Goal: Task Accomplishment & Management: Manage account settings

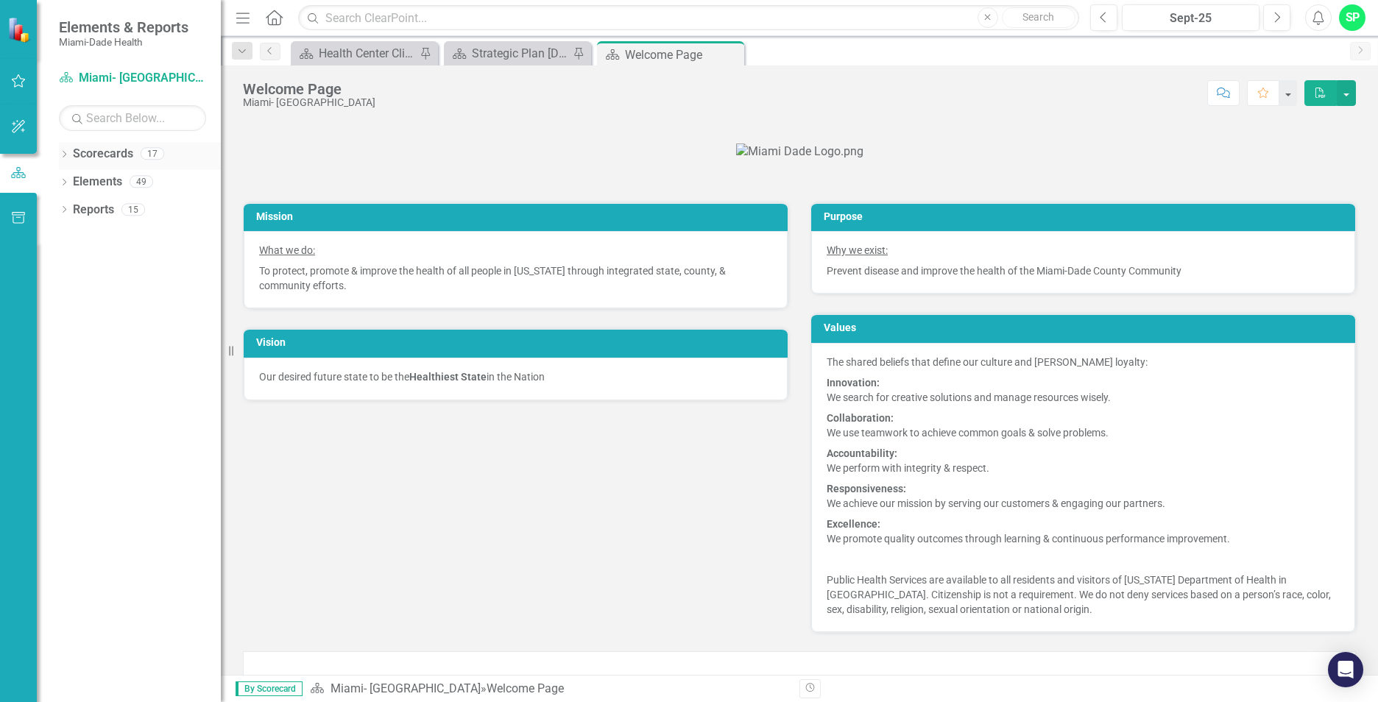
click at [64, 158] on icon "Dropdown" at bounding box center [64, 156] width 10 height 8
click at [64, 158] on icon "Dropdown" at bounding box center [62, 153] width 8 height 10
click at [30, 75] on button "button" at bounding box center [18, 81] width 33 height 31
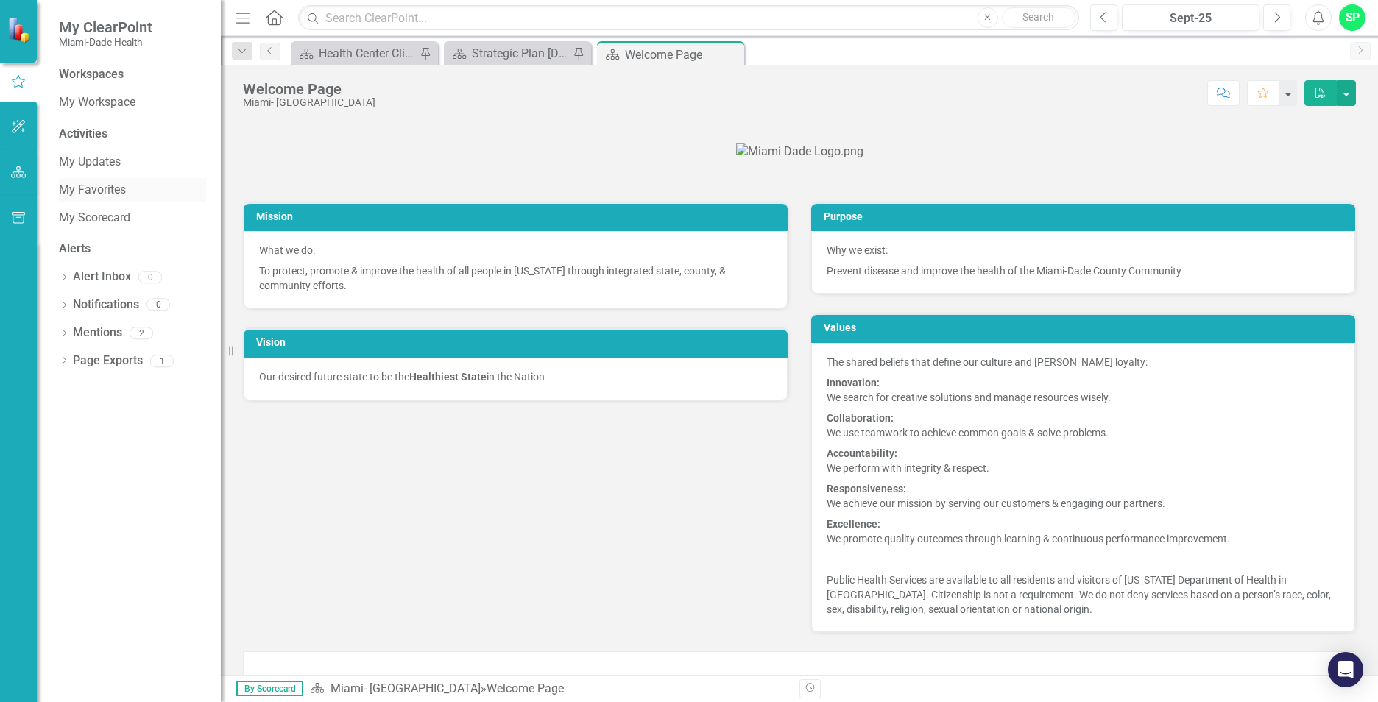
click at [88, 195] on link "My Favorites" at bounding box center [132, 190] width 147 height 17
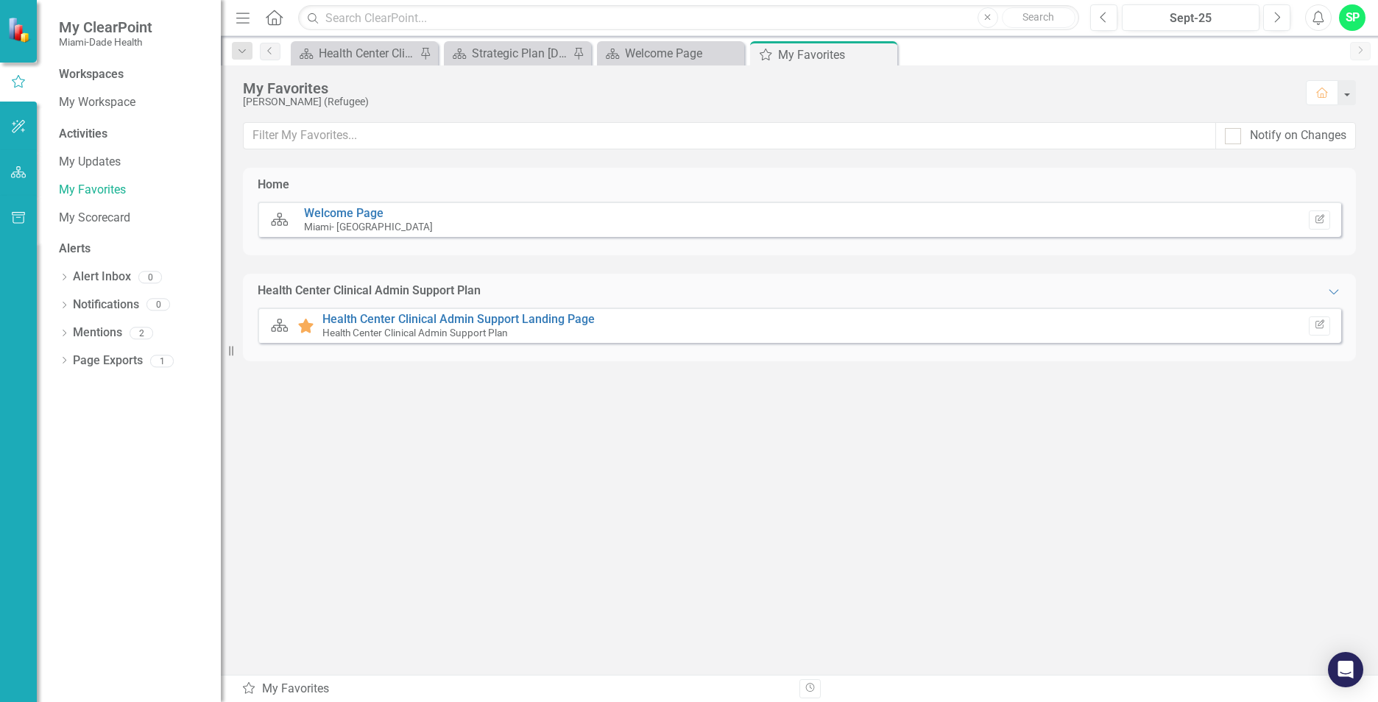
click at [392, 309] on div "Scorecard Favorite Health Center Clinical Admin Support Landing Page Health Cen…" at bounding box center [799, 325] width 1083 height 35
click at [393, 322] on link "Health Center Clinical Admin Support Landing Page" at bounding box center [458, 319] width 272 height 14
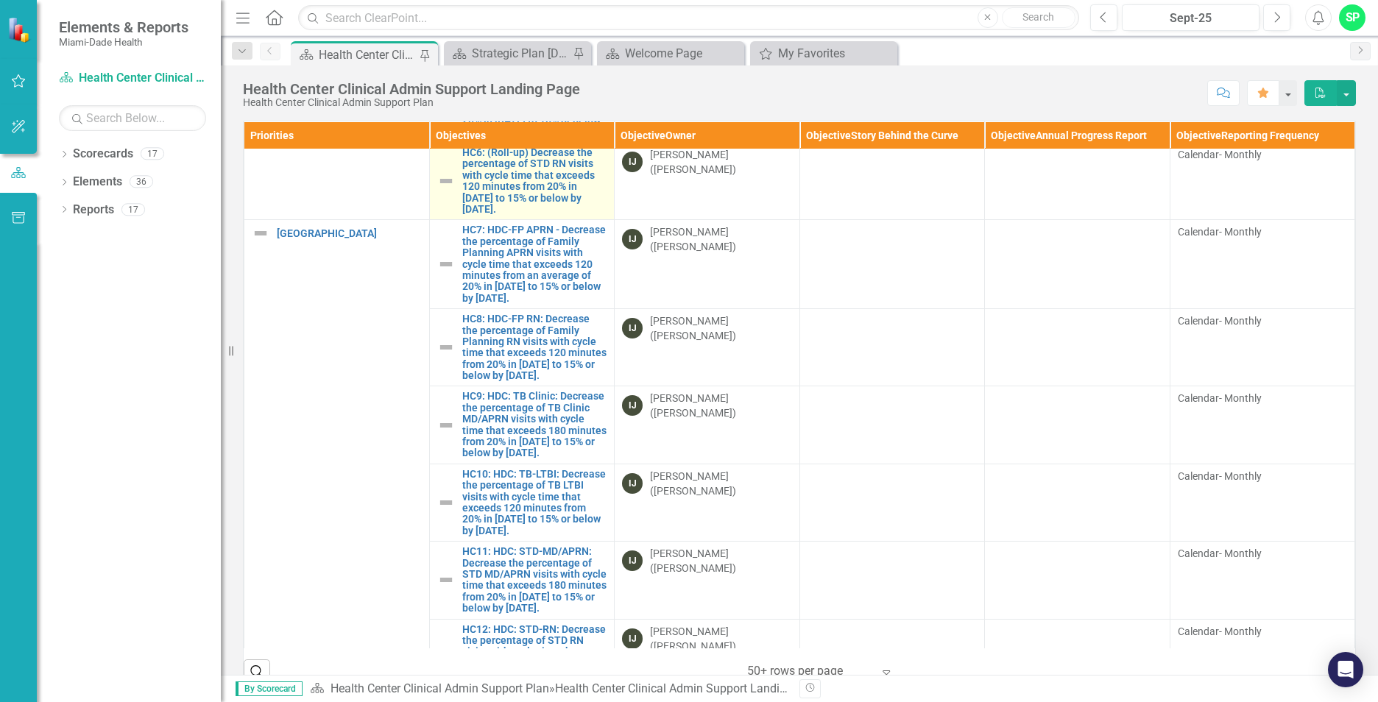
scroll to position [515, 0]
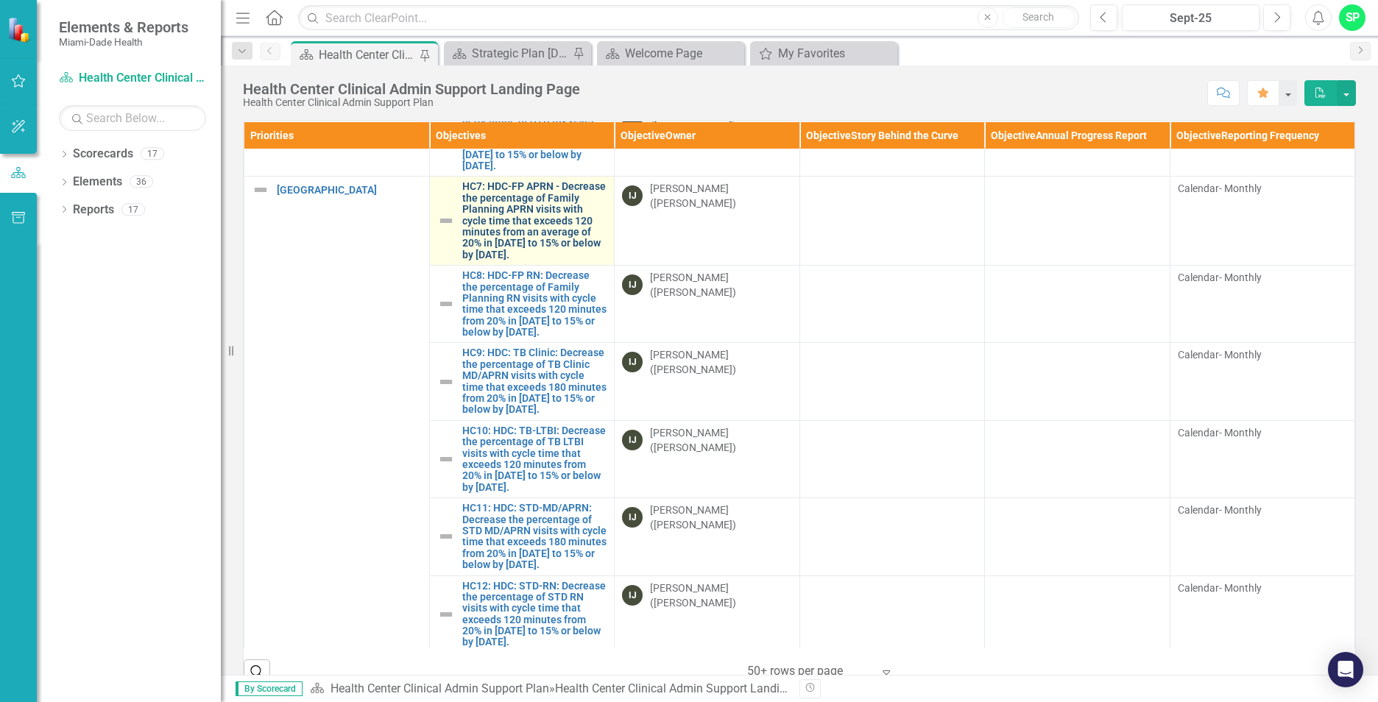
click at [501, 261] on link "HC7: HDC-FP APRN - Decrease the percentage of Family Planning APRN visits with …" at bounding box center [534, 220] width 145 height 79
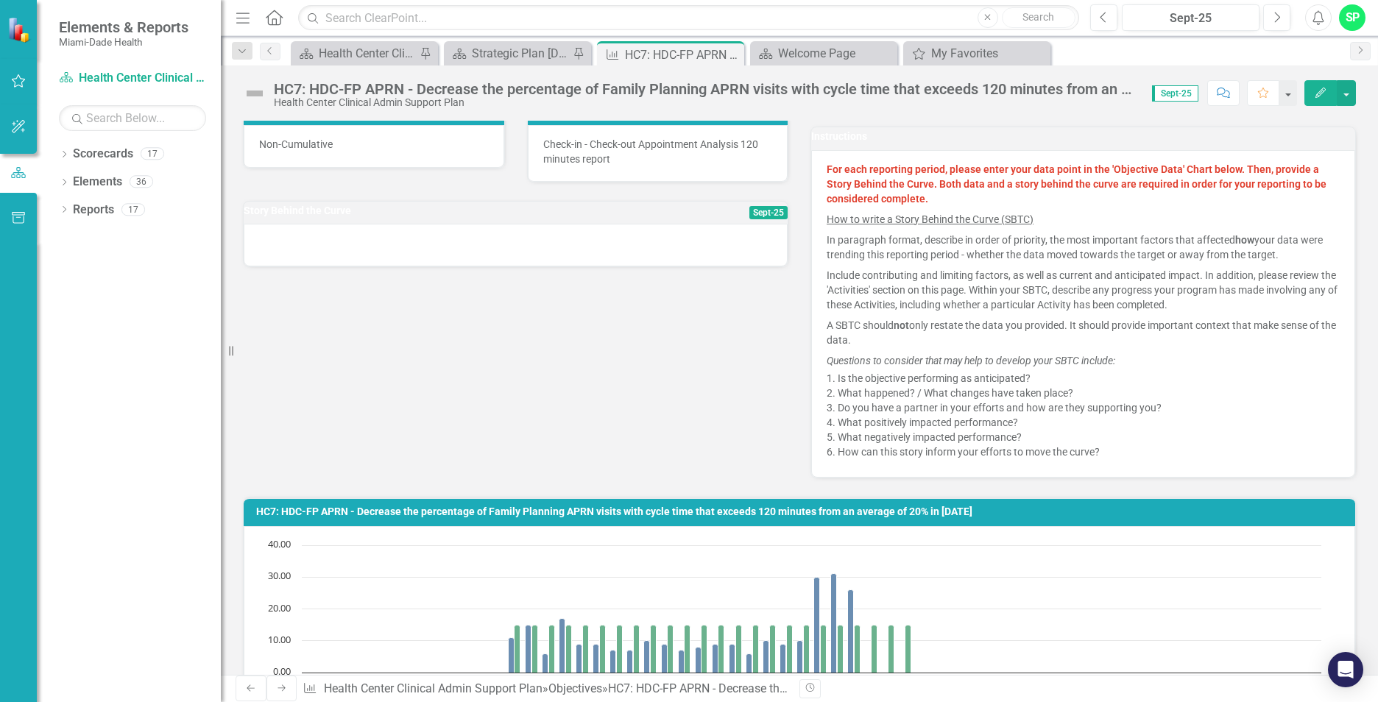
scroll to position [294, 0]
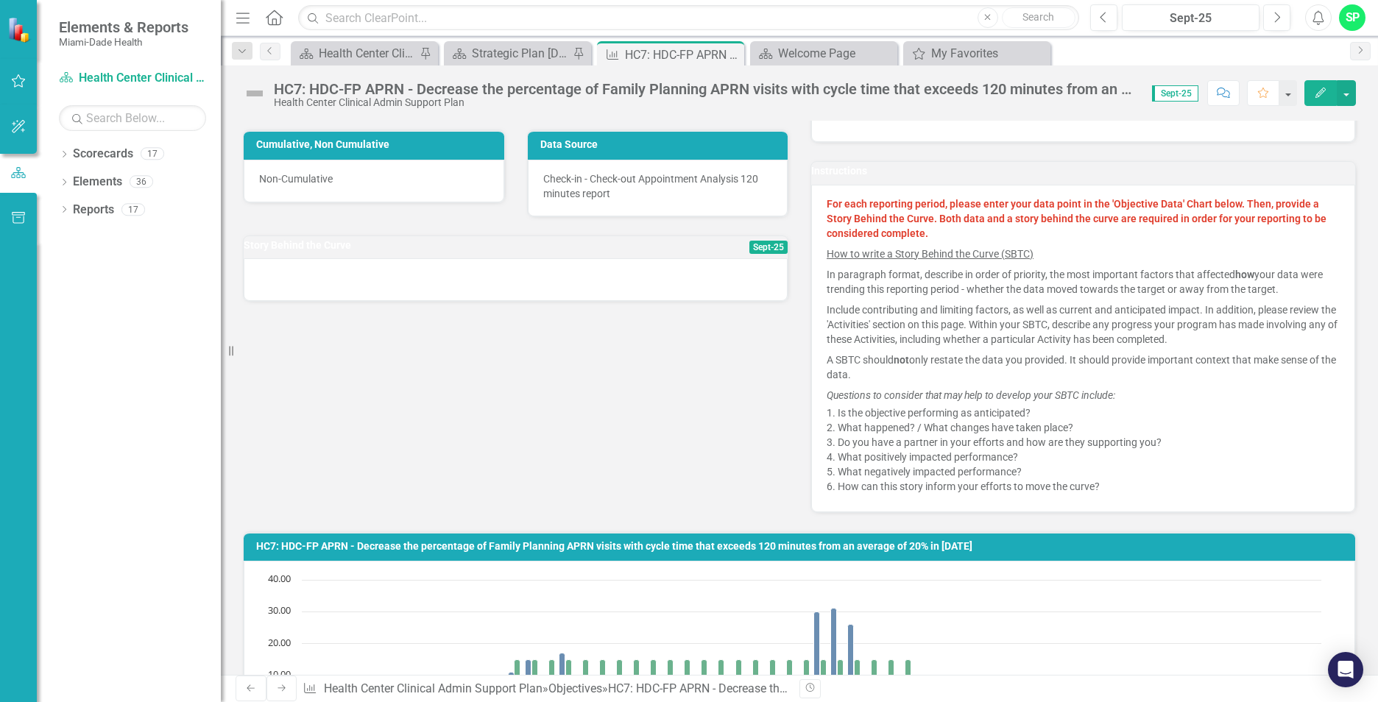
click at [408, 301] on div at bounding box center [516, 279] width 544 height 43
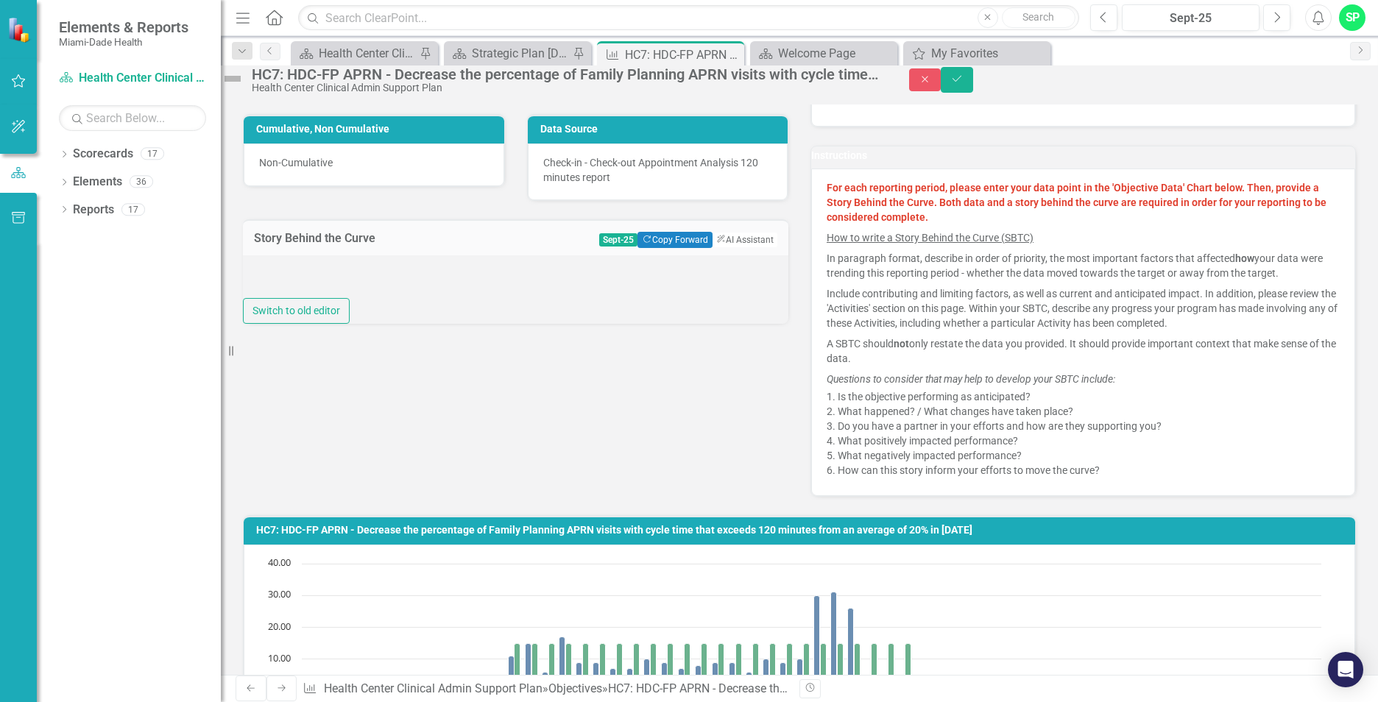
click at [308, 299] on div at bounding box center [515, 276] width 545 height 43
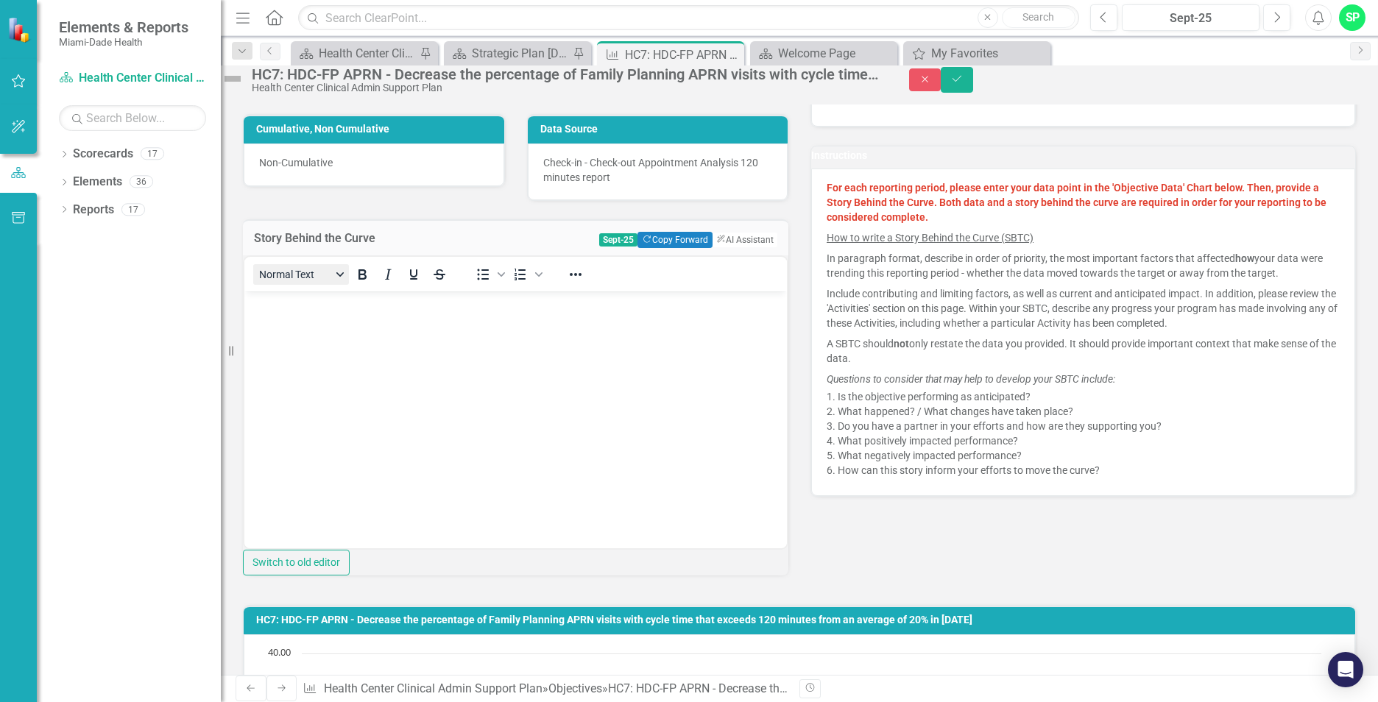
scroll to position [0, 0]
click at [275, 307] on p "Rich Text Area. Press ALT-0 for help." at bounding box center [515, 303] width 535 height 18
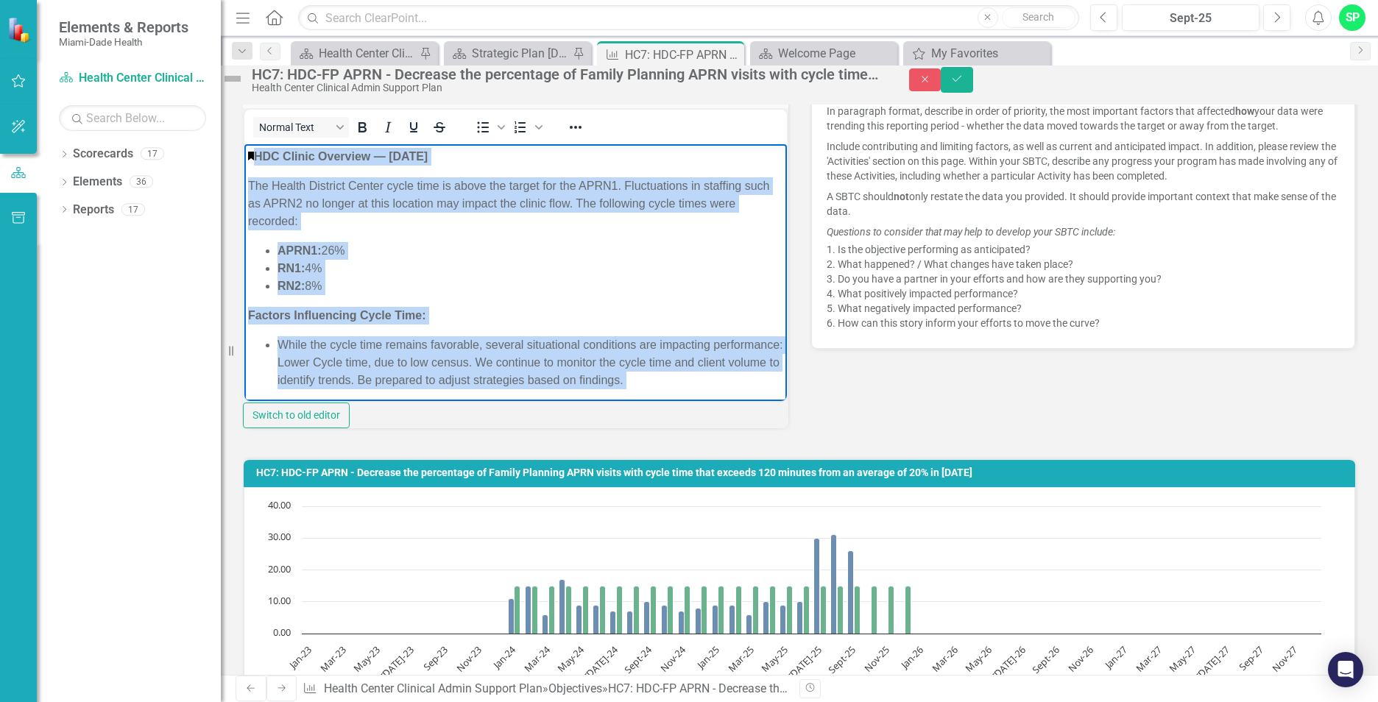
drag, startPoint x: 529, startPoint y: 350, endPoint x: 244, endPoint y: 149, distance: 348.2
click at [244, 149] on body "HDC Clinic Overview — [DATE] The Health District Center cycle time is above the…" at bounding box center [515, 427] width 542 height 567
click at [581, 129] on icon "Reveal or hide additional toolbar items" at bounding box center [576, 127] width 12 height 3
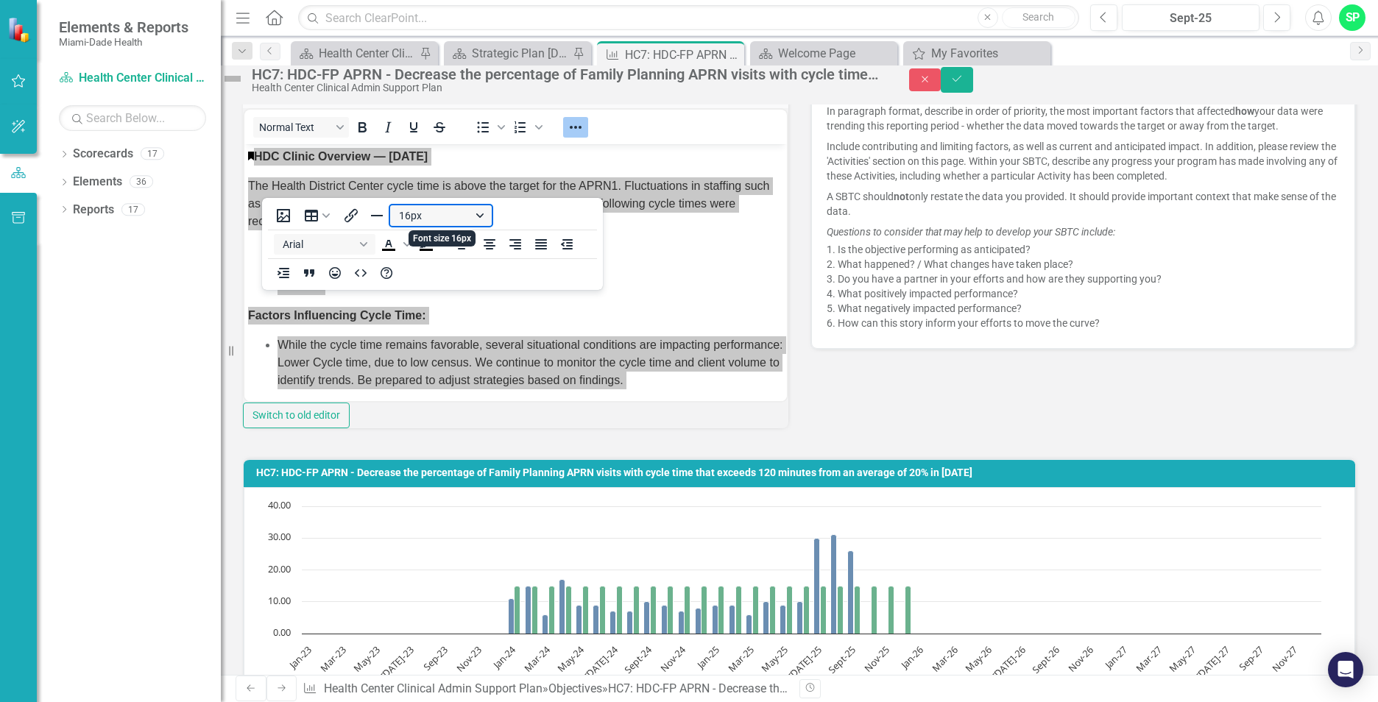
click at [479, 219] on button "16px" at bounding box center [441, 215] width 102 height 21
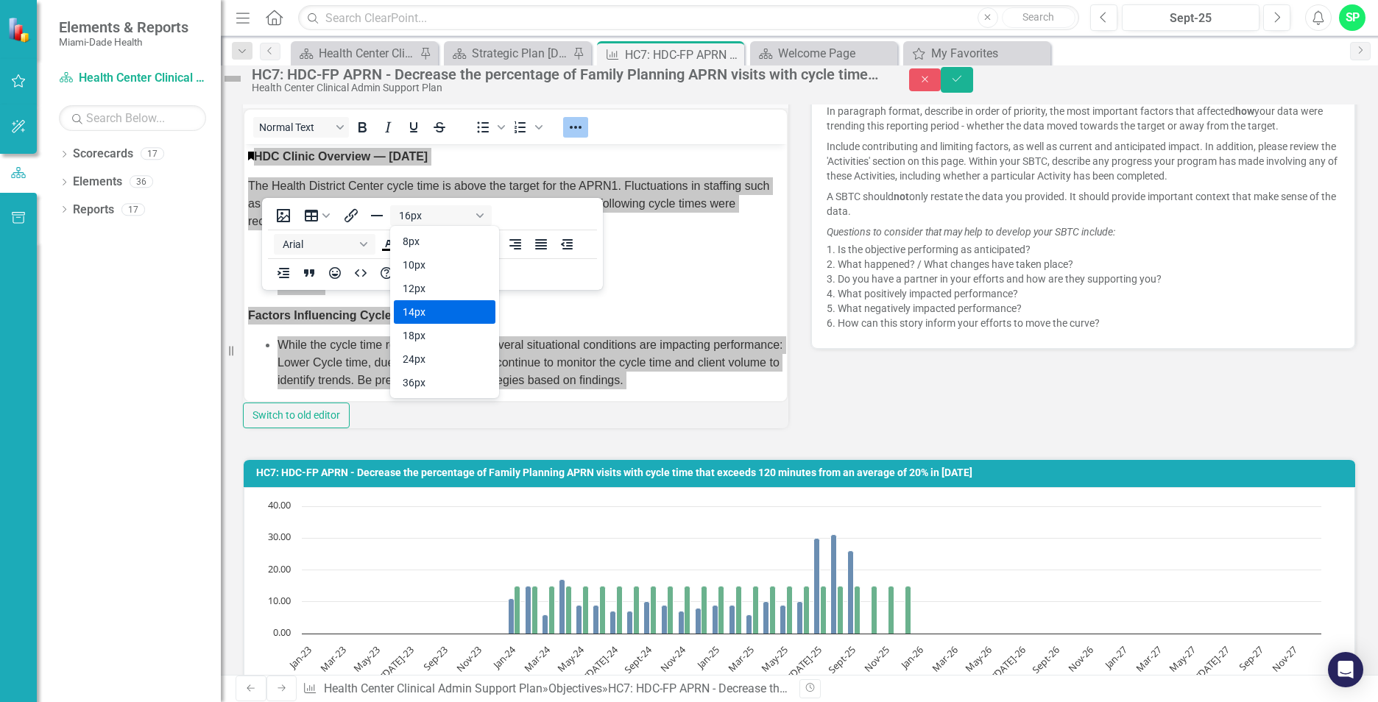
click at [432, 314] on div "14px" at bounding box center [434, 312] width 63 height 18
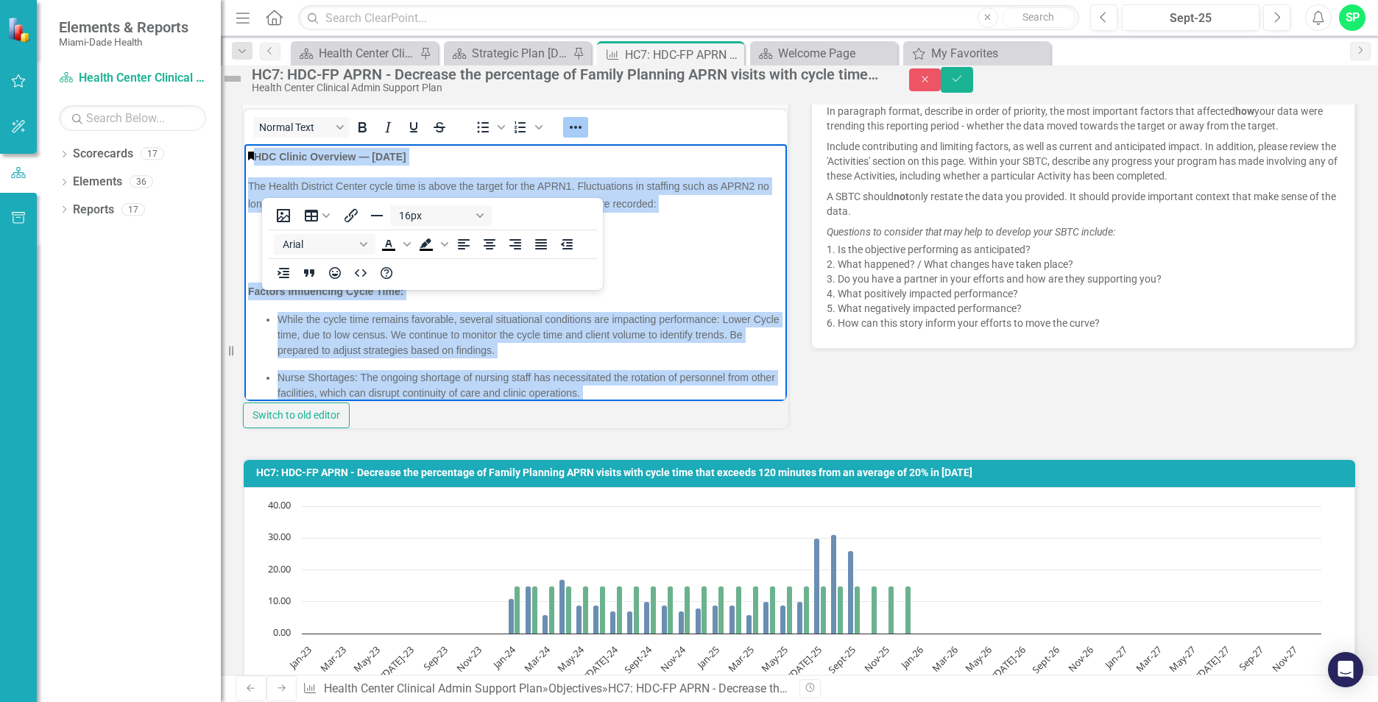
scroll to position [4, 0]
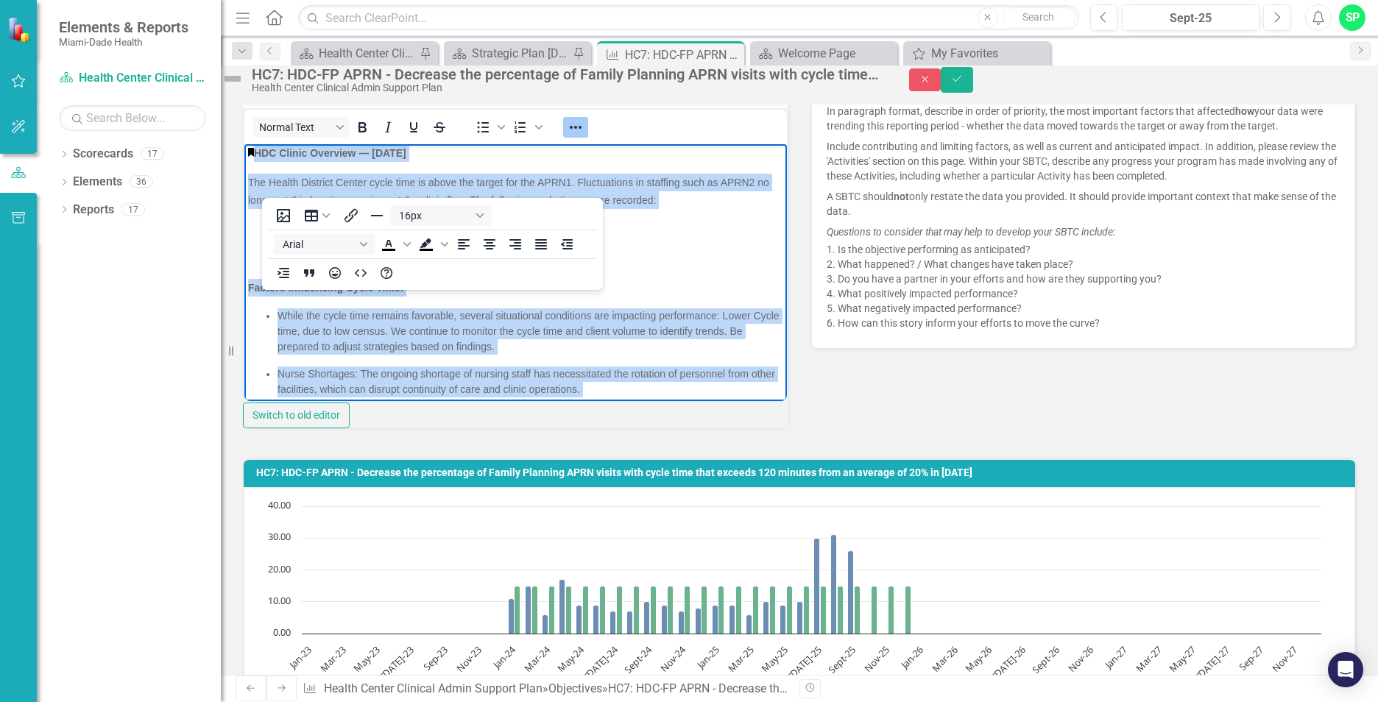
click at [417, 255] on li "RN2: 8%" at bounding box center [530, 258] width 506 height 15
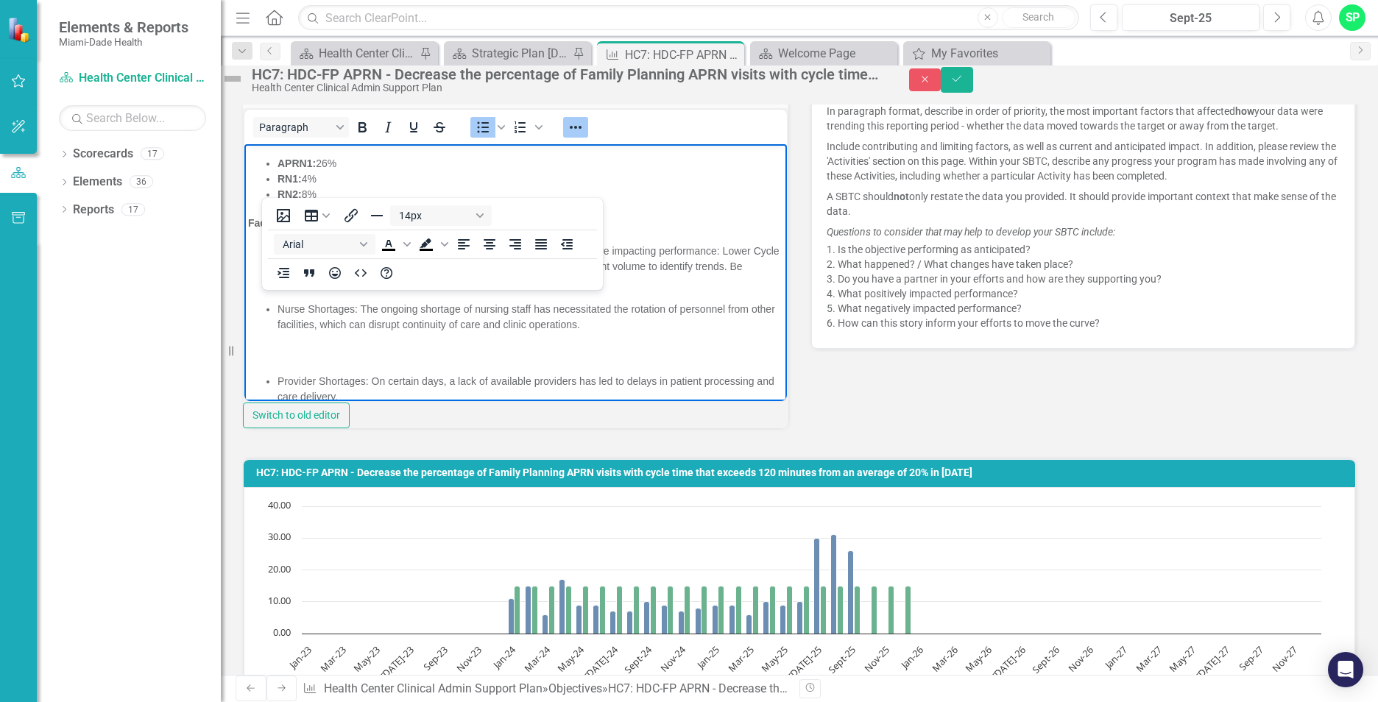
scroll to position [224, 0]
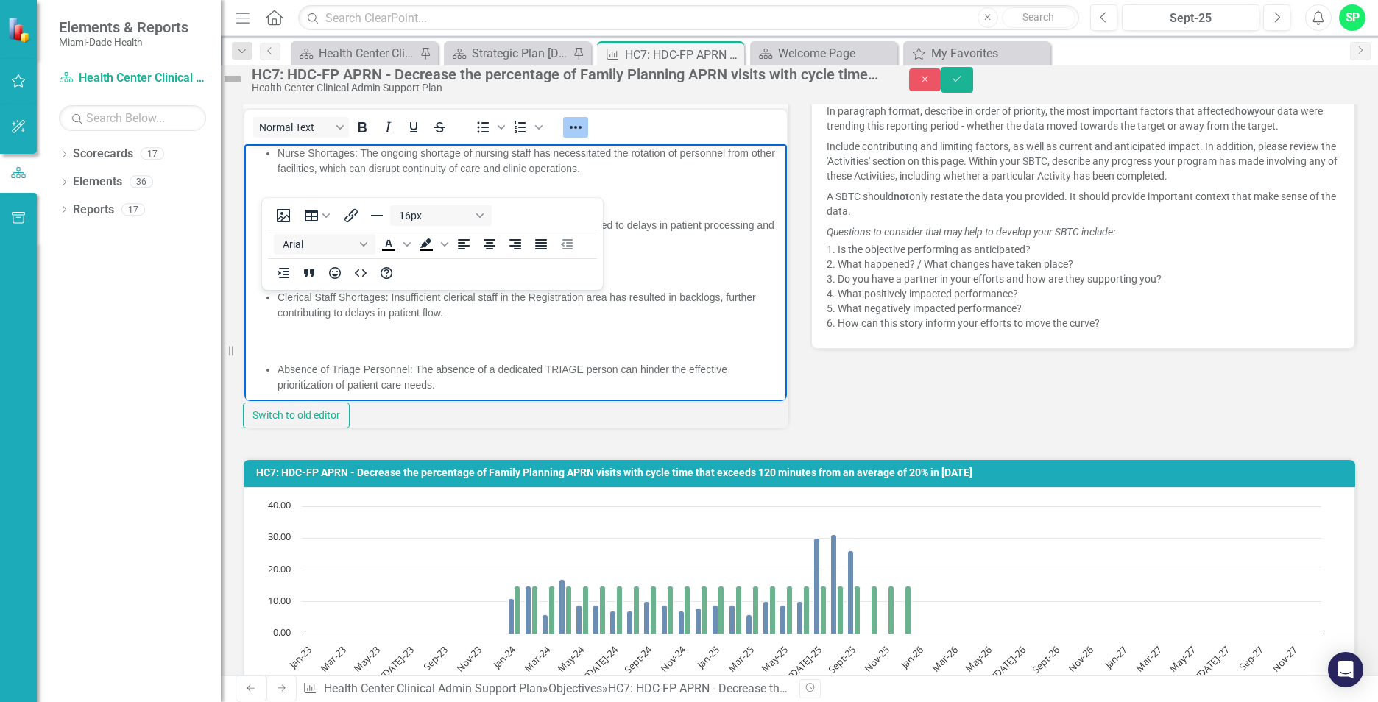
click at [339, 275] on p "Rich Text Area. Press ALT-0 for help." at bounding box center [515, 269] width 535 height 18
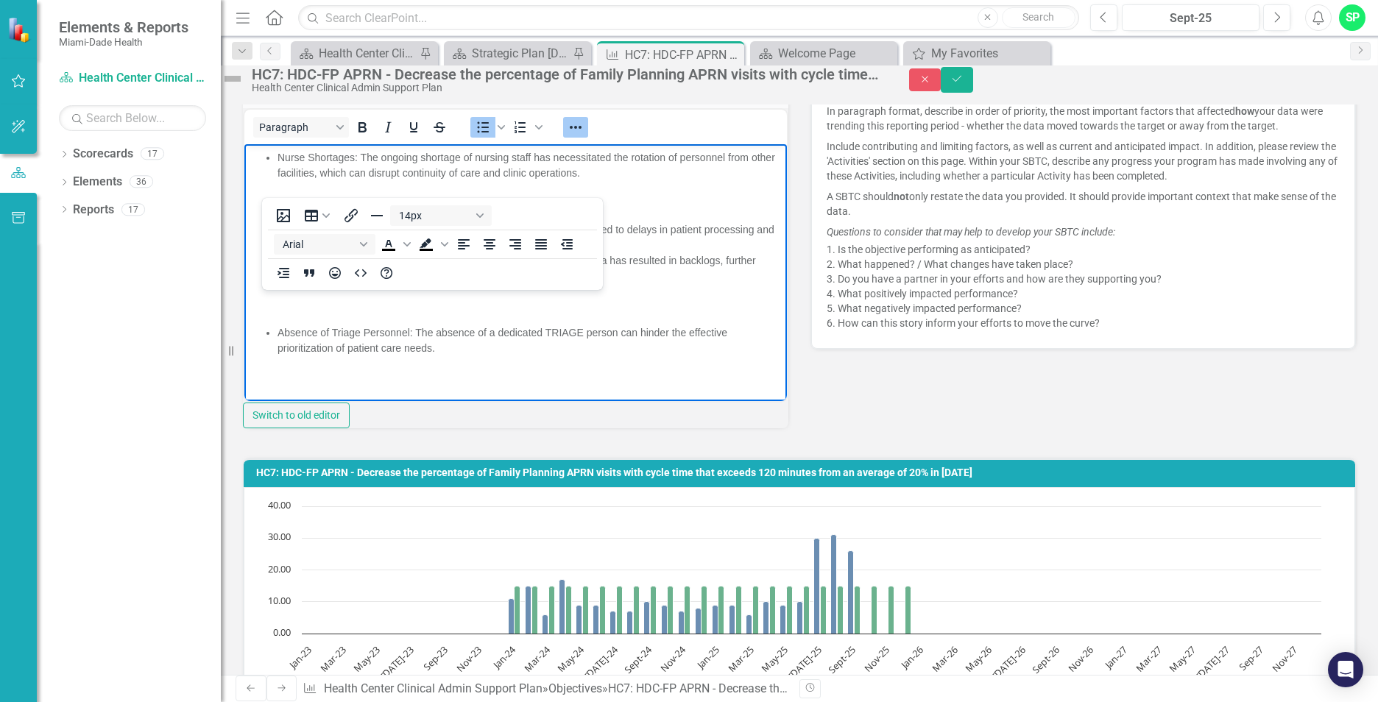
click at [328, 296] on p "Rich Text Area. Press ALT-0 for help." at bounding box center [515, 304] width 535 height 18
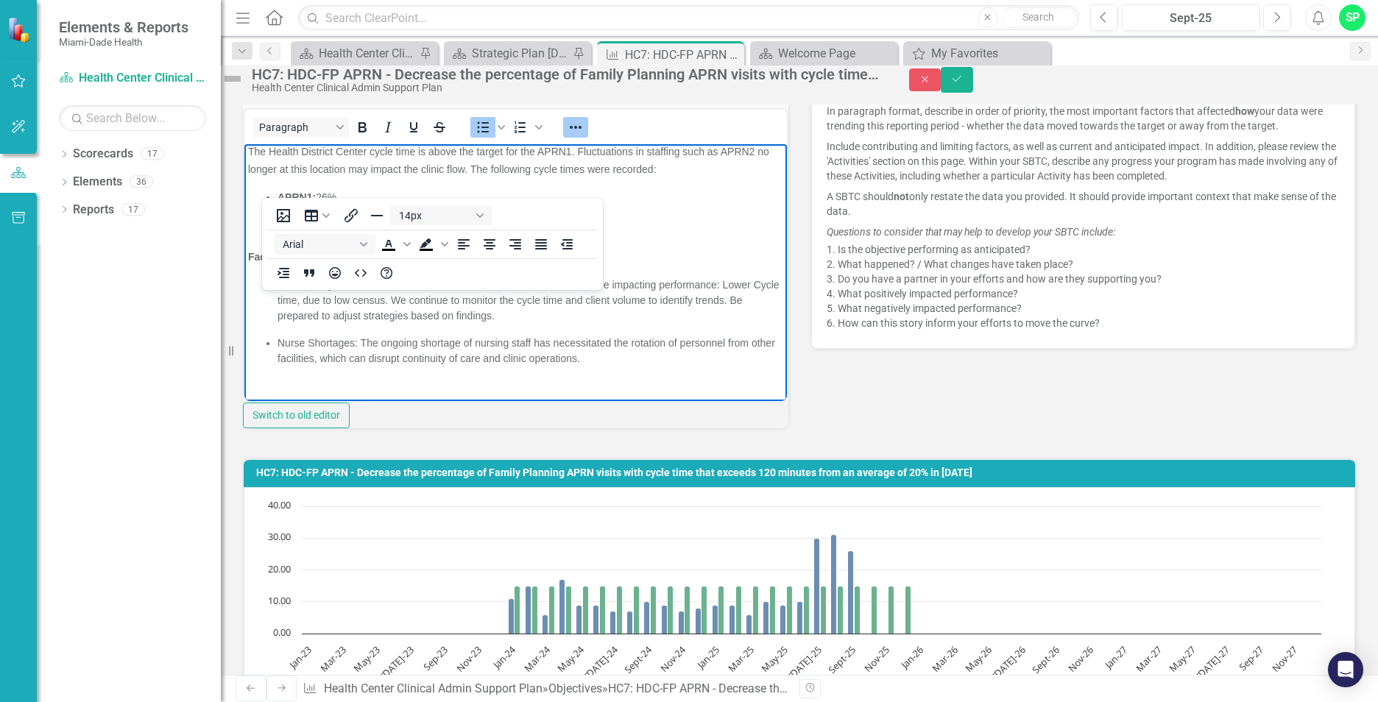
scroll to position [32, 0]
click at [291, 376] on body "HDC Clinic Overview — [DATE] The Health District Center cycle time is above the…" at bounding box center [515, 330] width 542 height 436
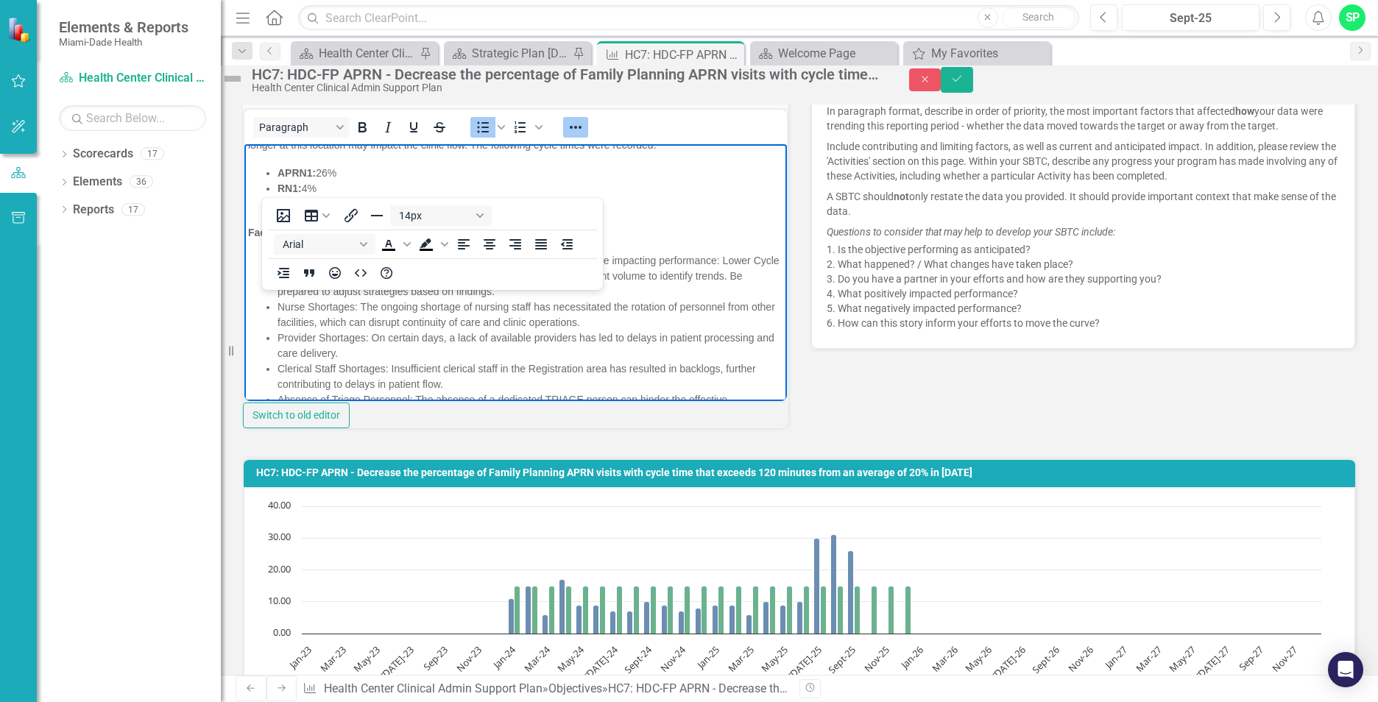
scroll to position [126, 0]
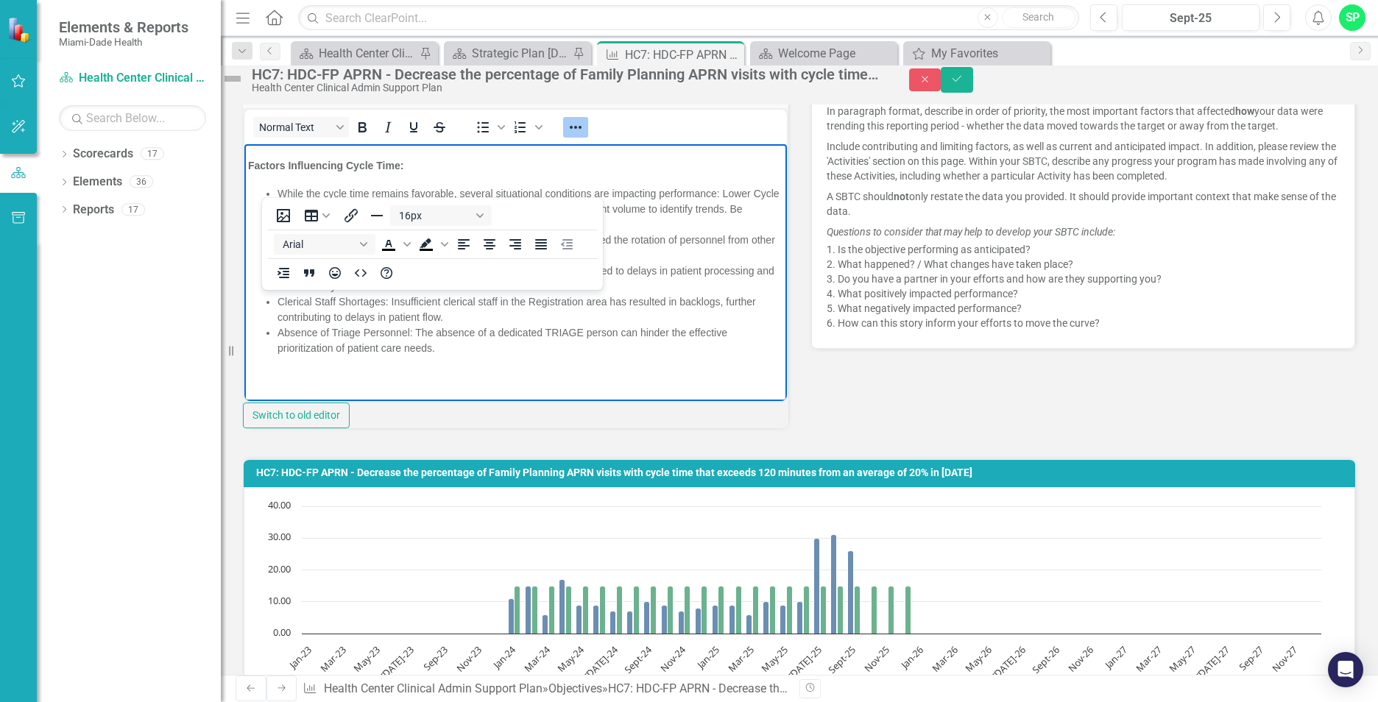
click at [463, 359] on body "HDC Clinic Overview — [DATE] The Health District Center cycle time is above the…" at bounding box center [515, 209] width 542 height 383
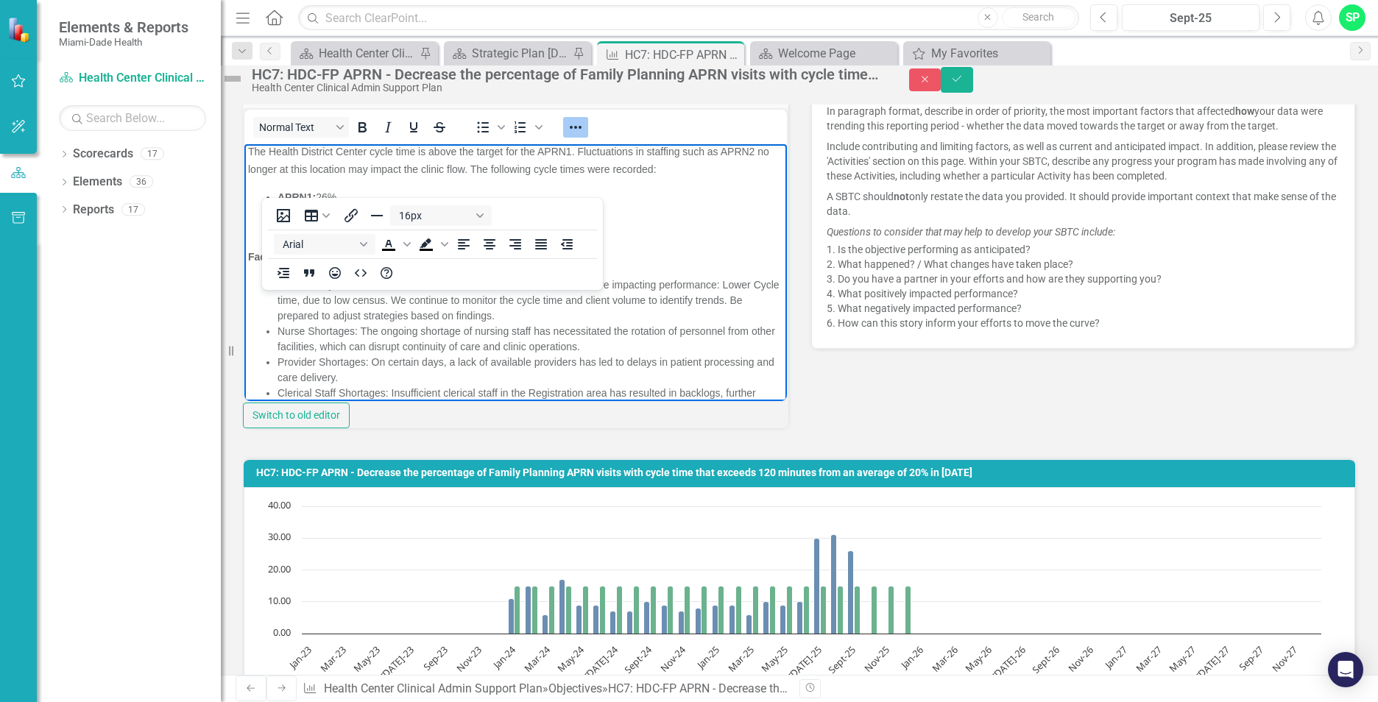
scroll to position [0, 0]
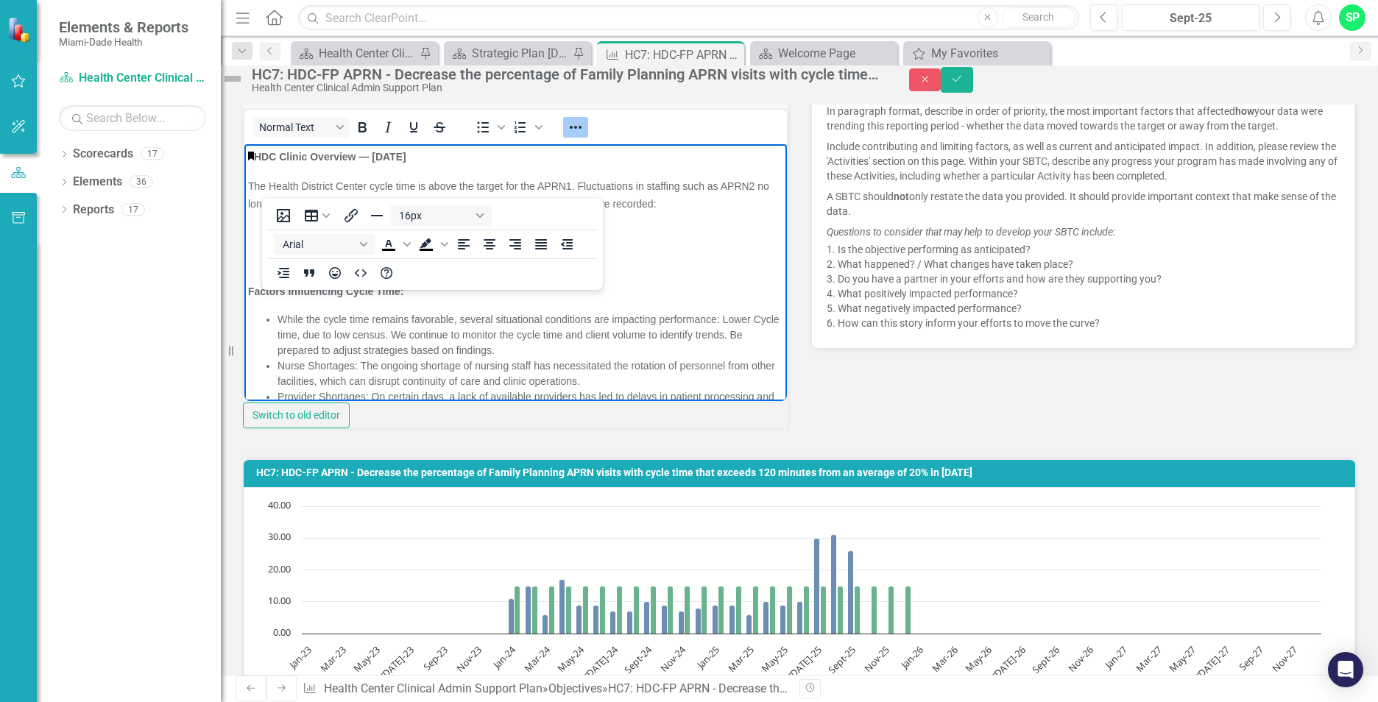
drag, startPoint x: 492, startPoint y: 379, endPoint x: 416, endPoint y: 336, distance: 87.0
click at [244, 144] on html "HDC Clinic Overview — [DATE] The Health District Center cycle time is above the…" at bounding box center [515, 335] width 542 height 383
click at [583, 136] on icon "Reveal or hide additional toolbar items" at bounding box center [576, 127] width 18 height 18
copy body "LOR Ipsumd Sitametc — Adipiscin 3425 Eli Seddoe Temporin Utlabo etdol magn al e…"
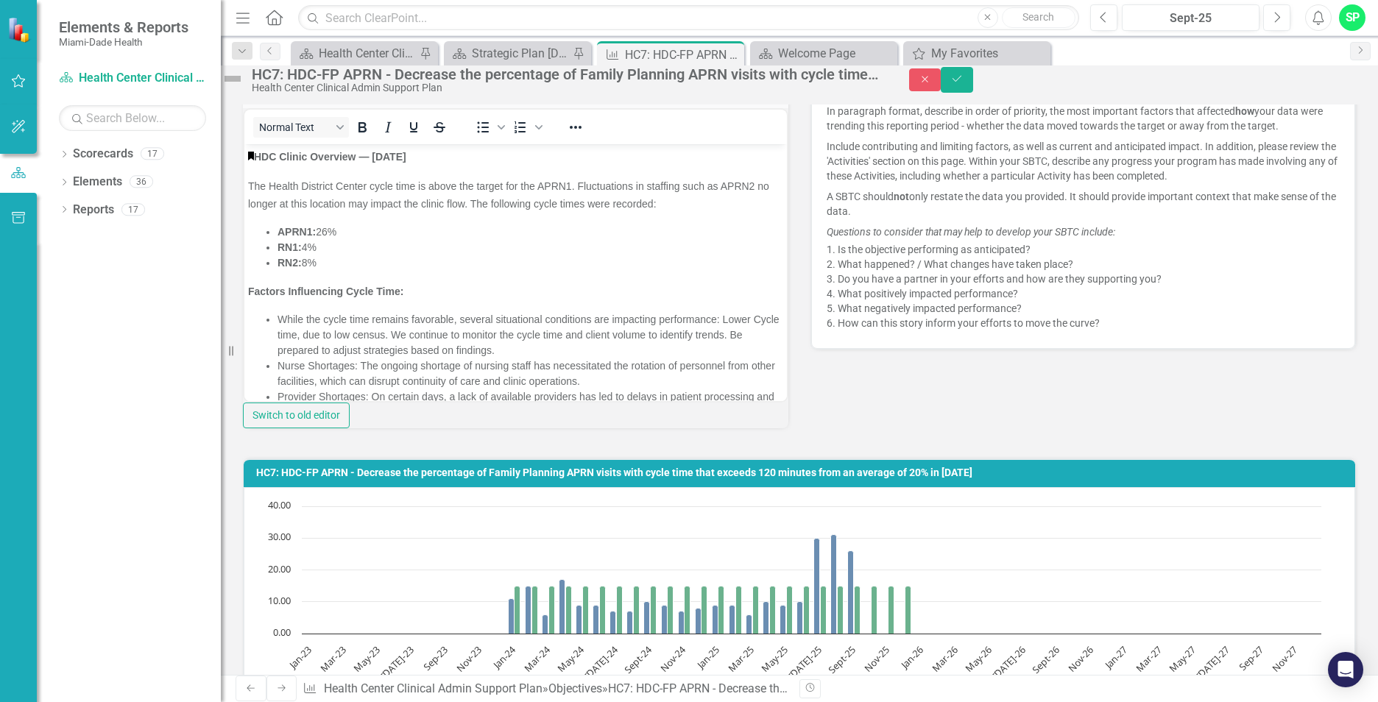
click at [1358, 81] on div "Close Save" at bounding box center [1144, 80] width 470 height 26
click at [963, 84] on icon "Save" at bounding box center [956, 79] width 13 height 10
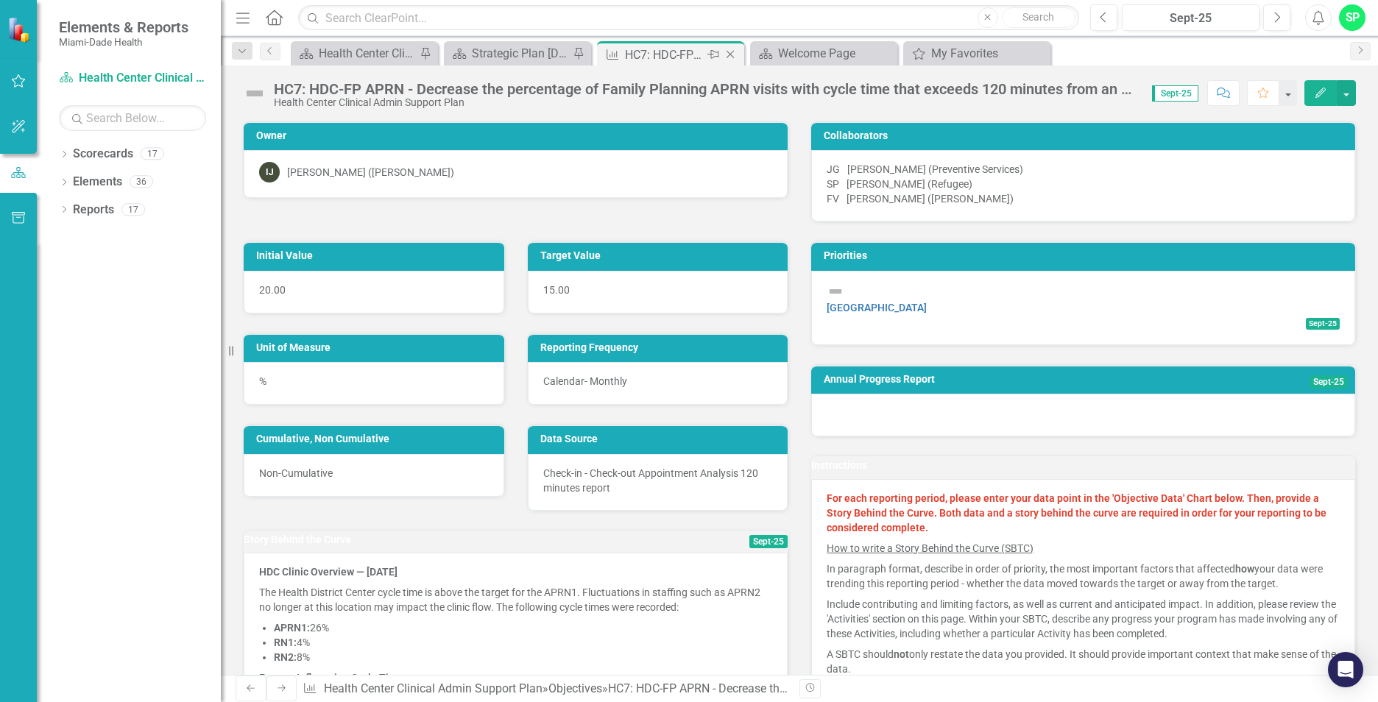
click at [731, 54] on icon "Close" at bounding box center [730, 55] width 15 height 12
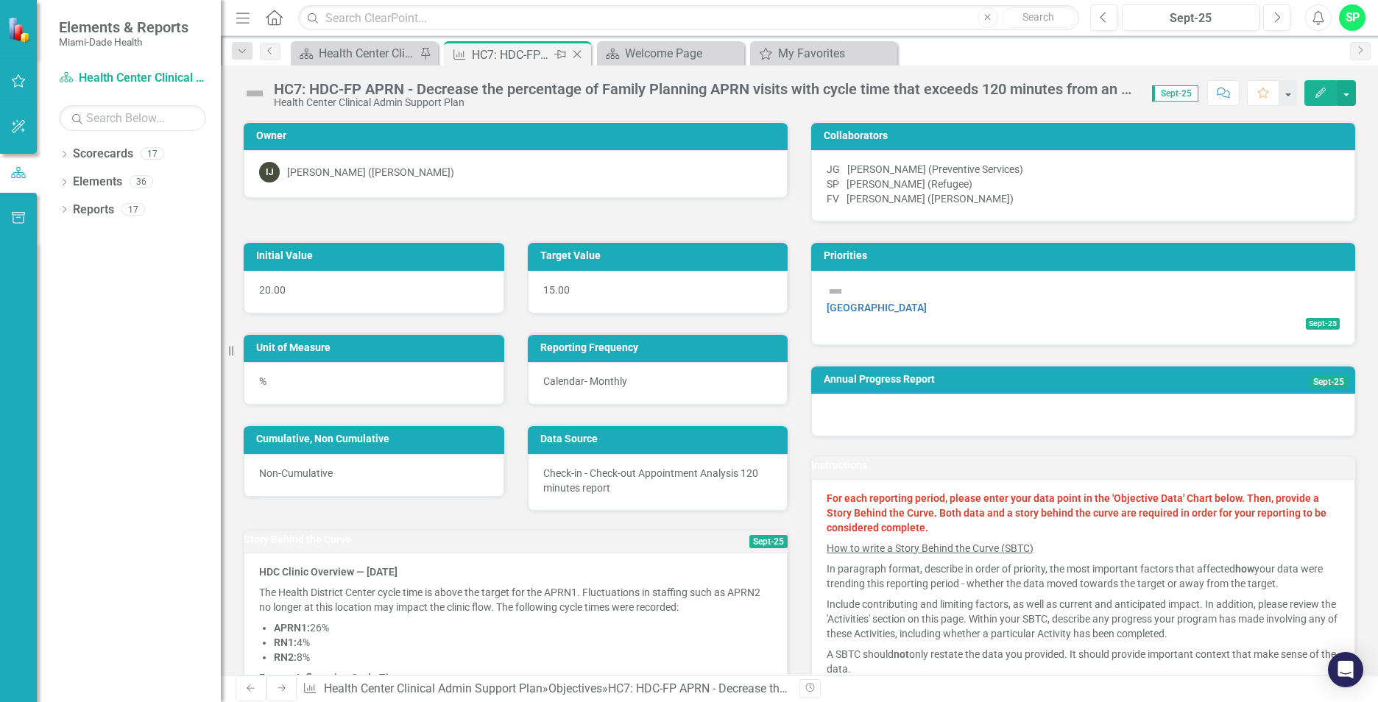
click at [577, 53] on icon "Close" at bounding box center [577, 55] width 15 height 12
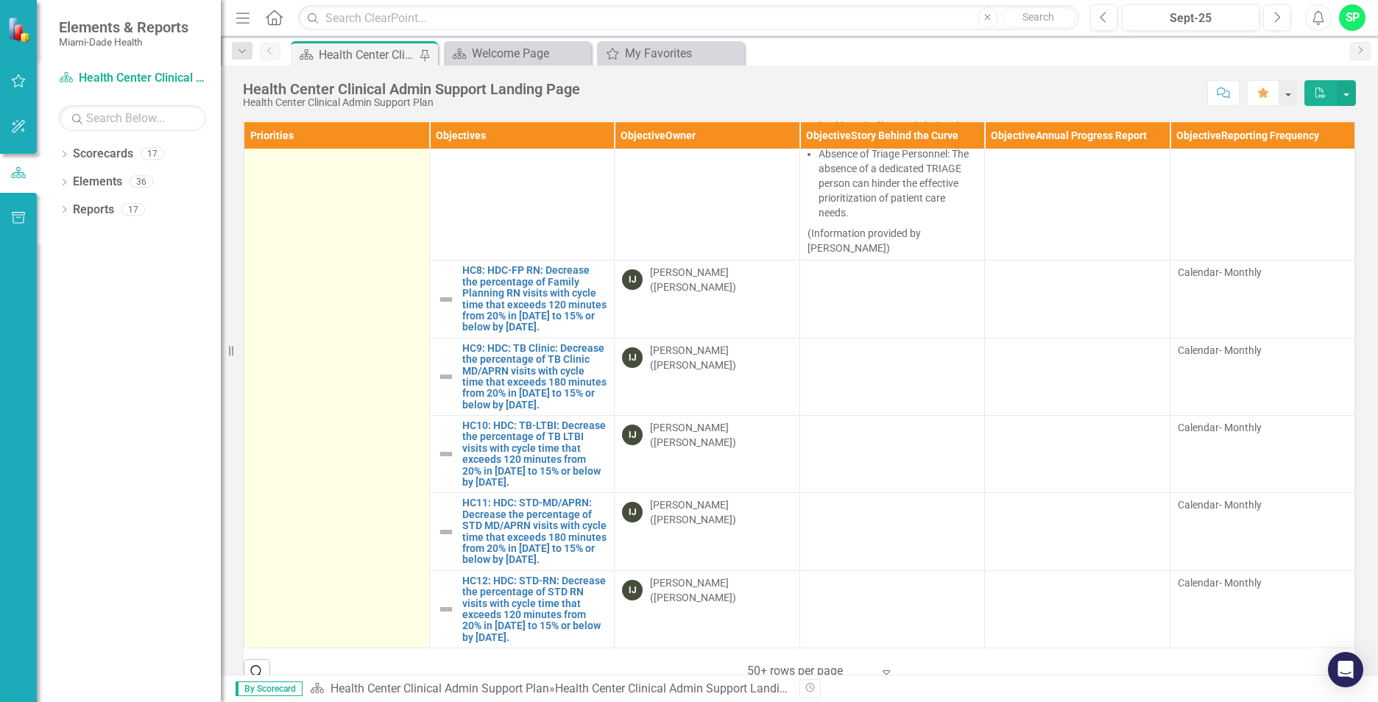
scroll to position [1104, 0]
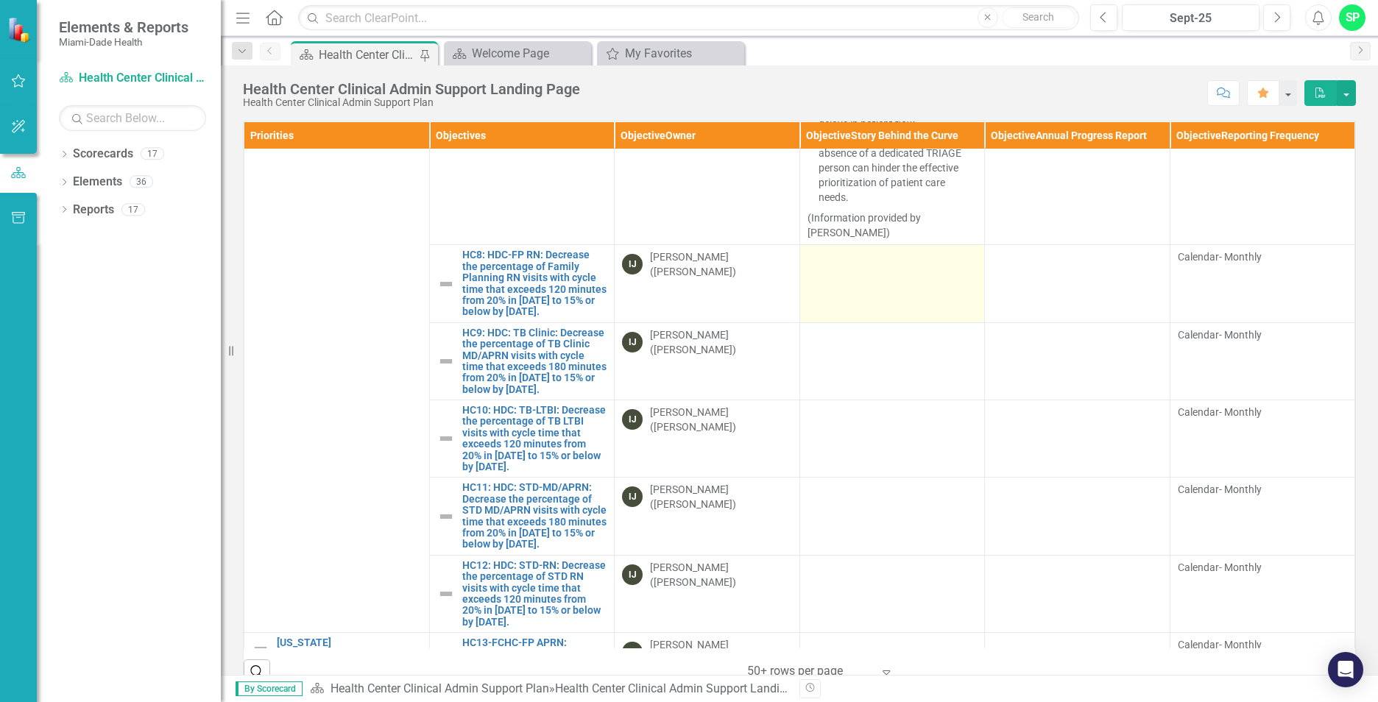
click at [821, 322] on td at bounding box center [891, 283] width 185 height 77
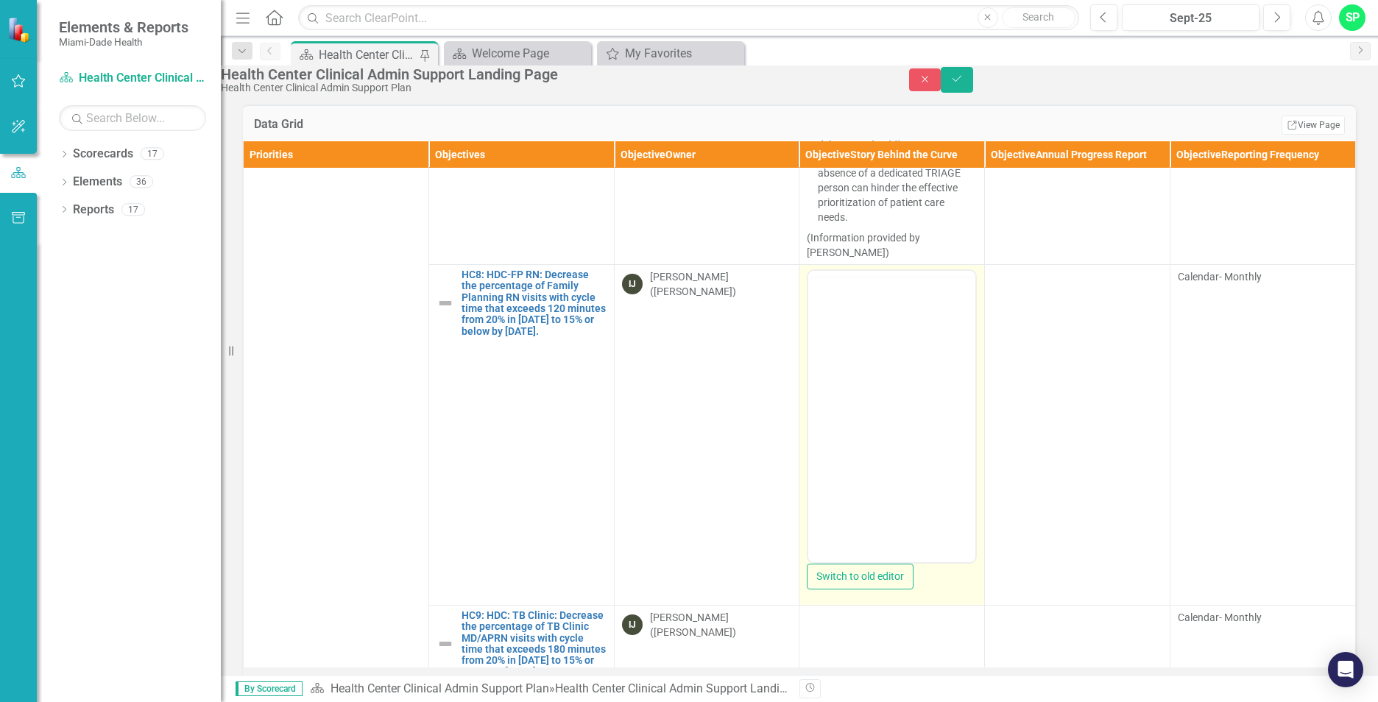
scroll to position [0, 0]
click at [829, 328] on body "Rich Text Area. Press ALT-0 for help." at bounding box center [891, 415] width 167 height 221
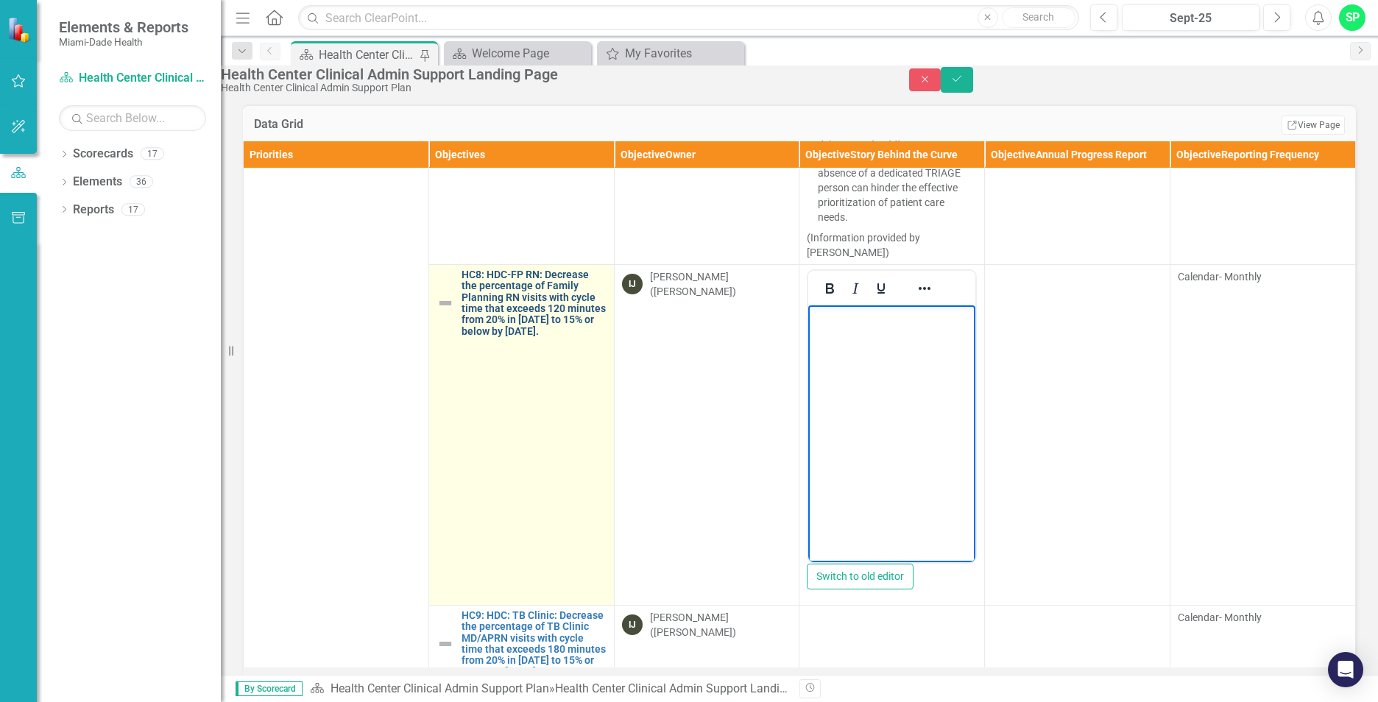
click at [523, 337] on link "HC8: HDC-FP RN: Decrease the percentage of Family Planning RN visits with cycle…" at bounding box center [533, 303] width 145 height 68
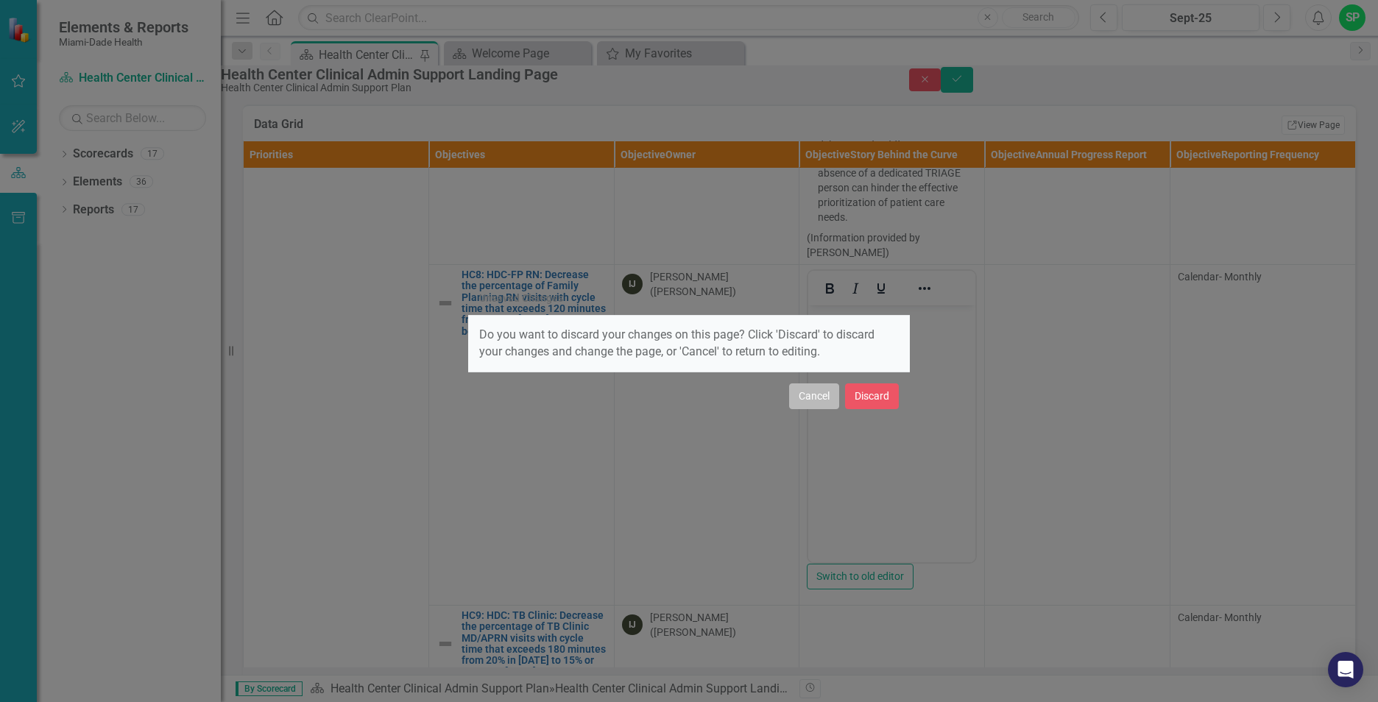
click at [818, 399] on button "Cancel" at bounding box center [814, 396] width 50 height 26
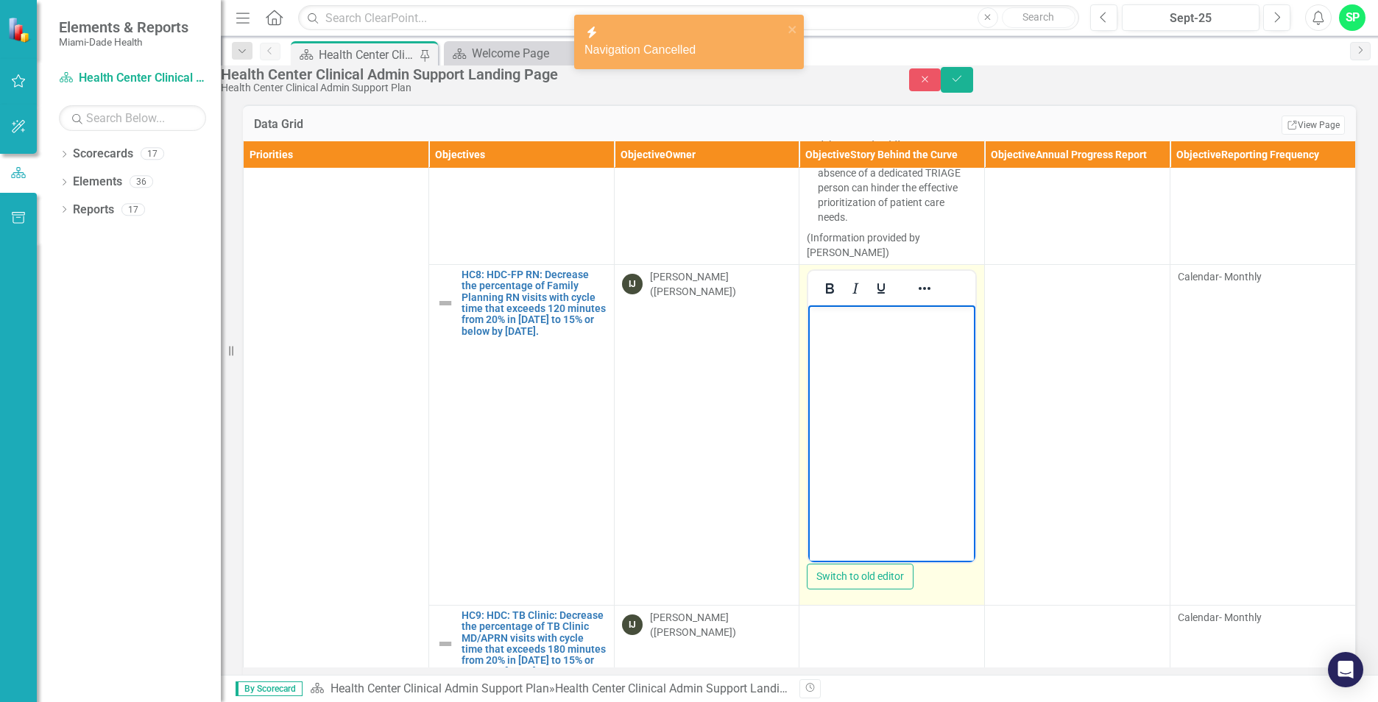
click at [873, 342] on body "Rich Text Area. Press ALT-0 for help." at bounding box center [891, 415] width 167 height 221
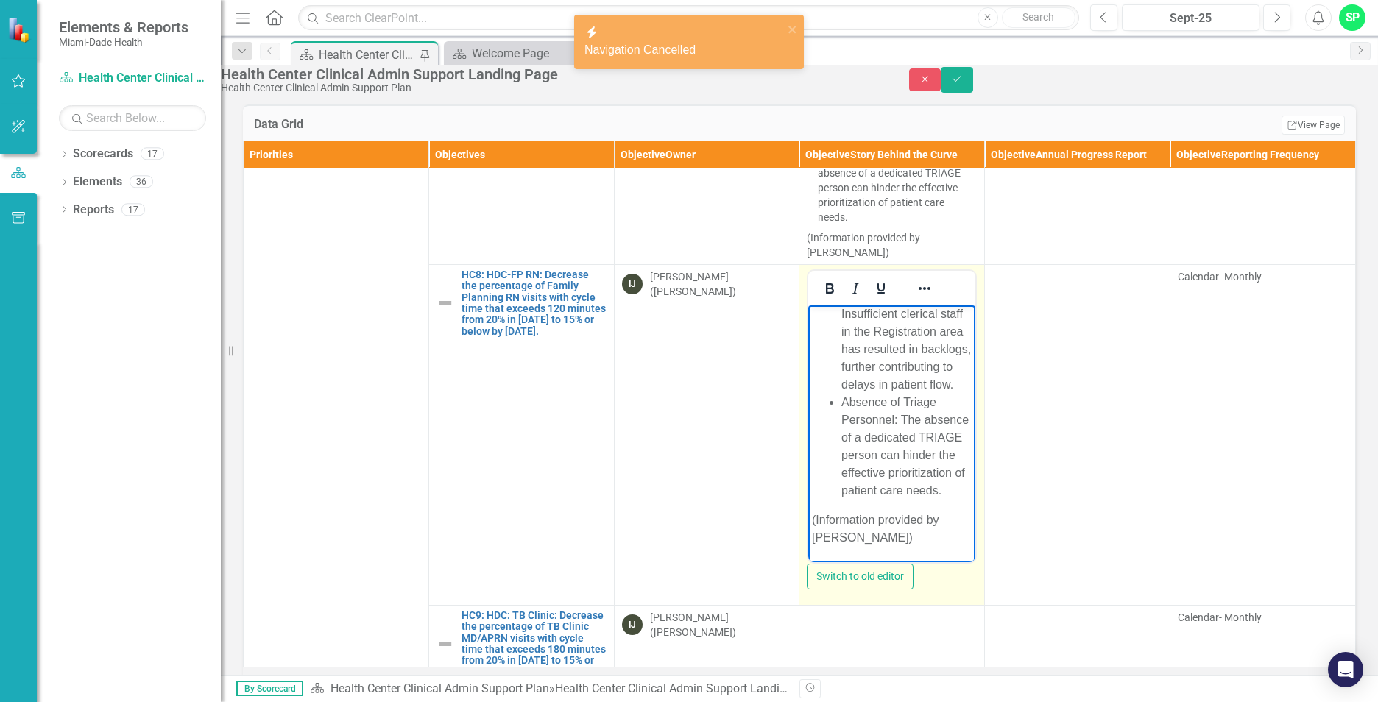
scroll to position [952, 0]
click at [973, 93] on button "Save" at bounding box center [957, 80] width 32 height 26
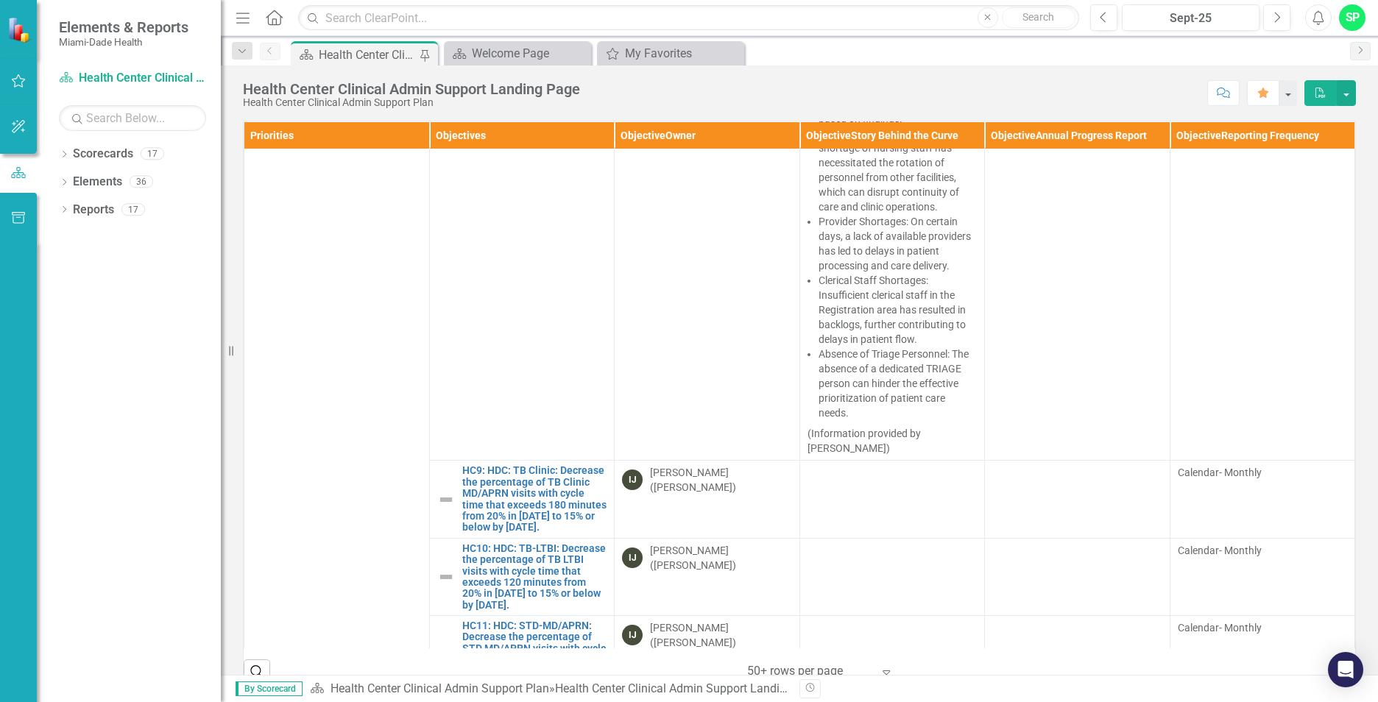
scroll to position [1619, 0]
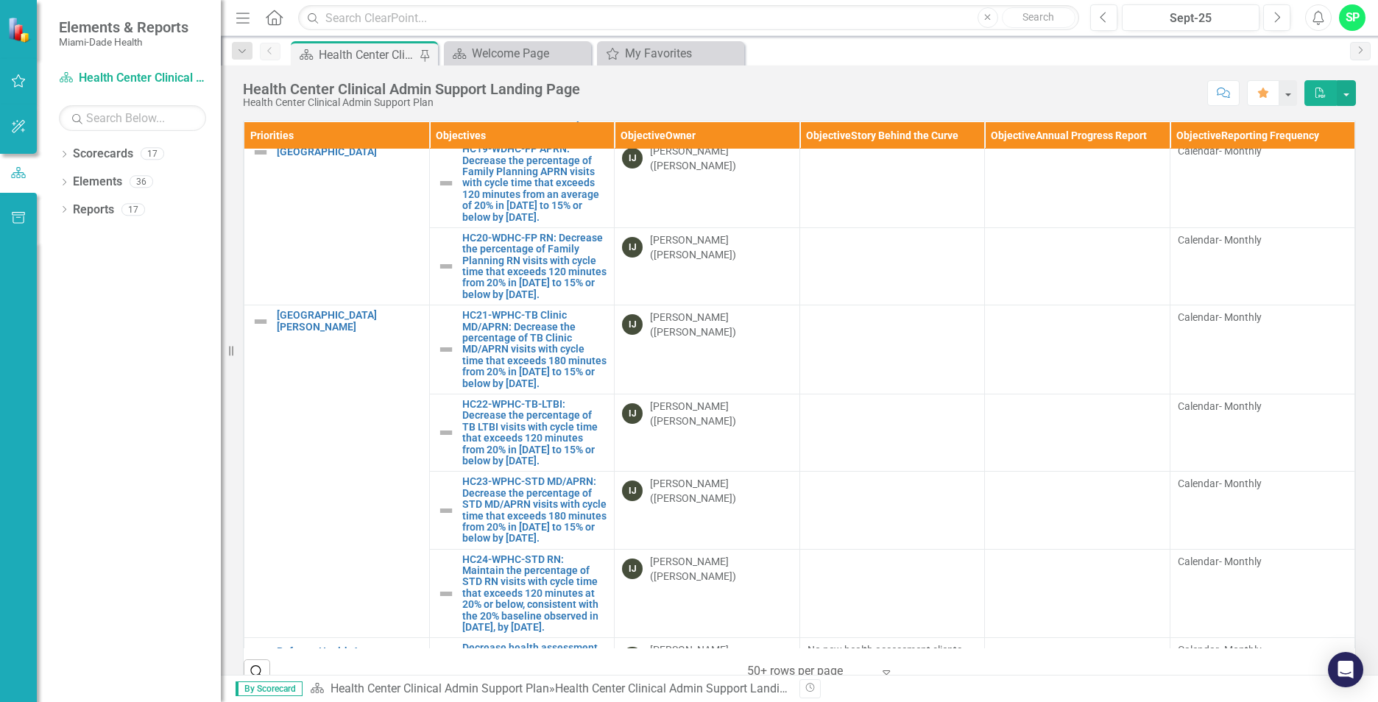
scroll to position [2797, 0]
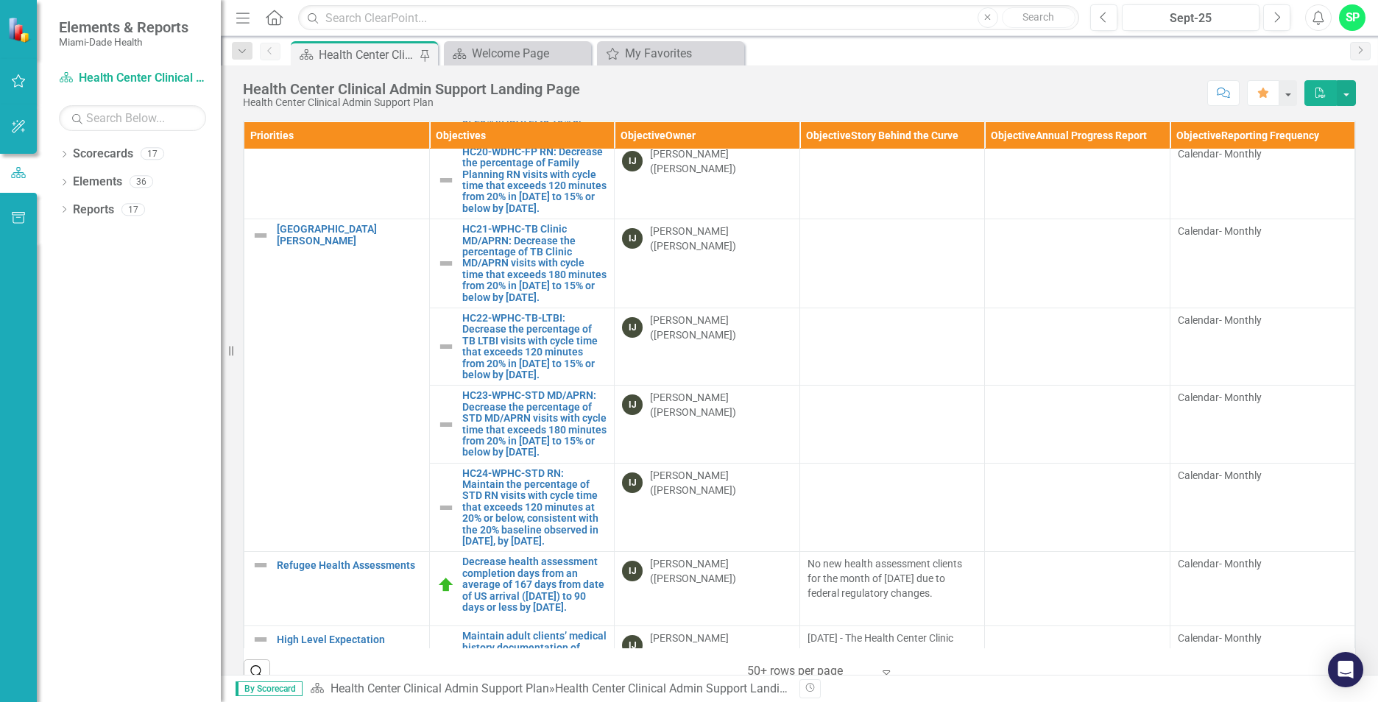
click at [500, 137] on link "HC19-WDHC-FP APRN: Decrease the percentage of Family Planning APRN visits with …" at bounding box center [534, 96] width 145 height 79
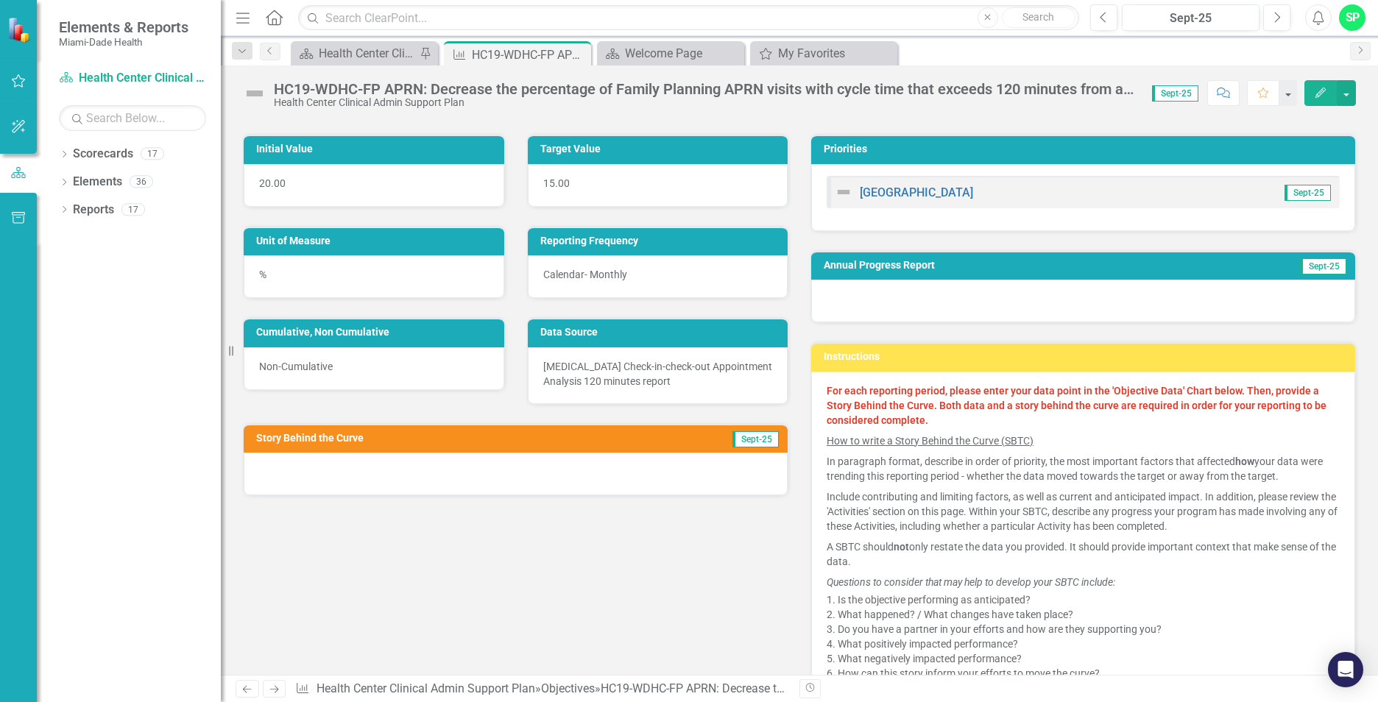
scroll to position [294, 0]
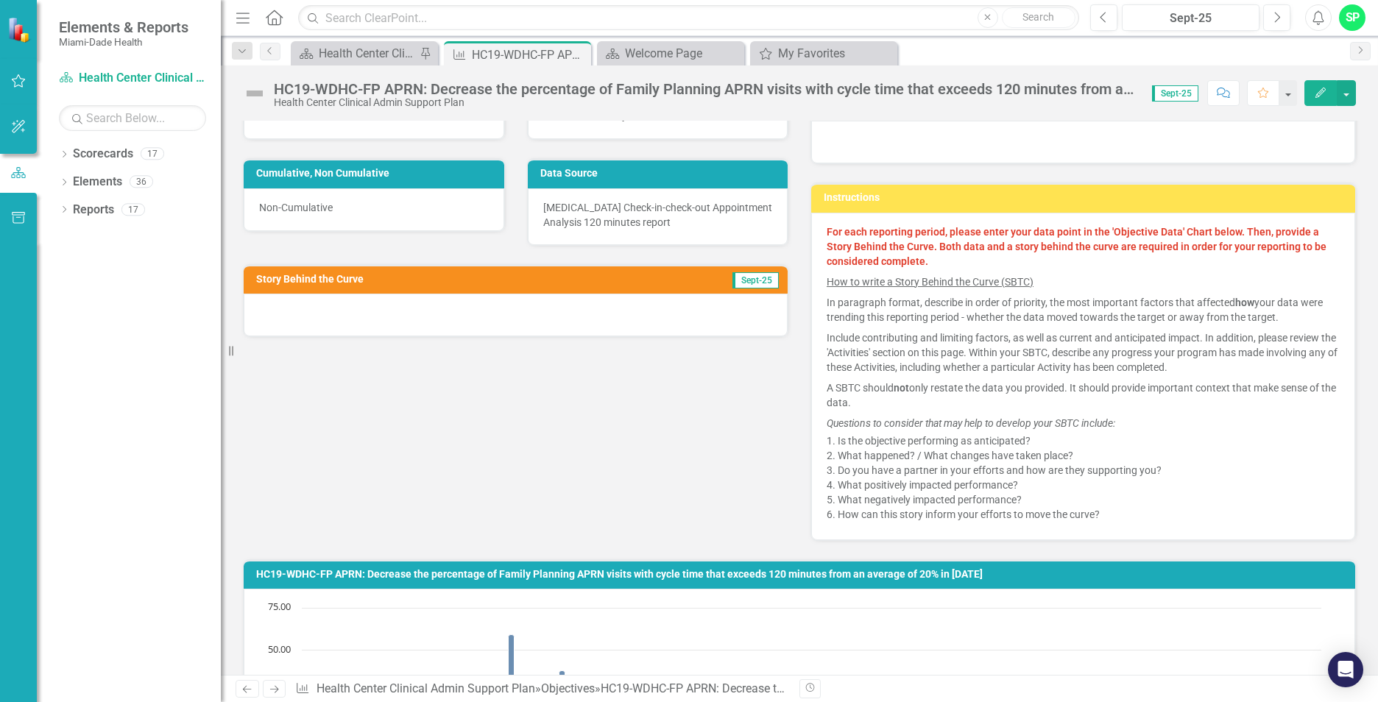
click at [328, 317] on div at bounding box center [516, 315] width 544 height 43
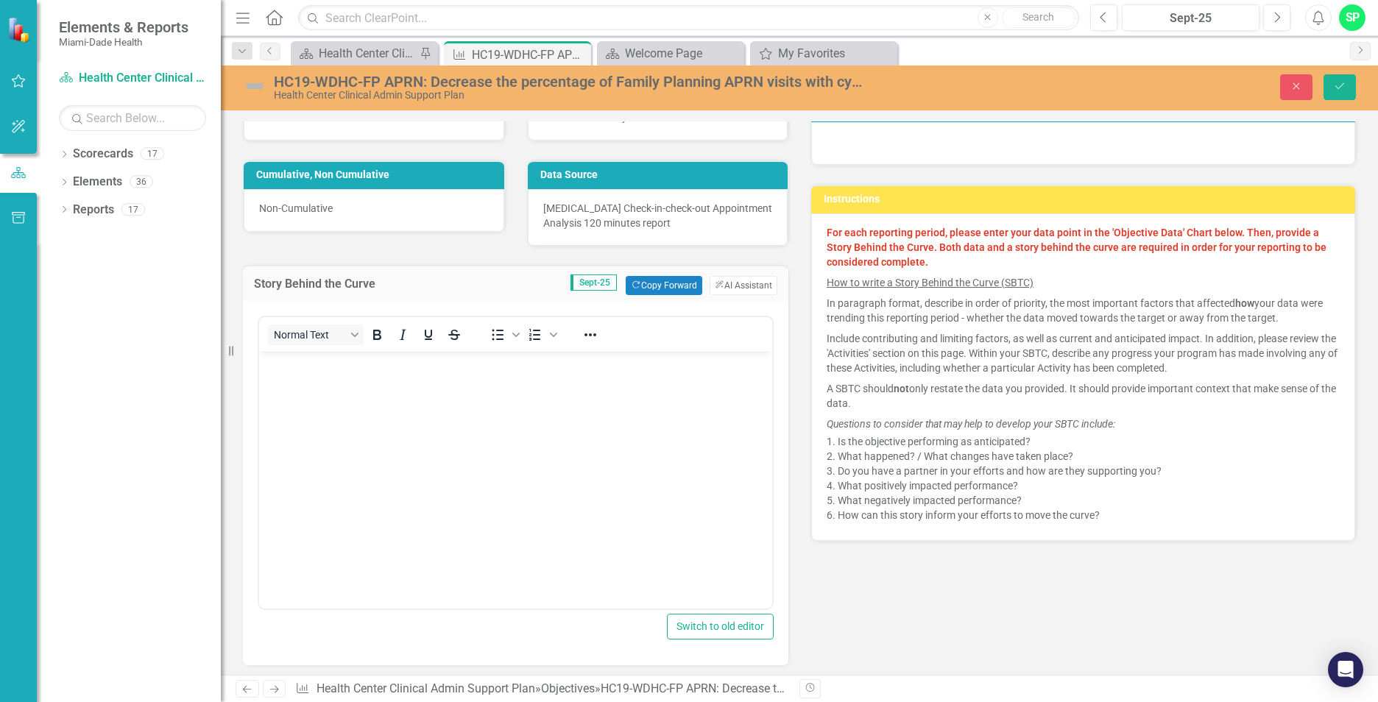
scroll to position [0, 0]
click at [285, 363] on p "Rich Text Area. Press ALT-0 for help." at bounding box center [516, 364] width 506 height 18
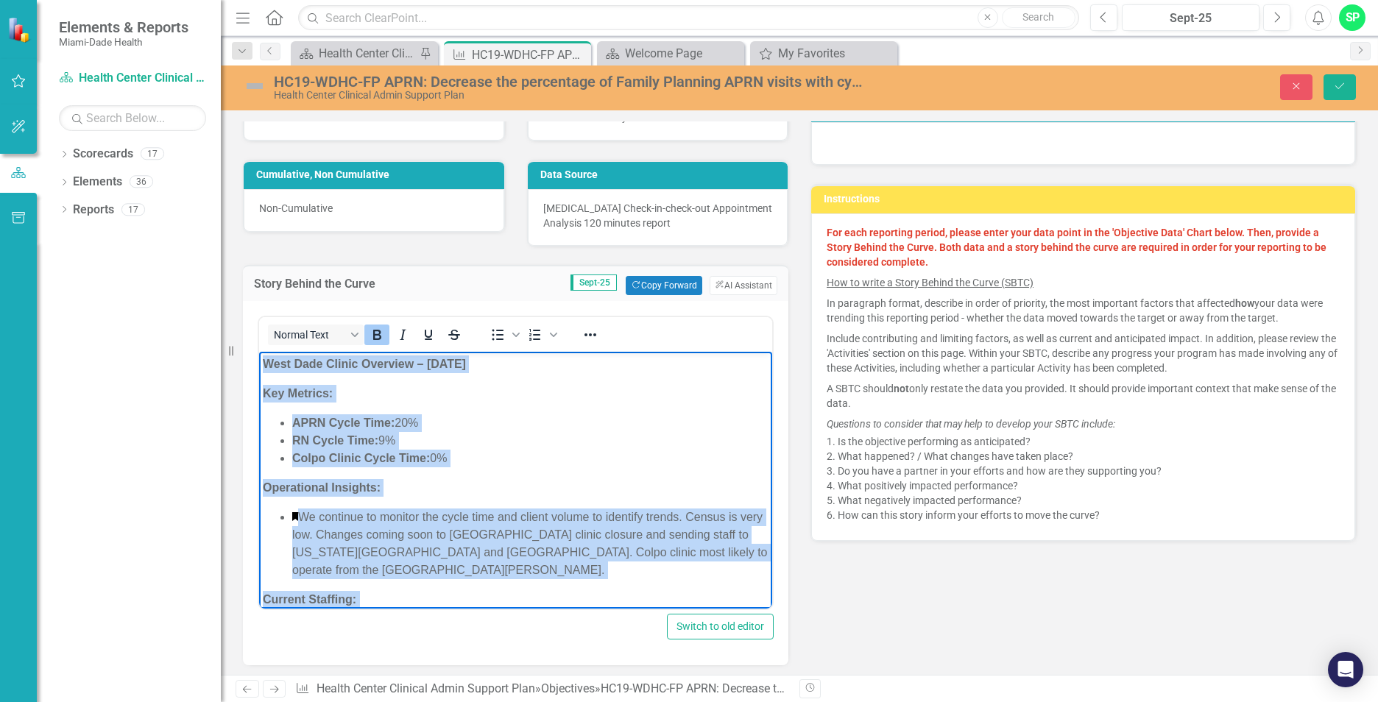
drag, startPoint x: 547, startPoint y: 582, endPoint x: 230, endPoint y: 325, distance: 408.1
click at [259, 352] on html "West Dade Clinic Overview – September 2025 Key Metrics: APRN Cycle Time: 20% RN…" at bounding box center [515, 526] width 513 height 349
click at [587, 336] on icon "Reveal or hide additional toolbar items" at bounding box center [590, 335] width 18 height 18
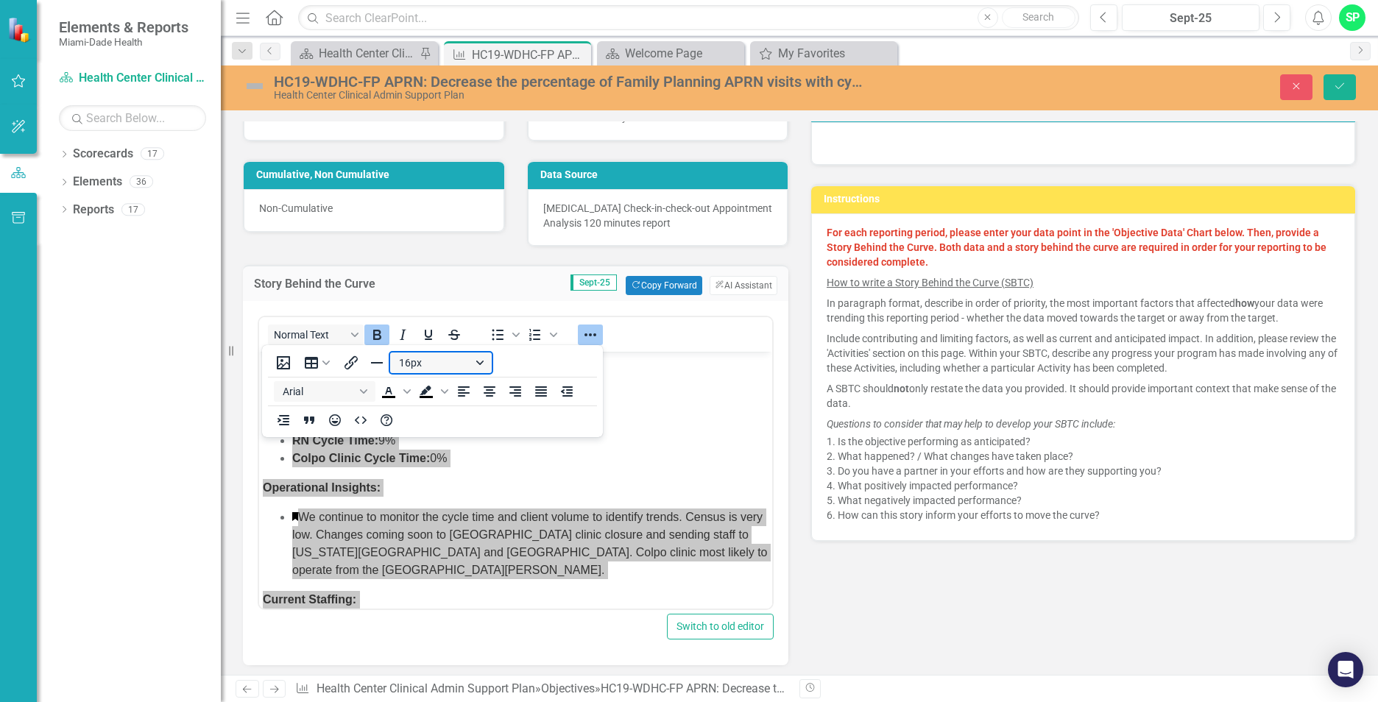
click at [477, 364] on button "16px" at bounding box center [441, 363] width 102 height 21
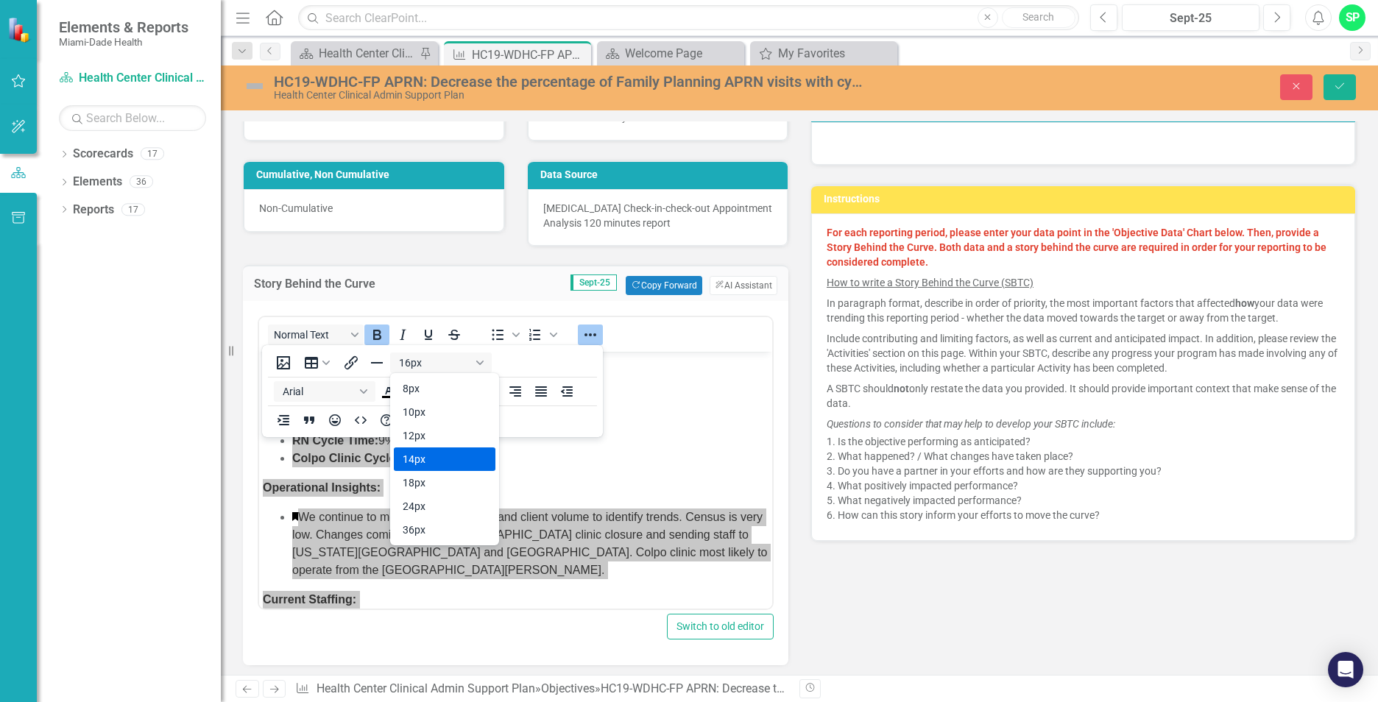
click at [420, 453] on div "14px" at bounding box center [434, 459] width 63 height 18
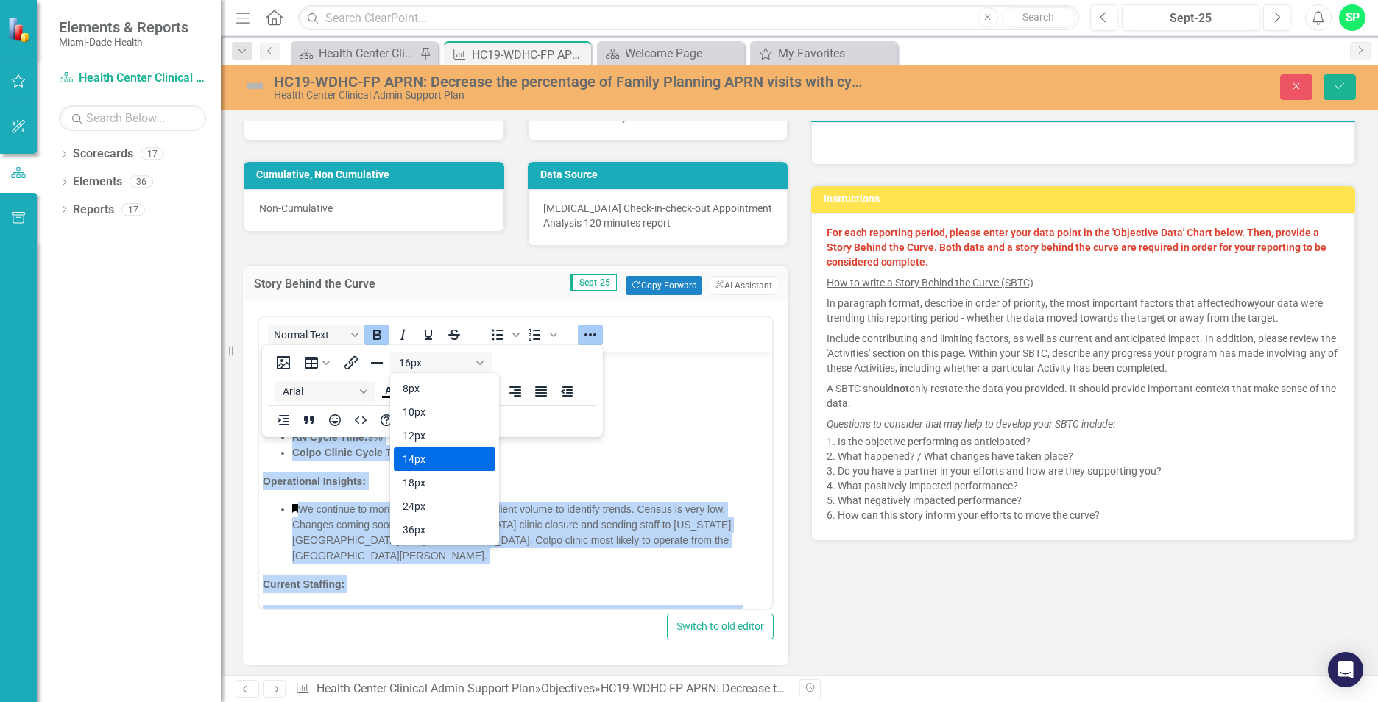
scroll to position [4, 0]
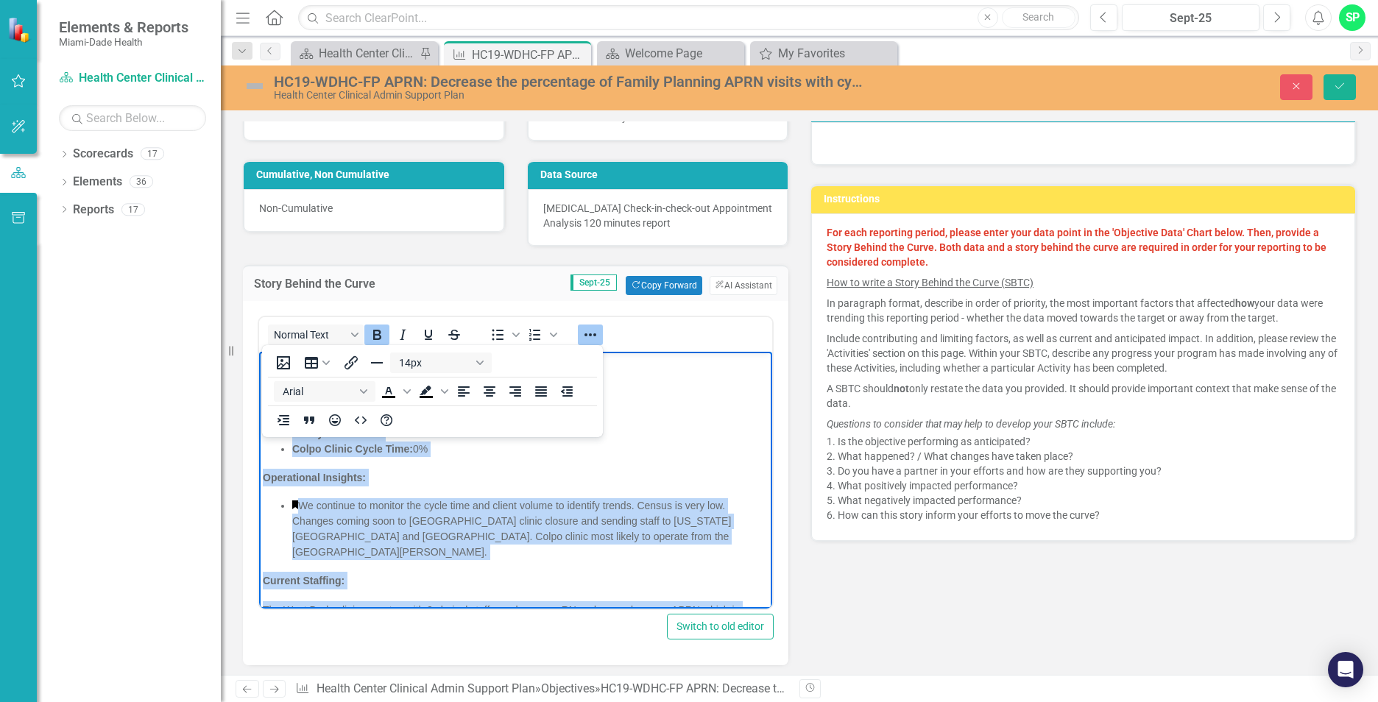
click at [380, 572] on p "Current Staffing:" at bounding box center [516, 581] width 506 height 18
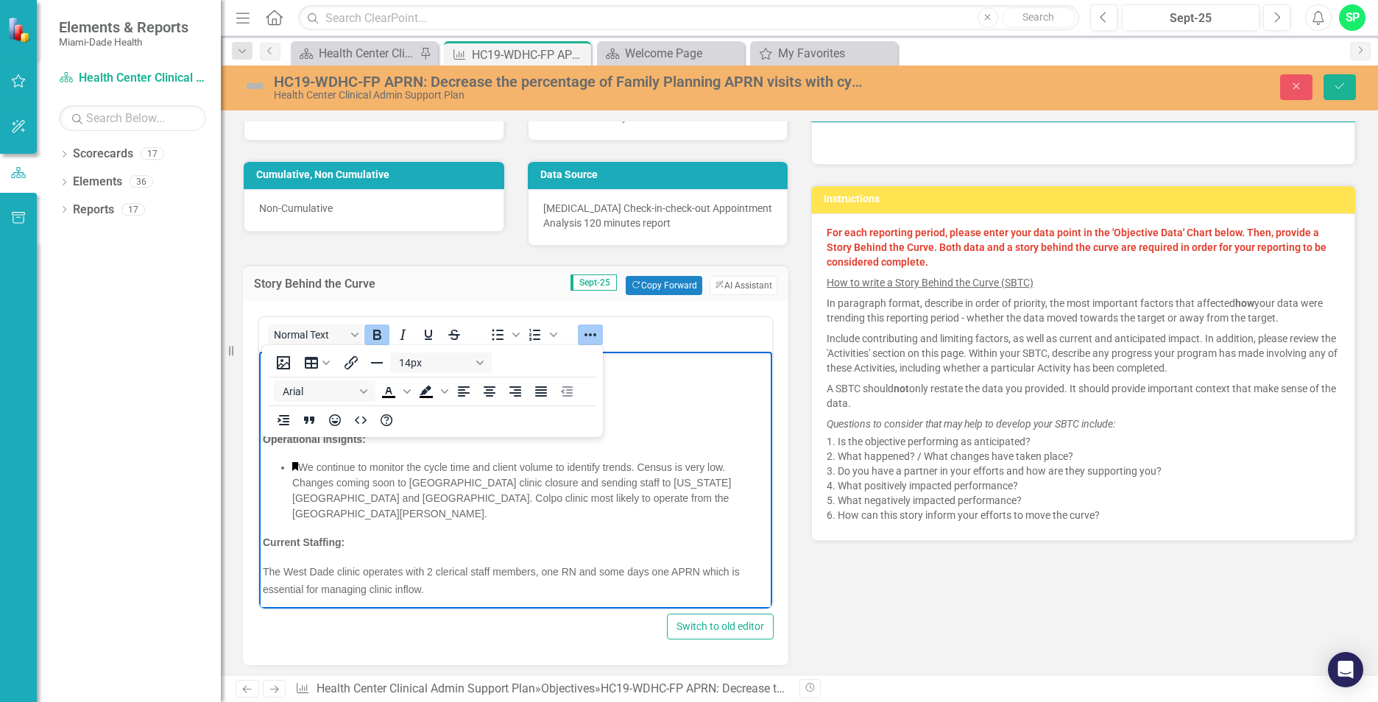
scroll to position [61, 0]
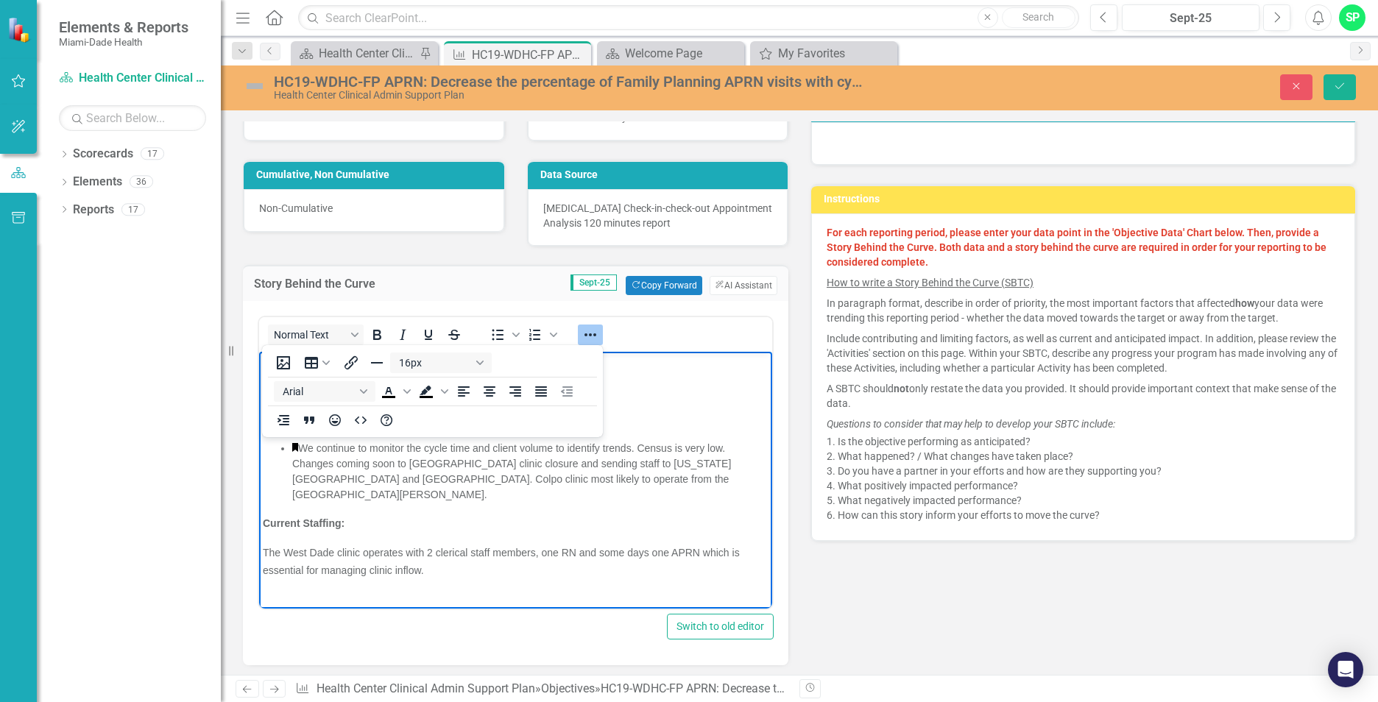
click at [305, 591] on p "Rich Text Area. Press ALT-0 for help." at bounding box center [516, 600] width 506 height 18
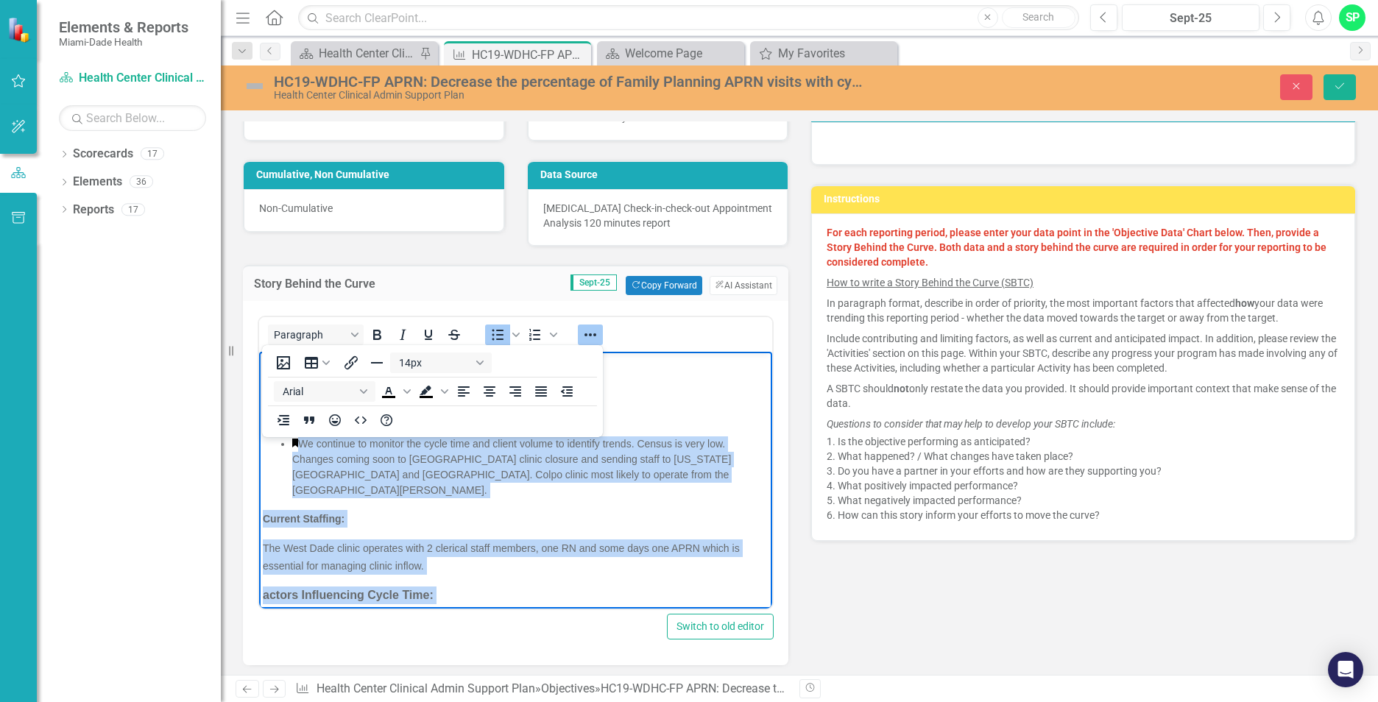
scroll to position [63, 0]
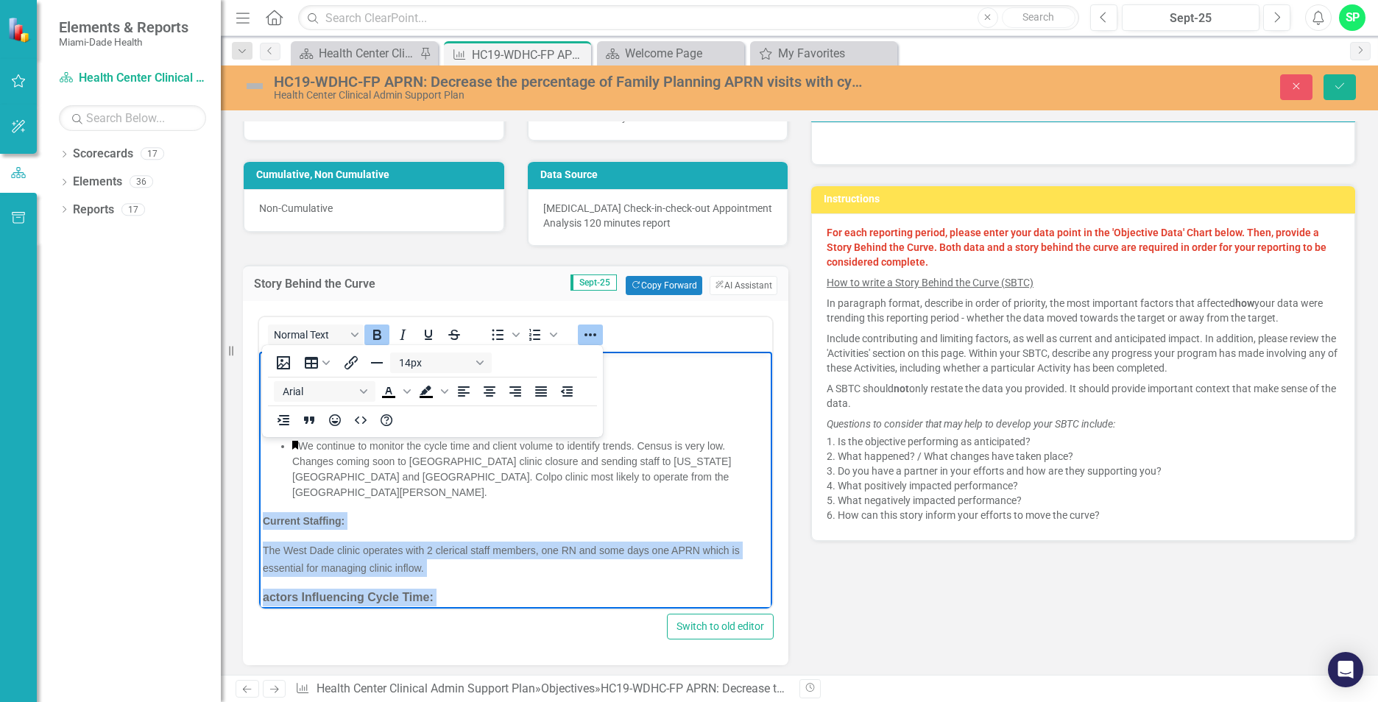
drag, startPoint x: 567, startPoint y: 576, endPoint x: 514, endPoint y: 857, distance: 286.2
click at [259, 504] on html "West Dade Clinic Overview – September 2025 Key Metrics: APRN Cycle Time: 20% RN…" at bounding box center [515, 641] width 513 height 704
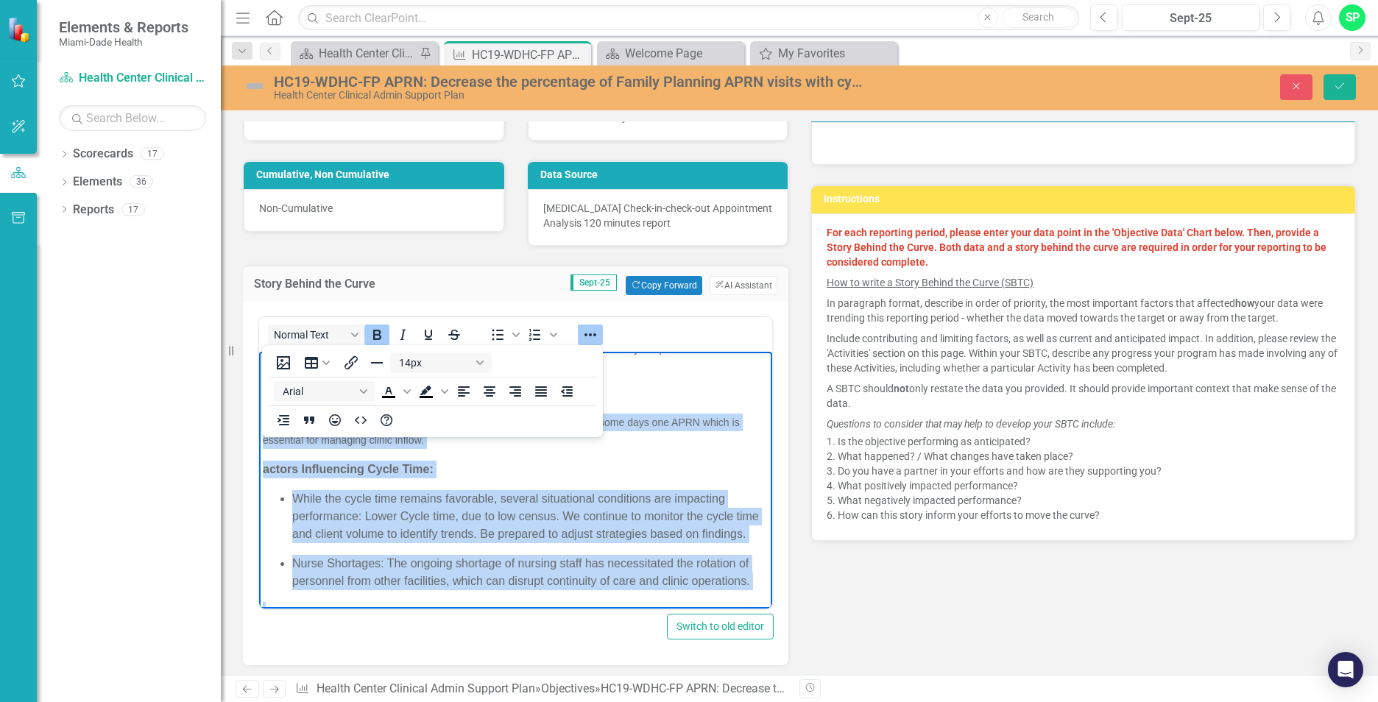
scroll to position [211, 0]
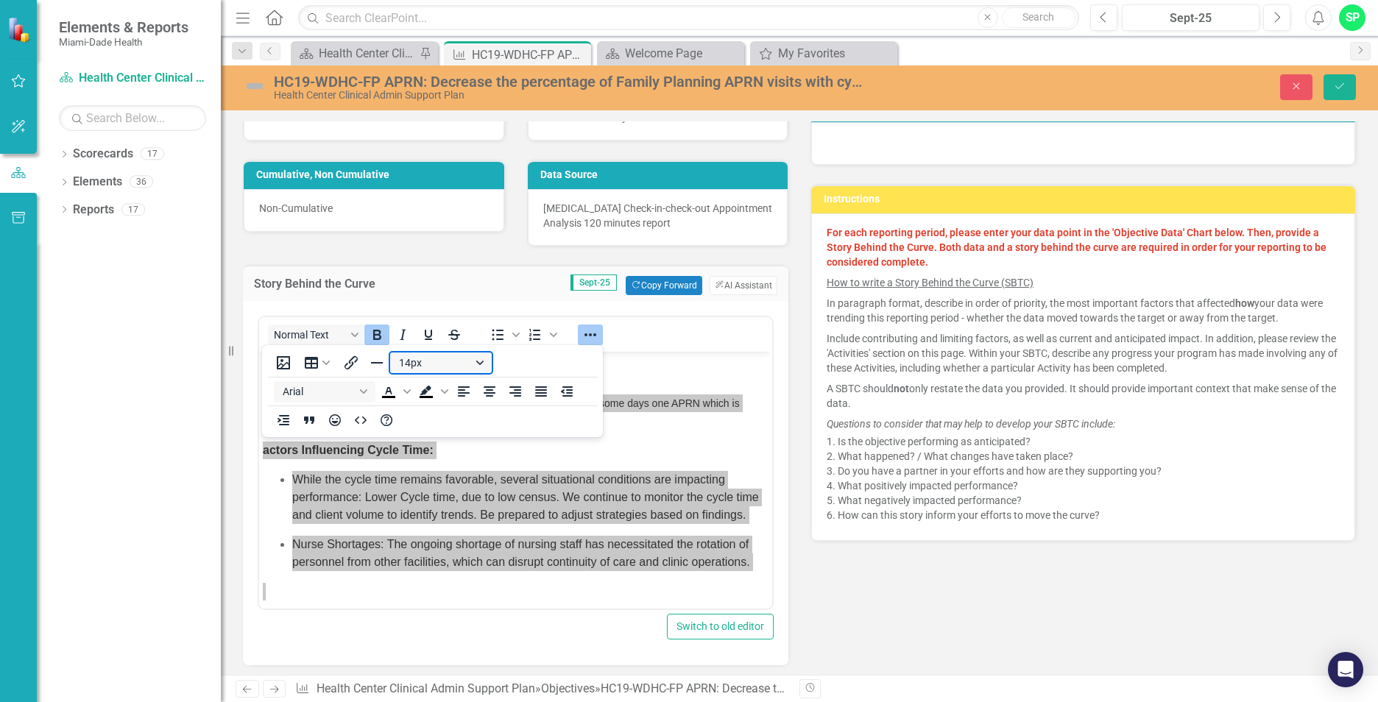
click at [474, 364] on button "14px" at bounding box center [441, 363] width 102 height 21
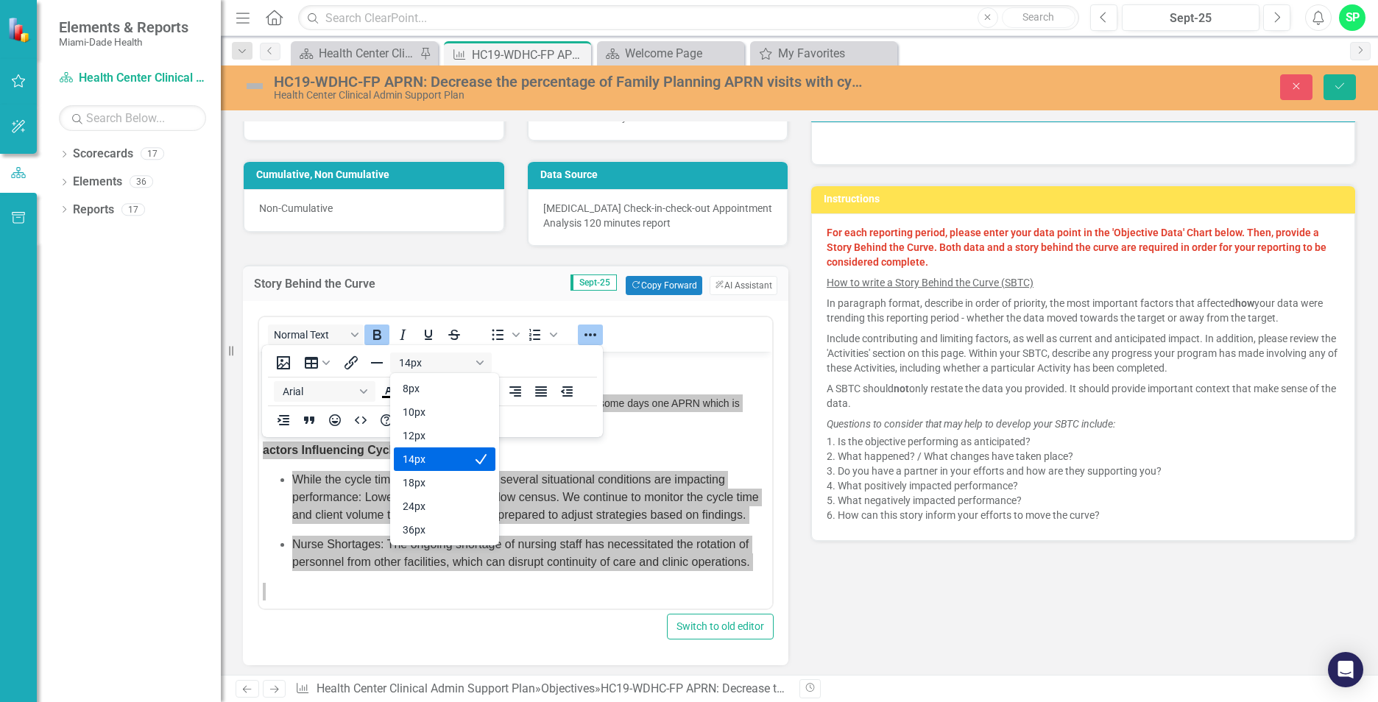
click at [434, 465] on div "14px" at bounding box center [434, 459] width 63 height 18
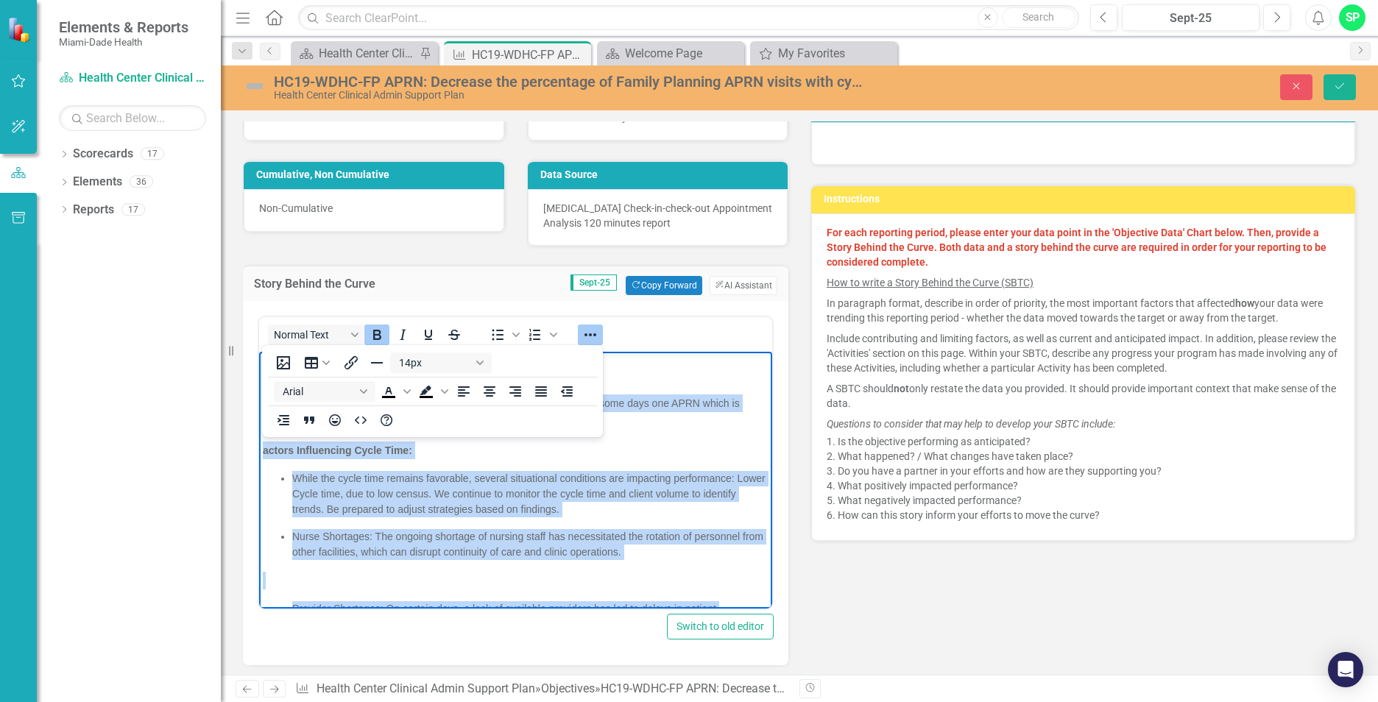
click at [318, 572] on p "Rich Text Area. Press ALT-0 for help." at bounding box center [516, 581] width 506 height 18
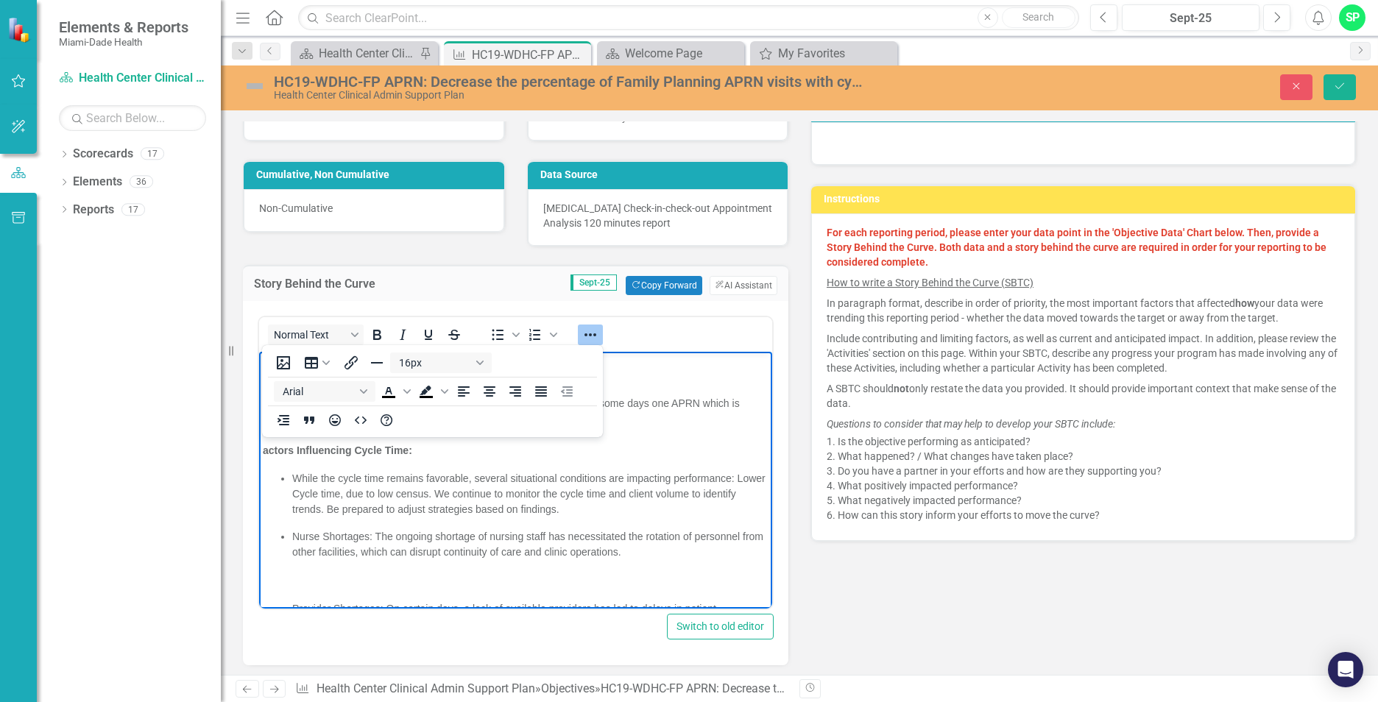
drag, startPoint x: 594, startPoint y: 332, endPoint x: 182, endPoint y: 152, distance: 449.9
click at [594, 332] on icon "Reveal or hide additional toolbar items" at bounding box center [590, 335] width 18 height 18
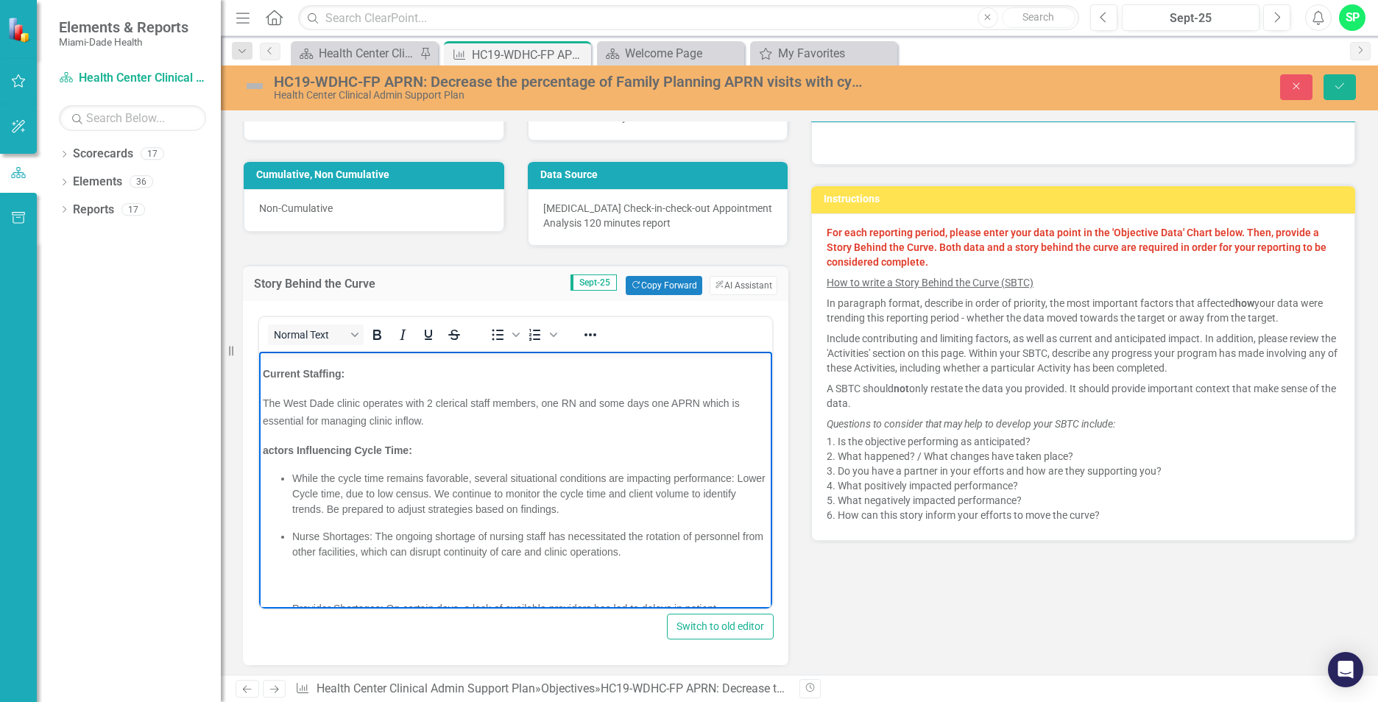
click at [305, 572] on p "Rich Text Area. Press ALT-0 for help." at bounding box center [516, 581] width 506 height 18
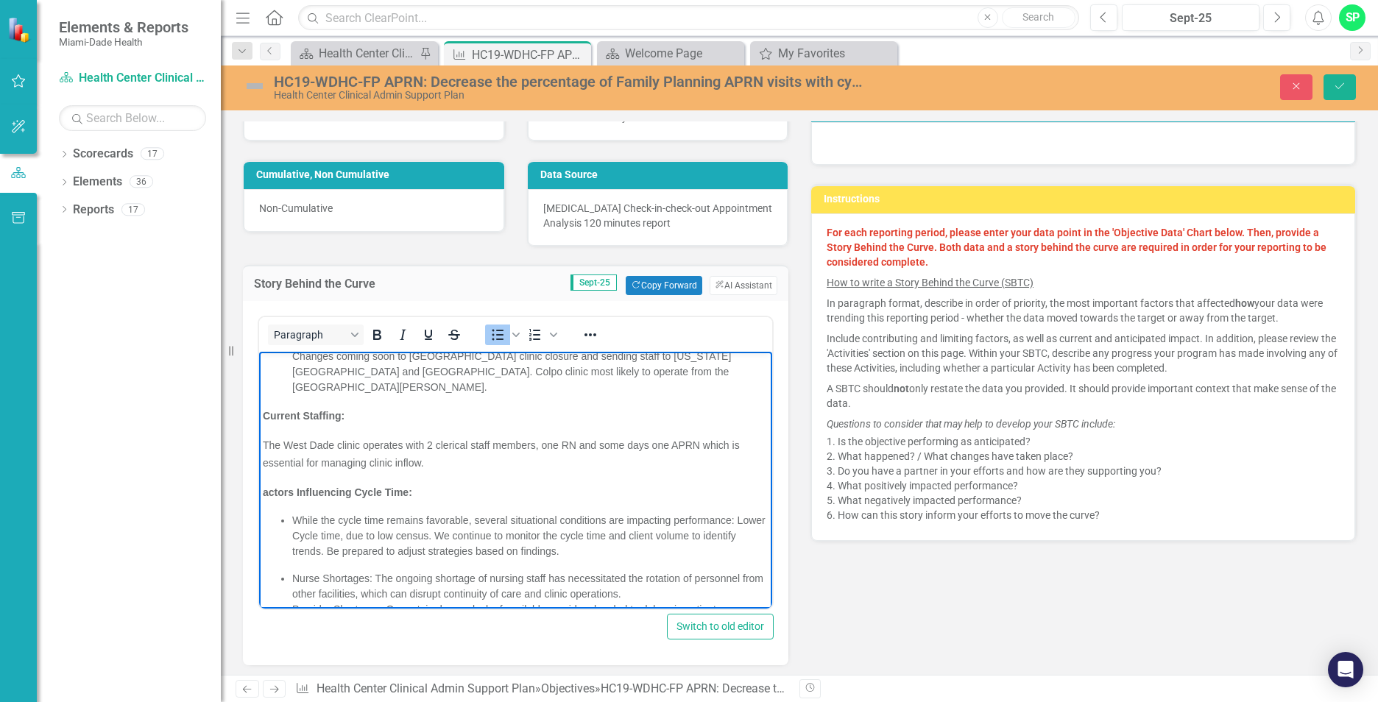
scroll to position [358, 0]
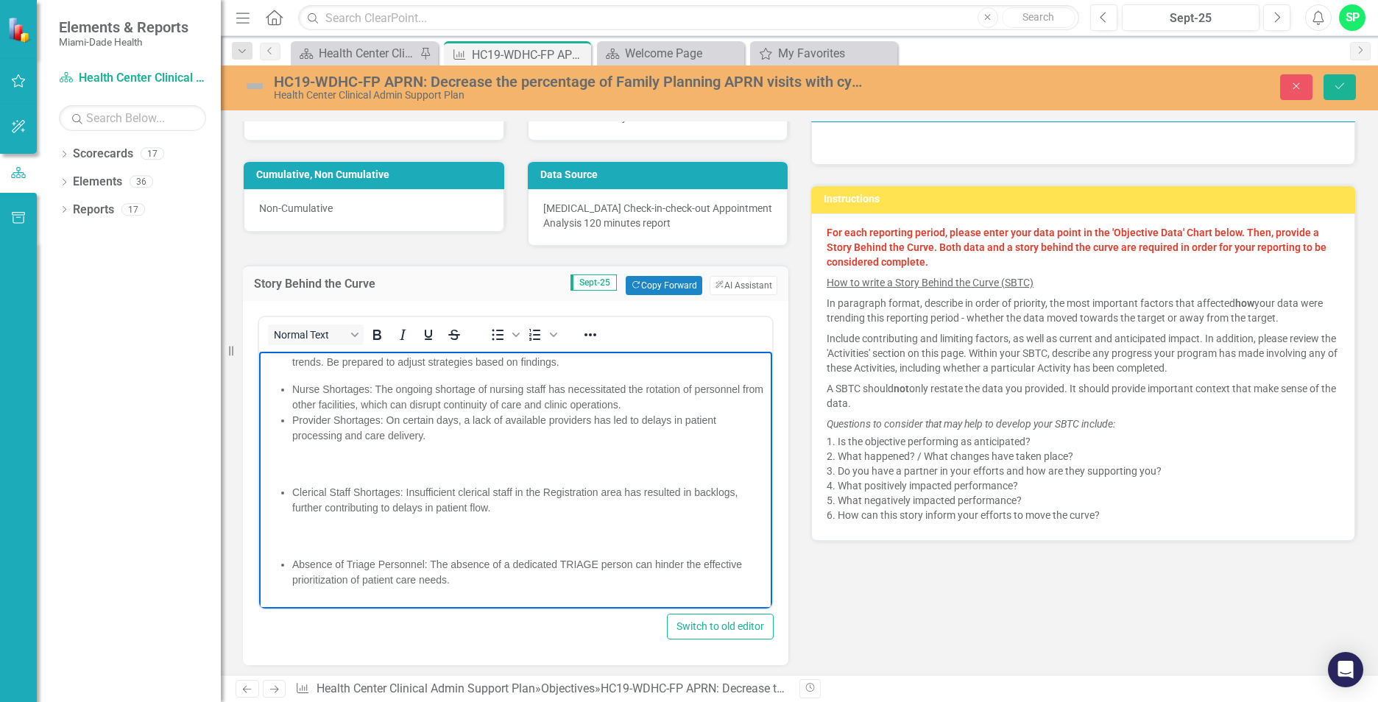
click at [501, 575] on body "West Dade Clinic Overview – September 2025 Key Metrics: APRN Cycle Time: 20% RN…" at bounding box center [515, 313] width 513 height 639
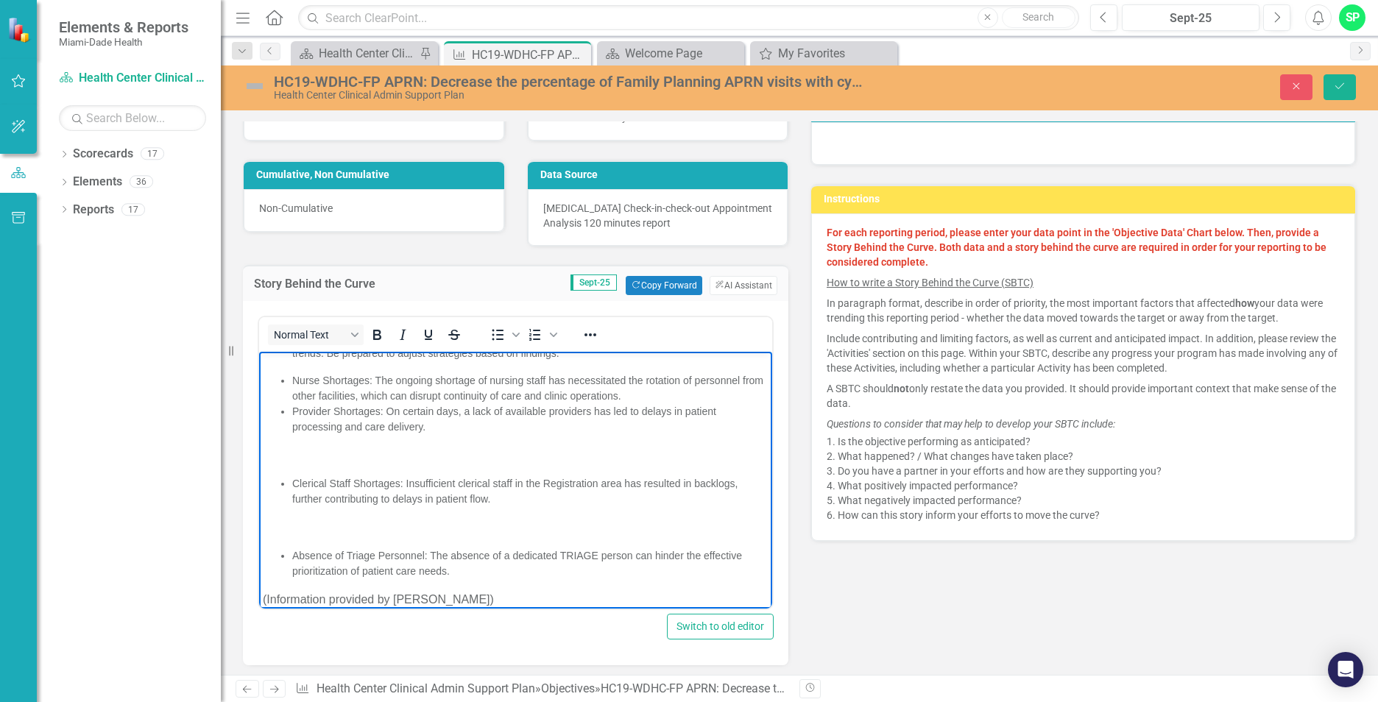
drag, startPoint x: 487, startPoint y: 597, endPoint x: 246, endPoint y: 587, distance: 241.6
click at [259, 587] on html "West Dade Clinic Overview – September 2025 Key Metrics: APRN Cycle Time: 20% RN…" at bounding box center [515, 304] width 513 height 639
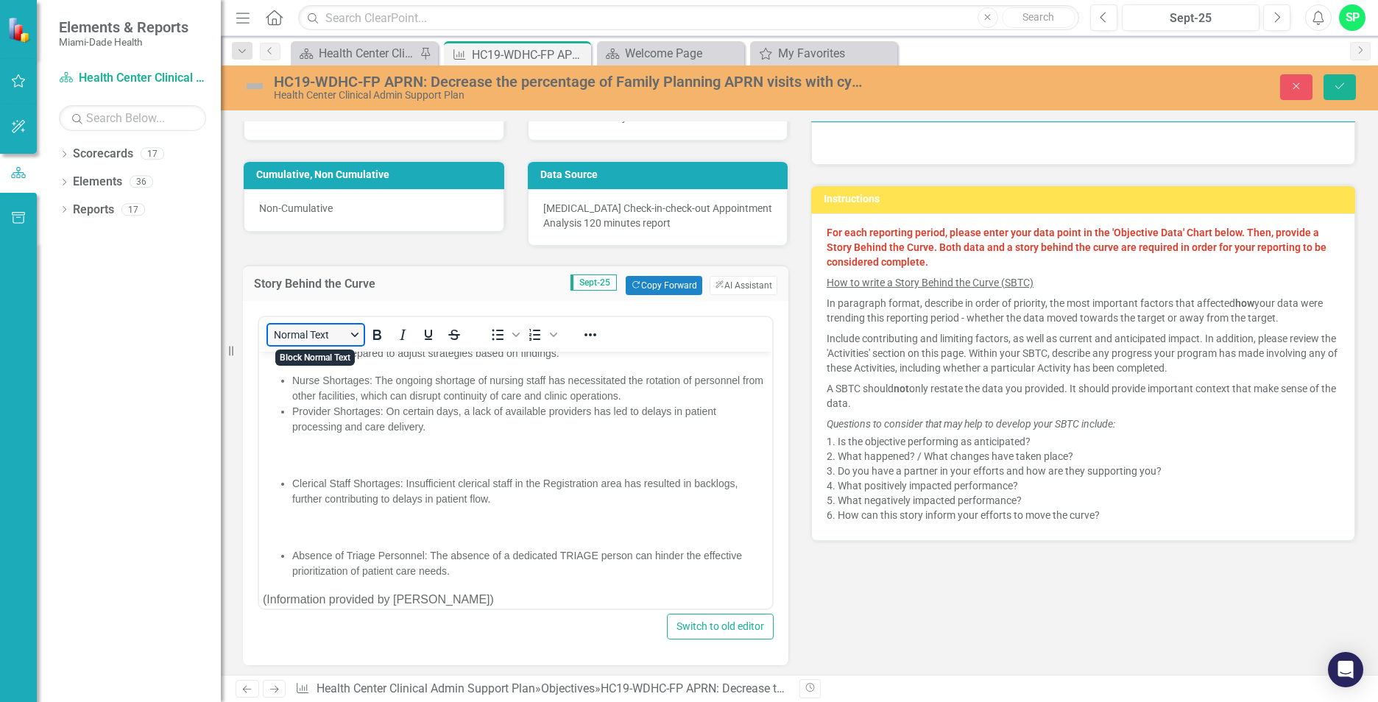
click at [359, 339] on button "Normal Text" at bounding box center [316, 335] width 96 height 21
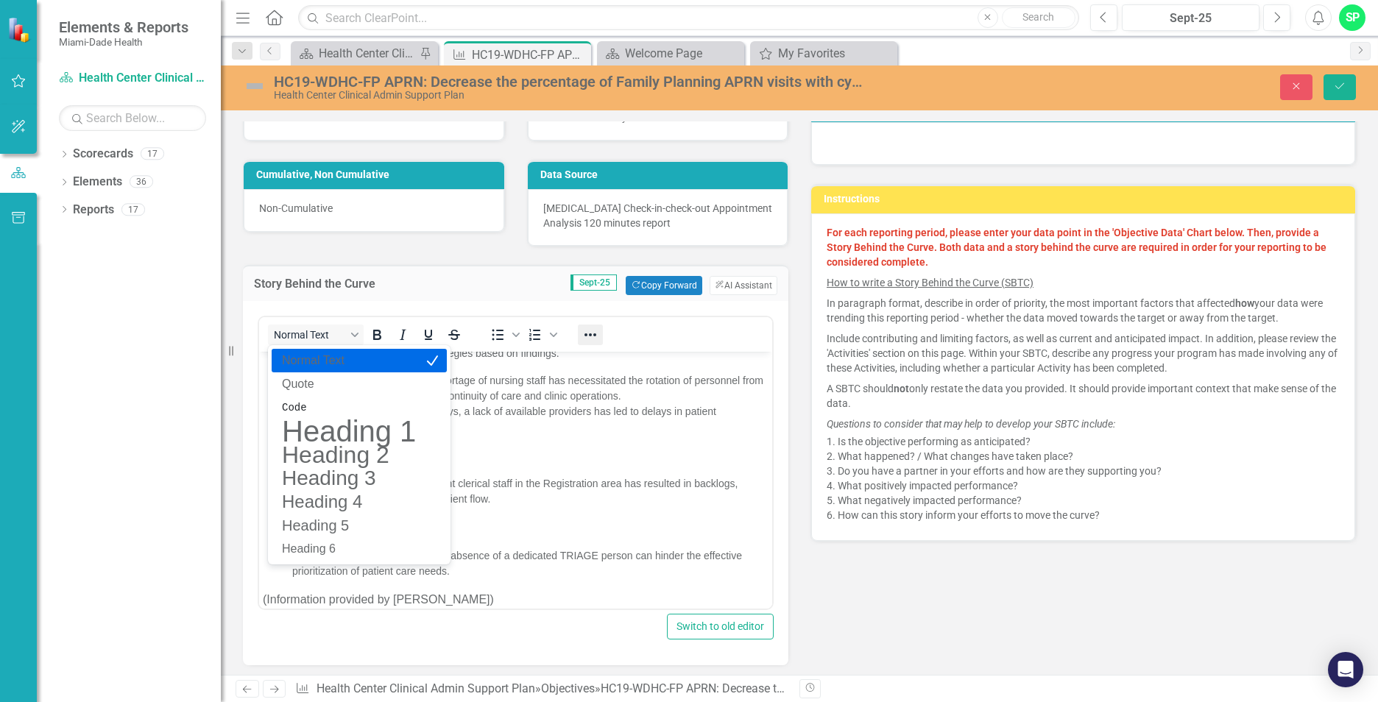
click at [587, 336] on icon "Reveal or hide additional toolbar items" at bounding box center [590, 335] width 18 height 18
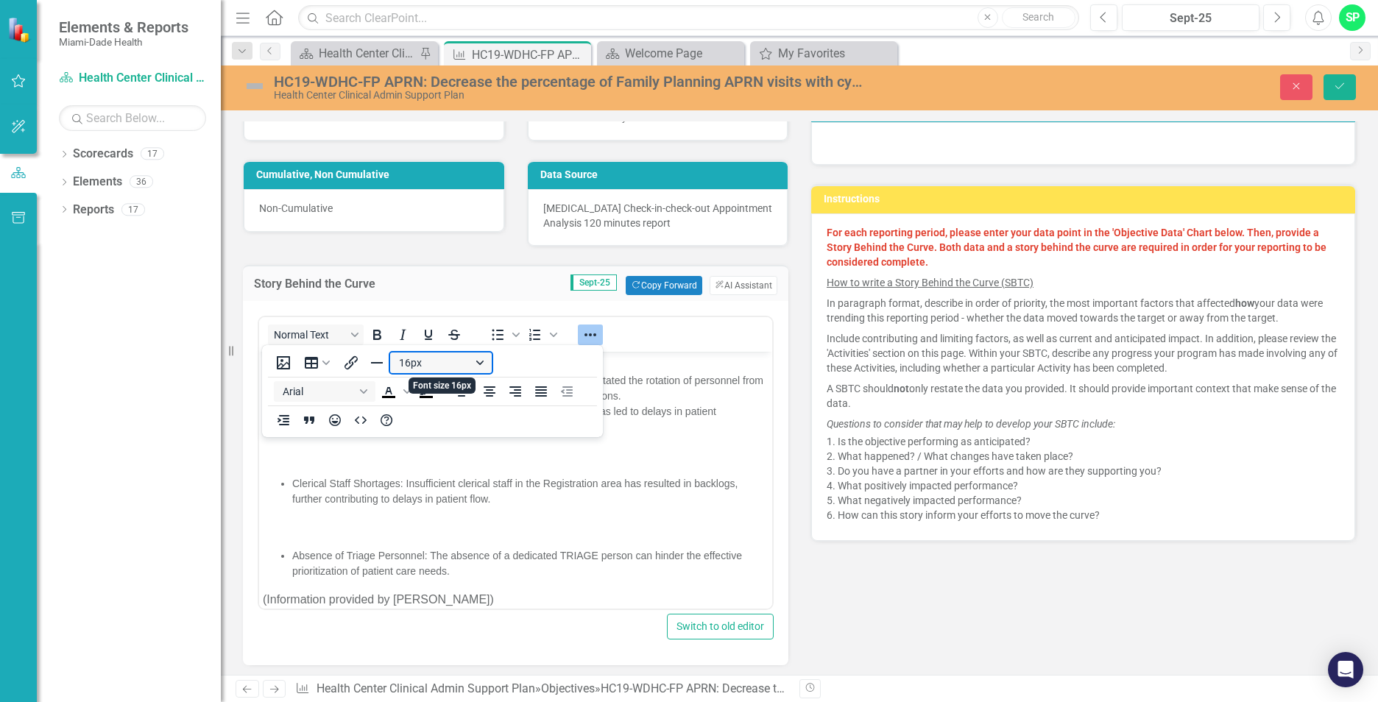
click at [457, 357] on button "16px" at bounding box center [441, 363] width 102 height 21
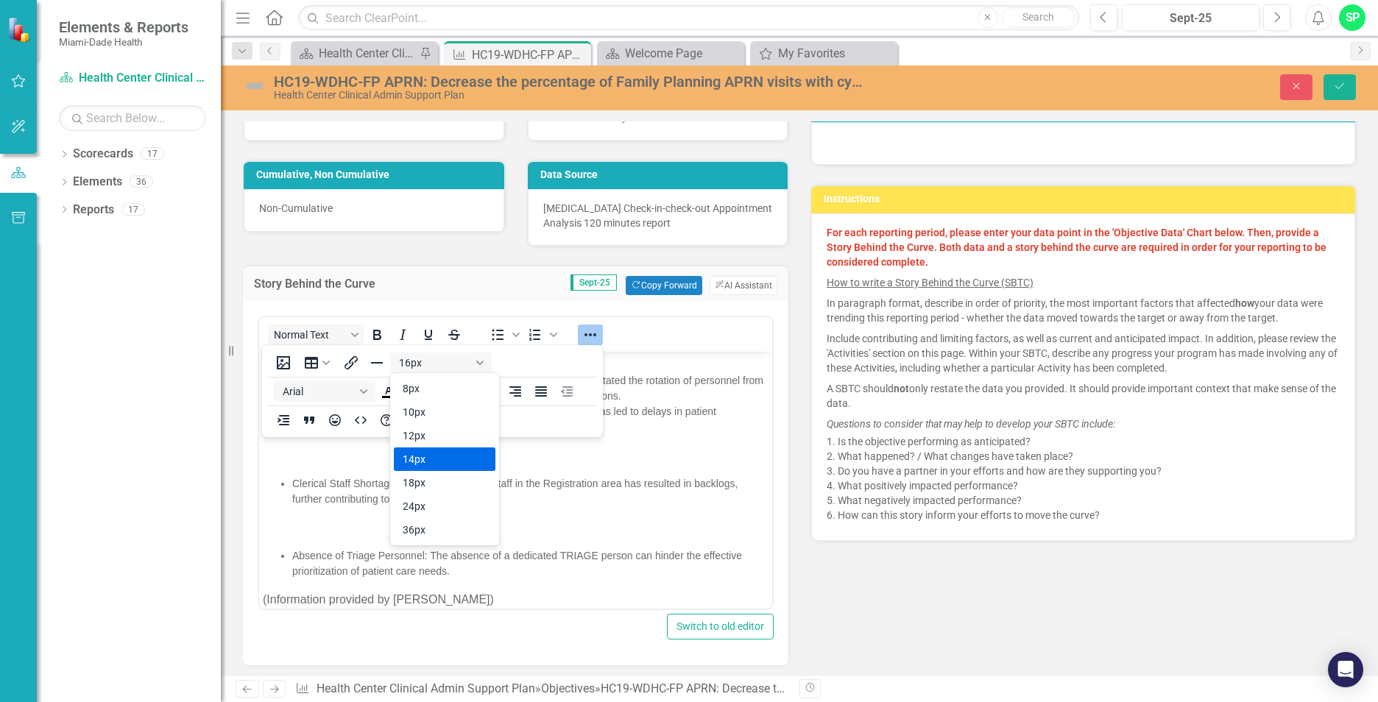
click at [411, 457] on div "14px" at bounding box center [434, 459] width 63 height 18
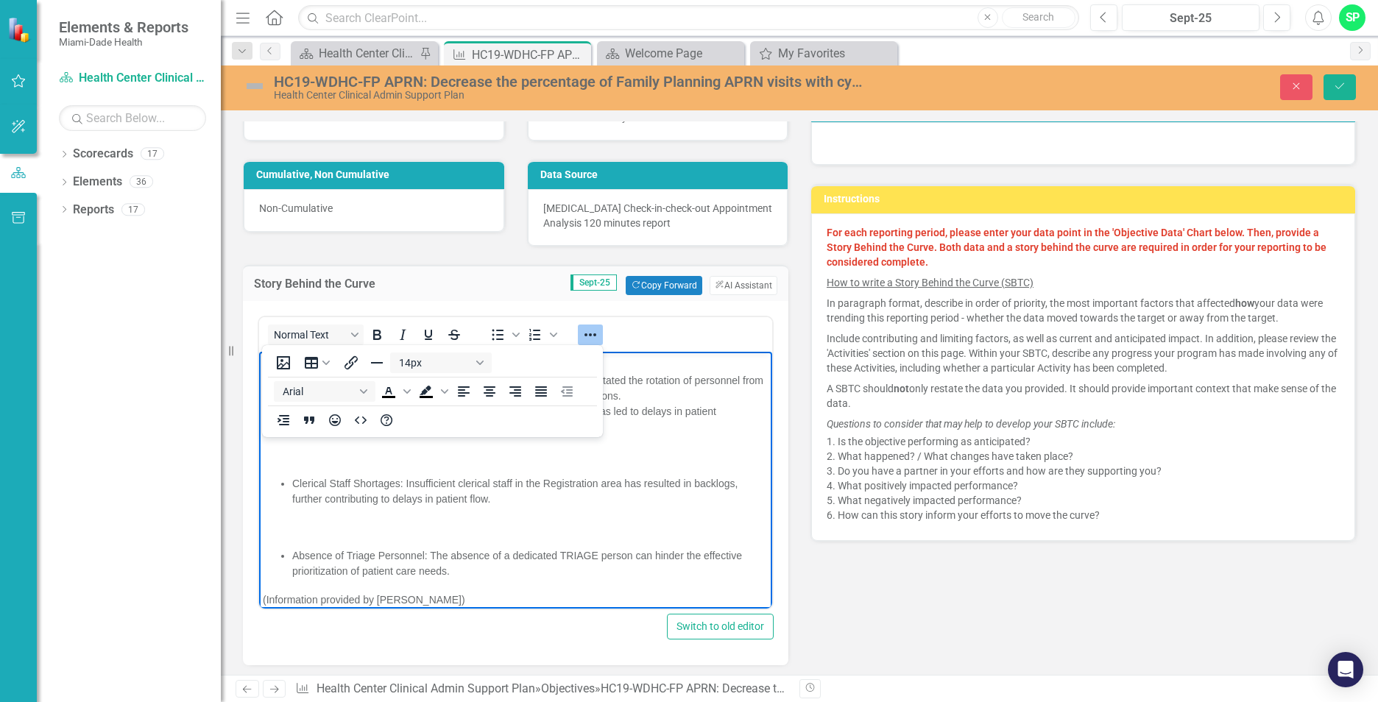
click at [559, 563] on body "West Dade Clinic Overview – September 2025 Key Metrics: APRN Cycle Time: 20% RN…" at bounding box center [515, 304] width 513 height 639
click at [488, 593] on body "West Dade Clinic Overview – September 2025 Key Metrics: APRN Cycle Time: 20% RN…" at bounding box center [515, 304] width 513 height 639
click at [495, 591] on p "(Information provided by [PERSON_NAME])" at bounding box center [516, 600] width 506 height 18
click at [500, 591] on p "(Information provided by [PERSON_NAME])" at bounding box center [516, 600] width 506 height 18
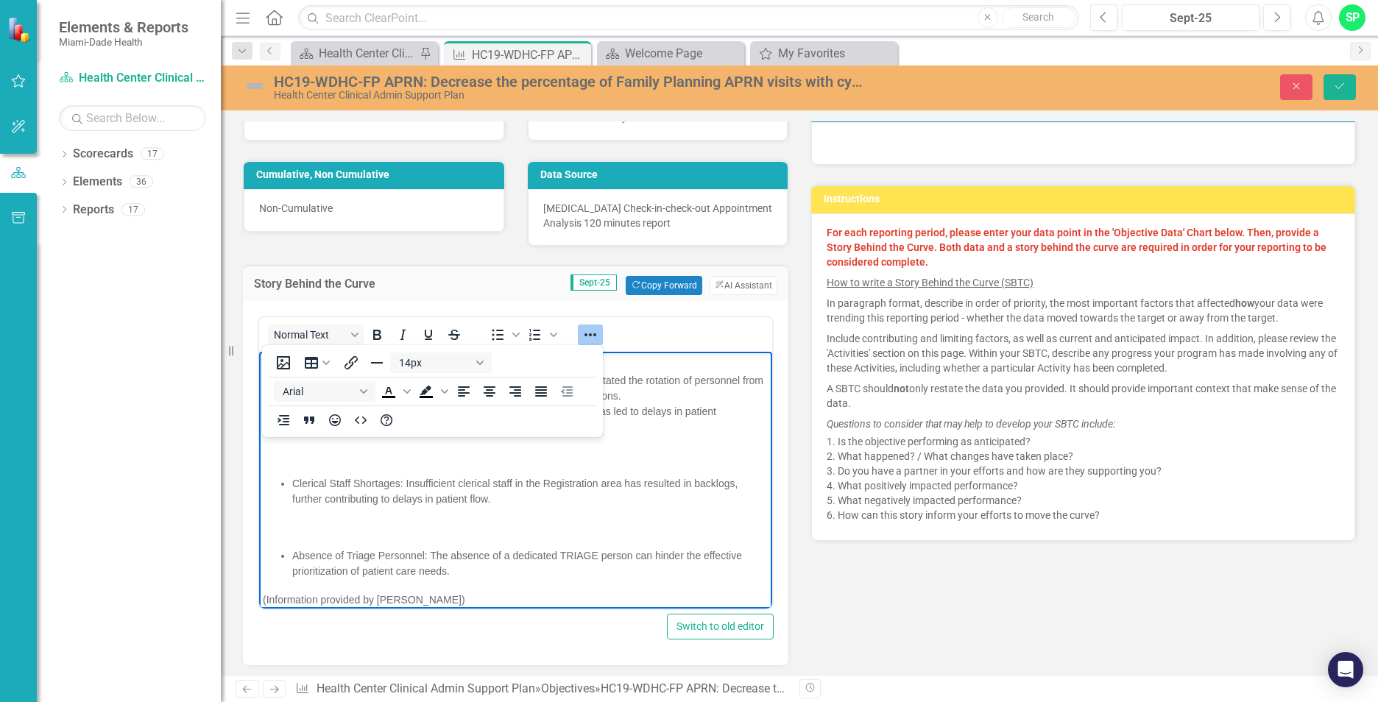
click at [458, 591] on p "(Information provided by [PERSON_NAME])" at bounding box center [516, 600] width 506 height 18
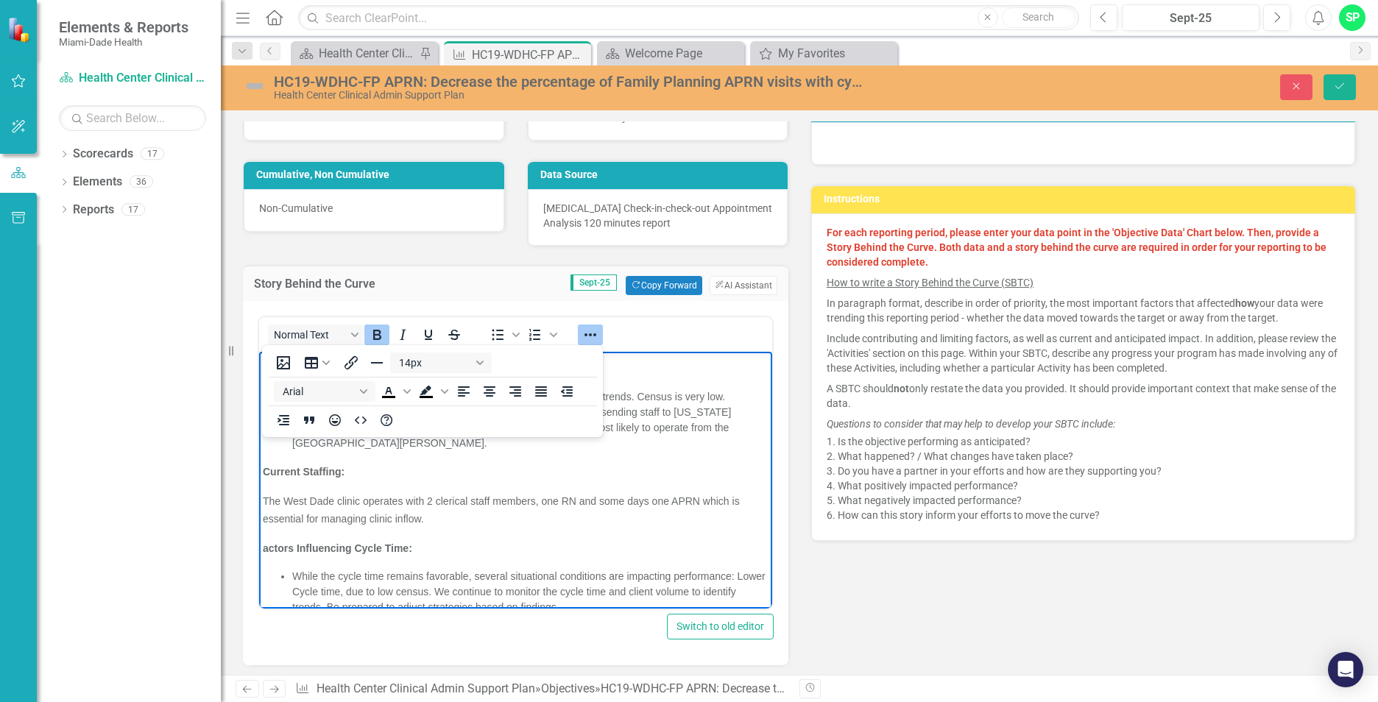
scroll to position [0, 0]
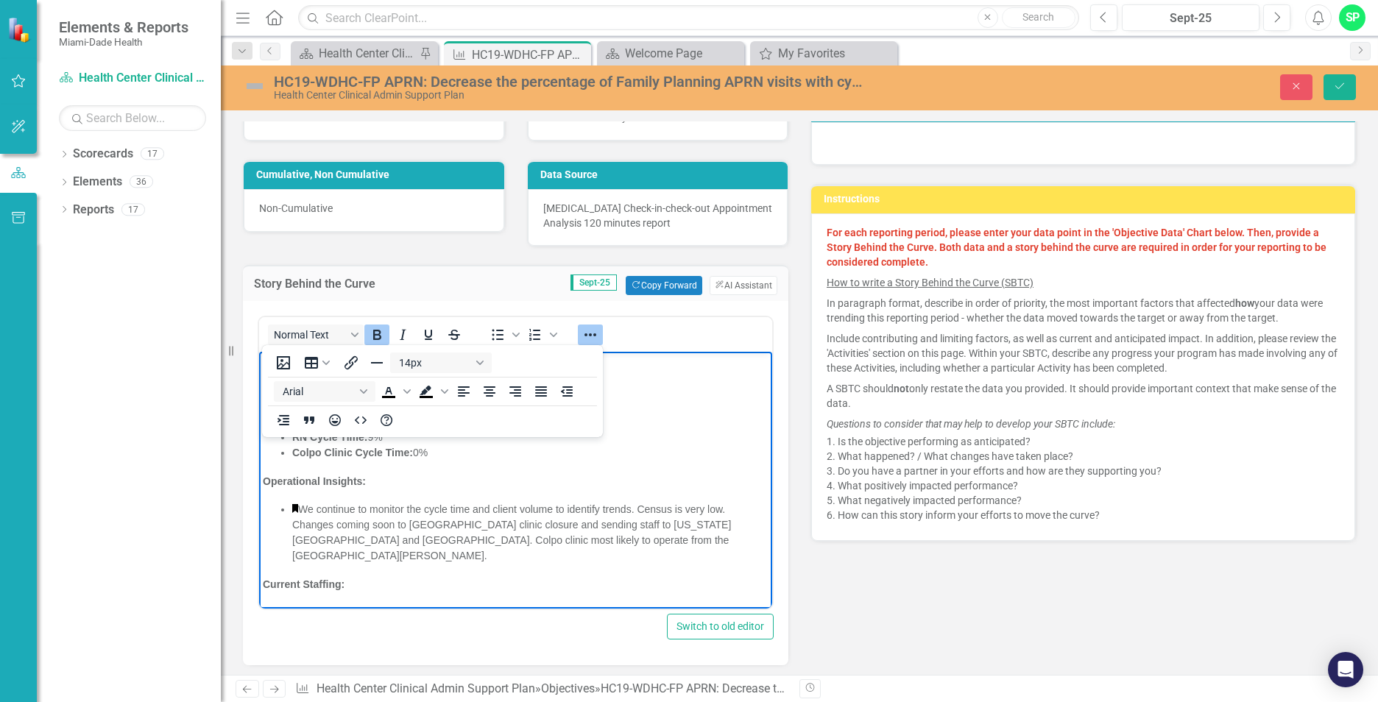
drag, startPoint x: 462, startPoint y: 586, endPoint x: 489, endPoint y: 710, distance: 127.2
click at [259, 352] on html "West Dade Clinic Overview – September 2025 Key Metrics: APRN Cycle Time: 20% RN…" at bounding box center [515, 671] width 513 height 639
copy body "West Dade Clinic Overview – September 2025 Key Metrics: APRN Cycle Time: 20% RN…"
click at [597, 331] on icon "Reveal or hide additional toolbar items" at bounding box center [590, 335] width 18 height 18
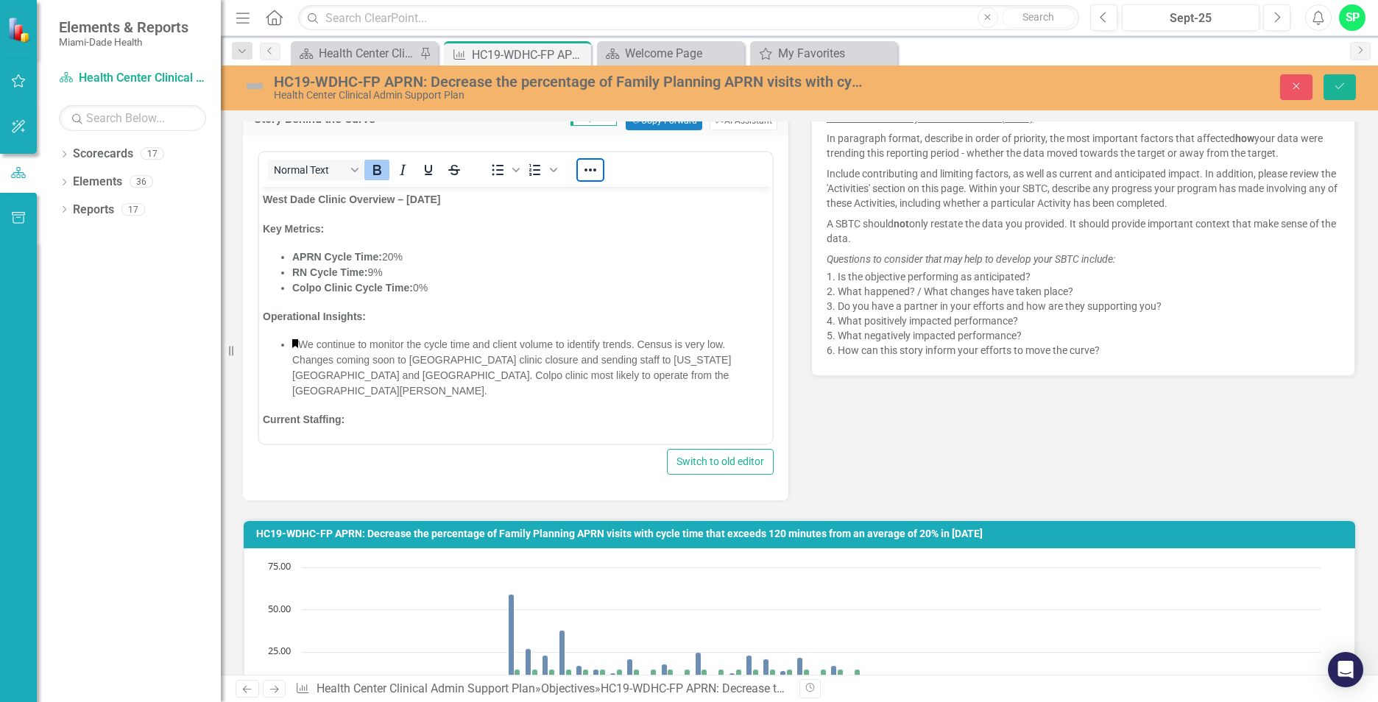
scroll to position [515, 0]
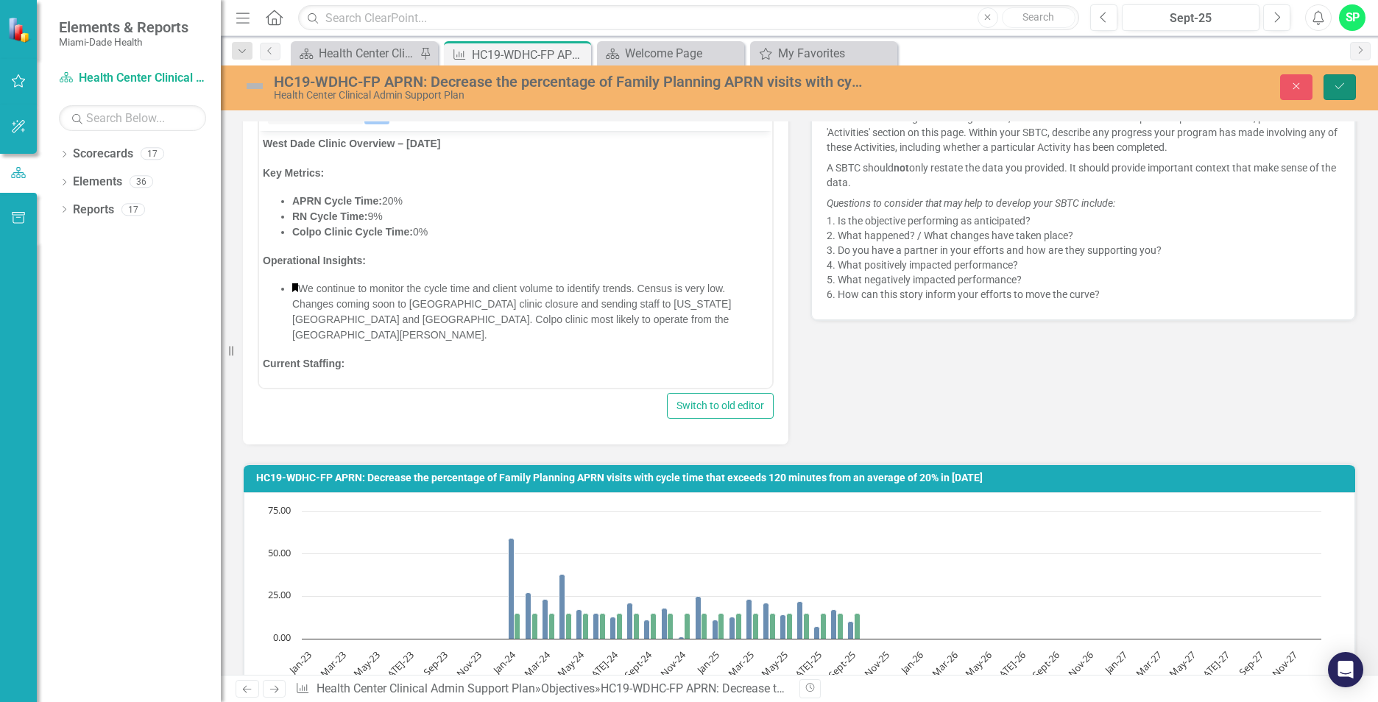
click at [1345, 93] on button "Save" at bounding box center [1339, 87] width 32 height 26
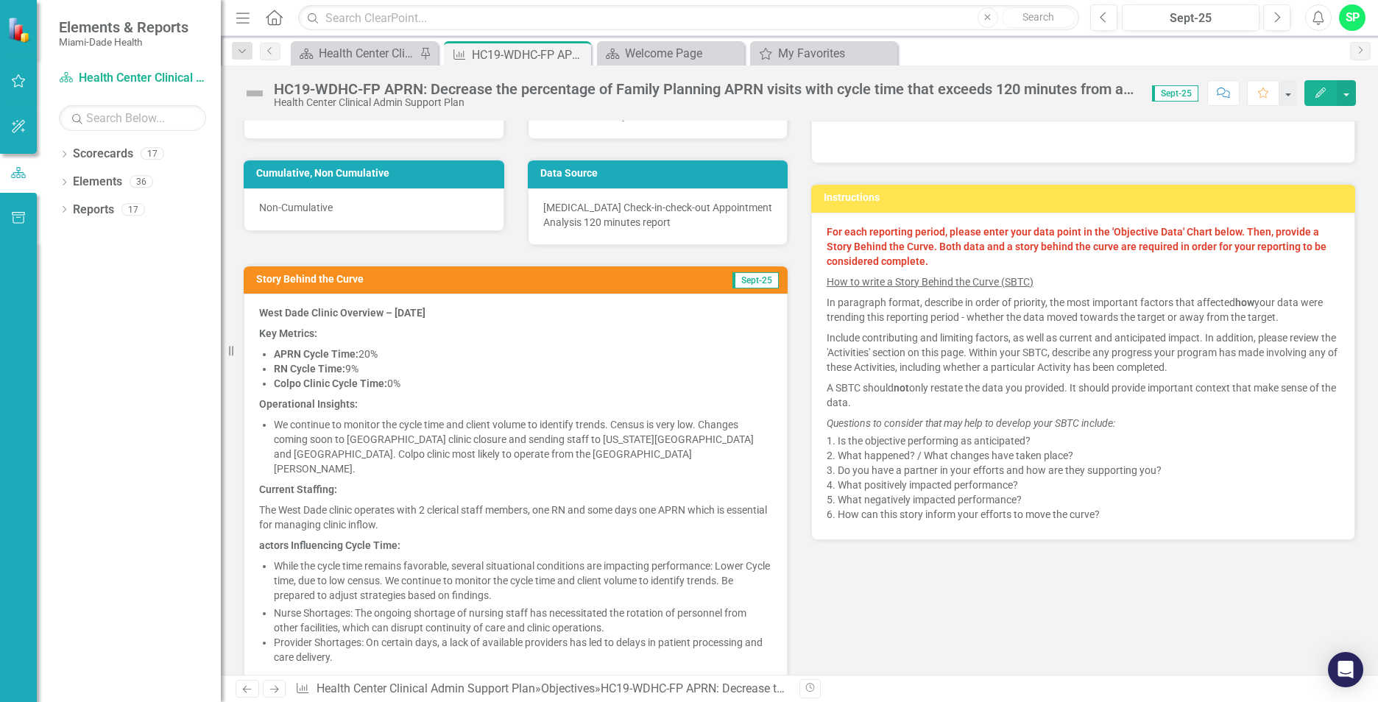
scroll to position [0, 0]
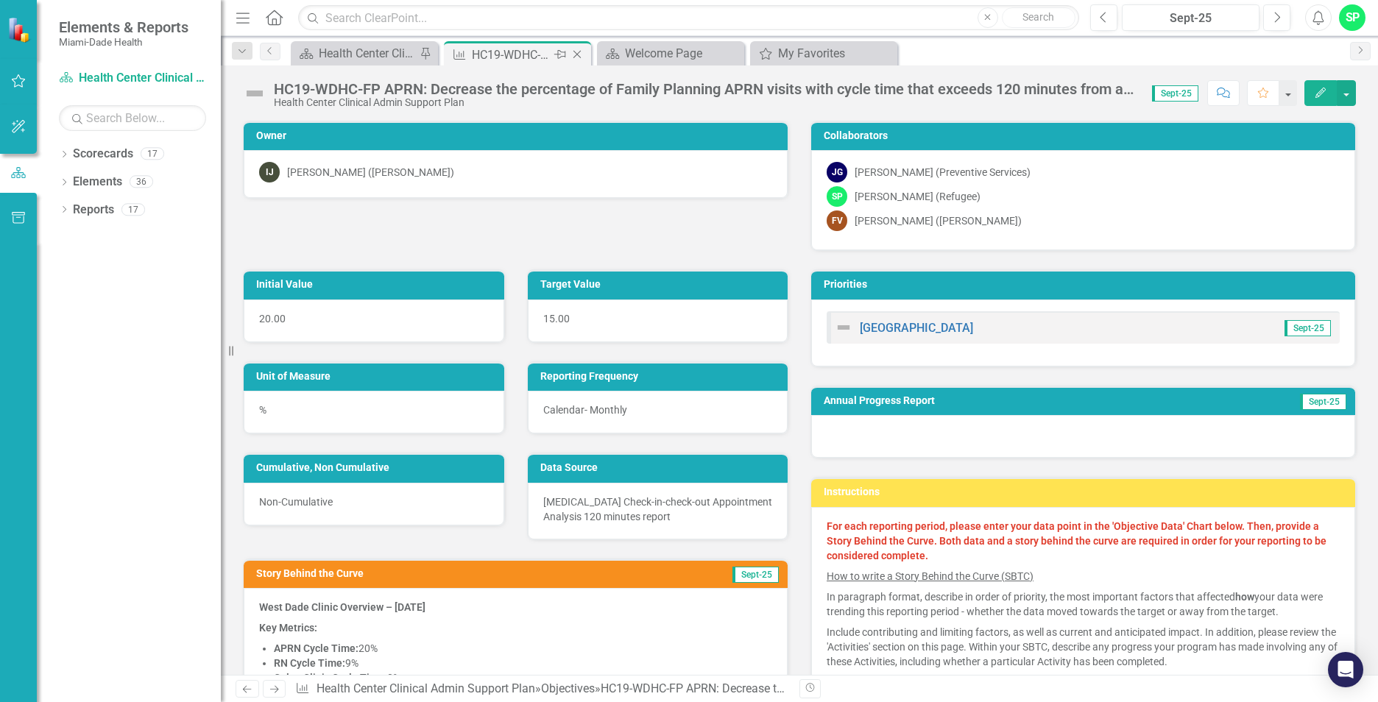
click at [579, 53] on icon at bounding box center [577, 55] width 8 height 8
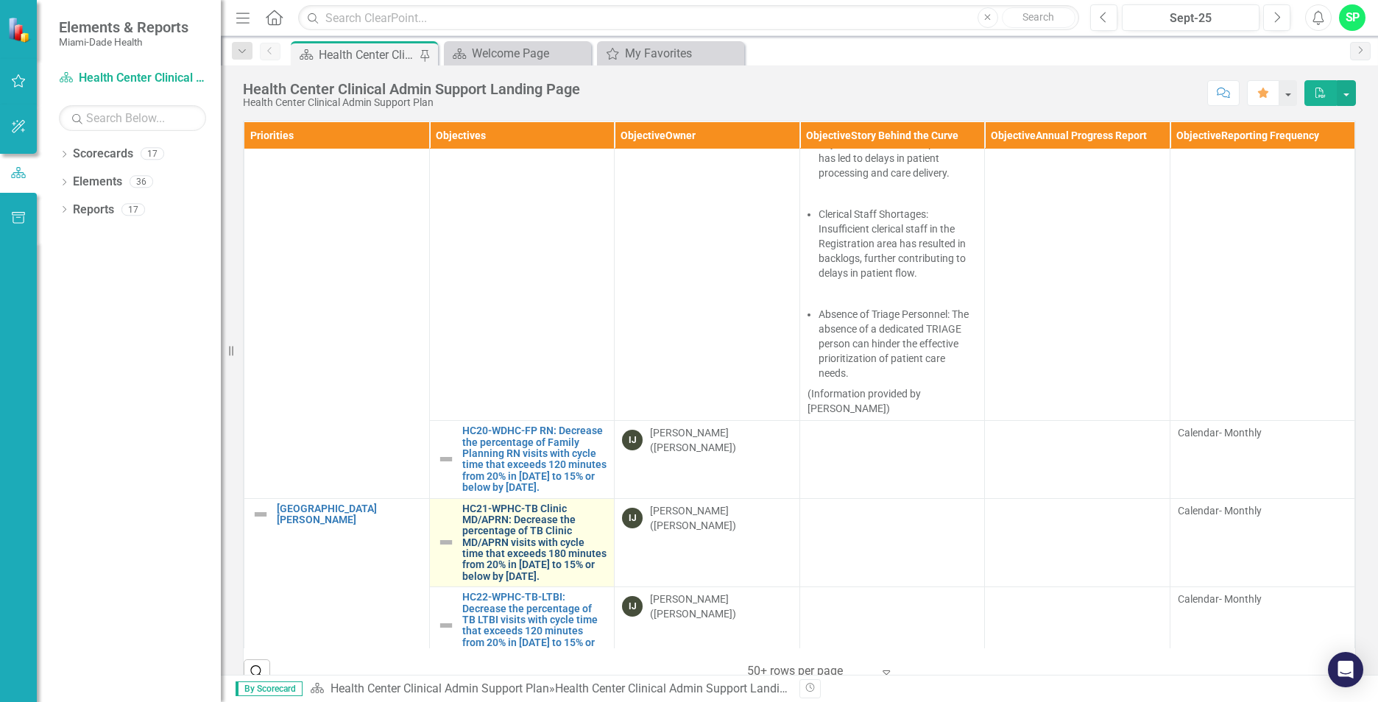
scroll to position [3680, 0]
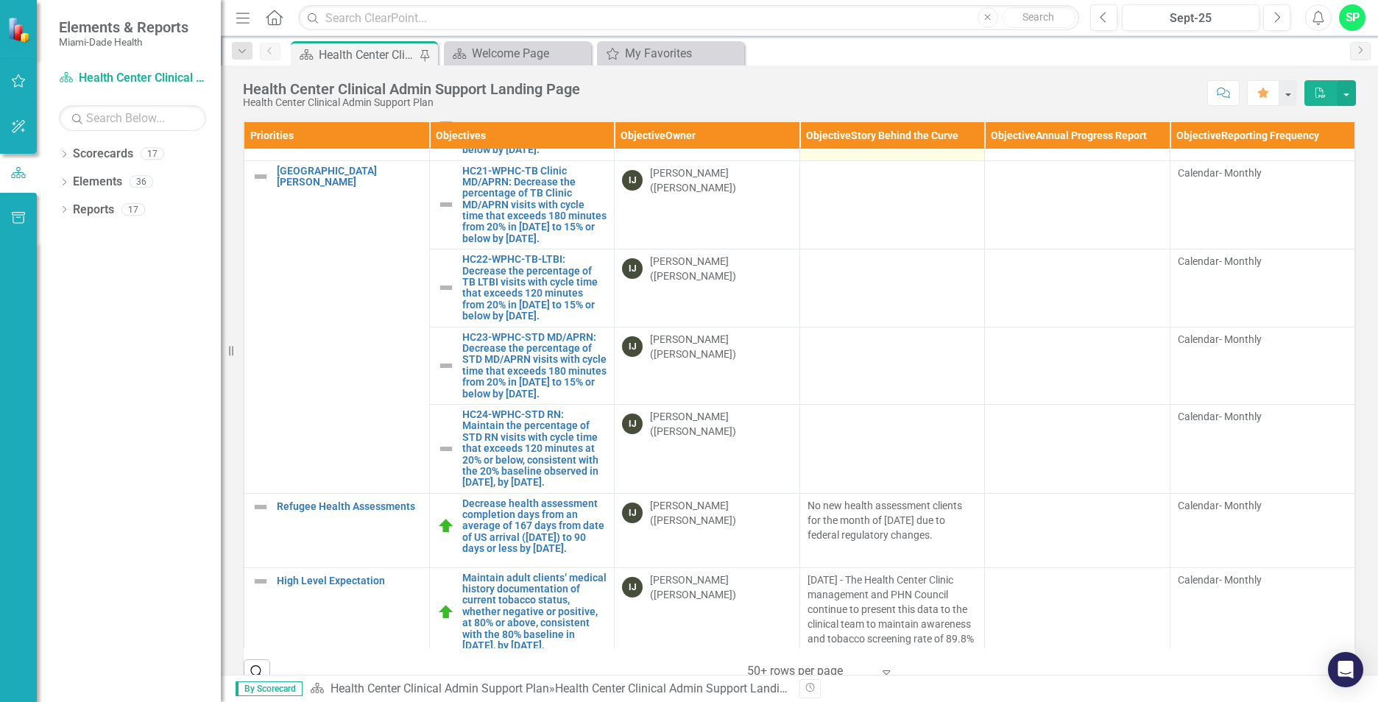
click at [866, 160] on td at bounding box center [891, 121] width 185 height 77
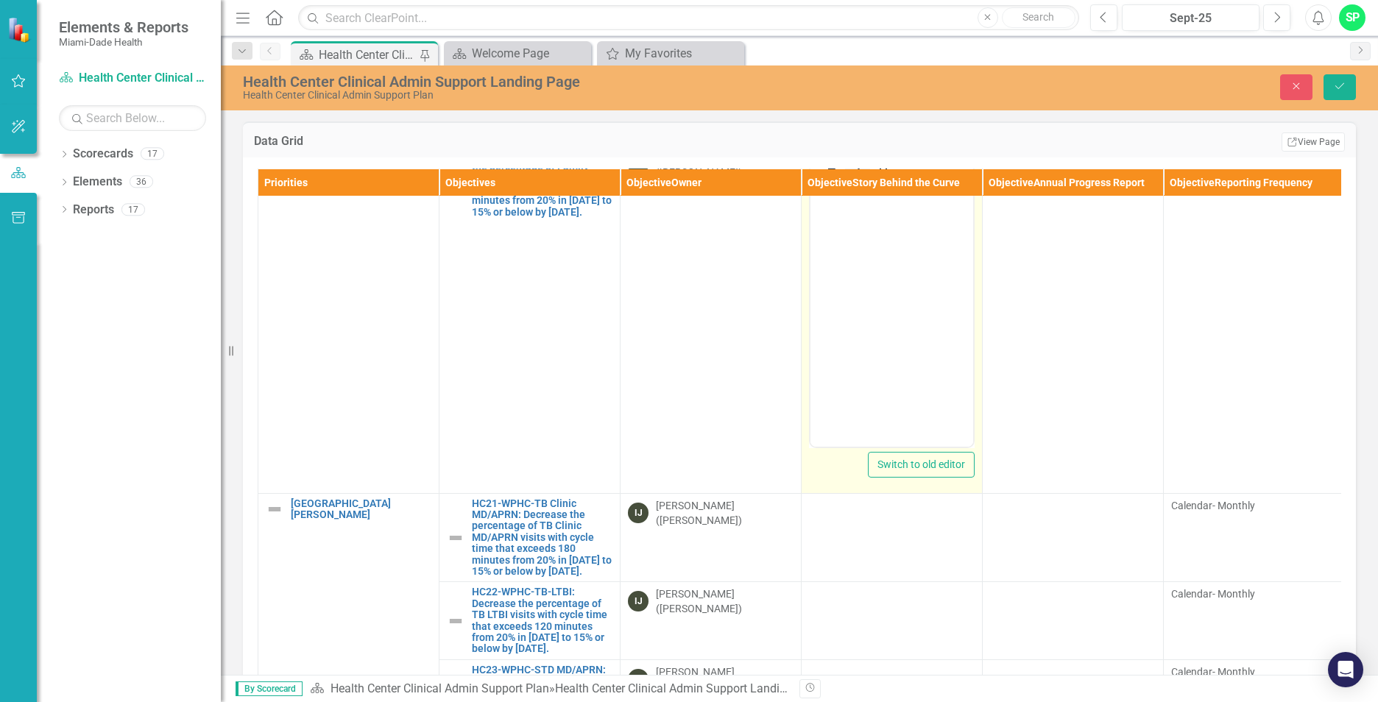
scroll to position [0, 0]
click at [849, 229] on body "Rich Text Area. Press ALT-0 for help." at bounding box center [891, 299] width 163 height 221
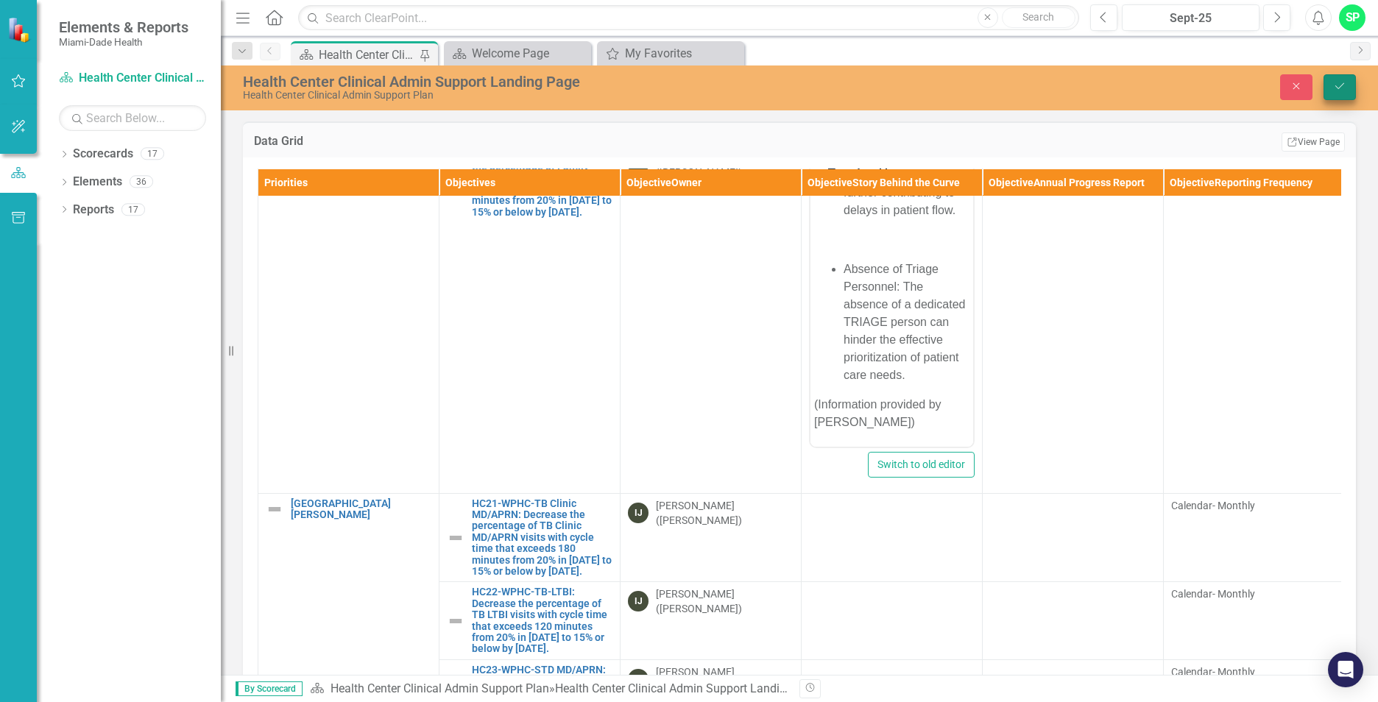
click at [1343, 79] on button "Save" at bounding box center [1339, 87] width 32 height 26
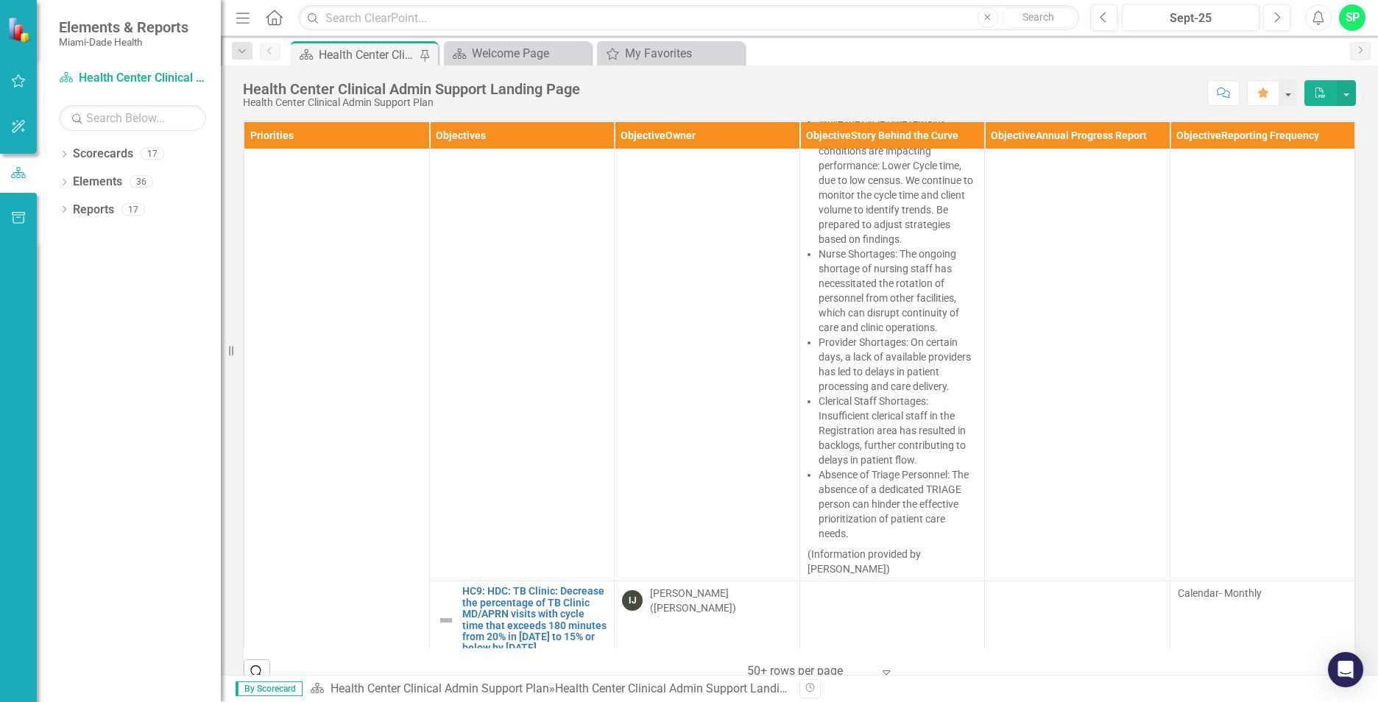
scroll to position [1546, 0]
